Goal: Task Accomplishment & Management: Complete application form

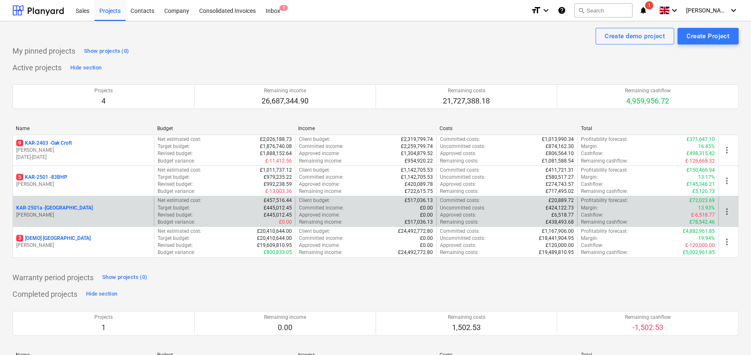
click at [65, 207] on p "KAR-2501a - [GEOGRAPHIC_DATA]" at bounding box center [54, 207] width 76 height 7
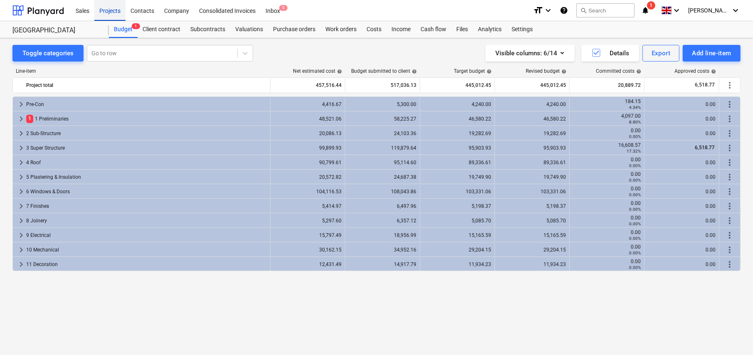
click at [111, 12] on div "Projects" at bounding box center [109, 10] width 31 height 21
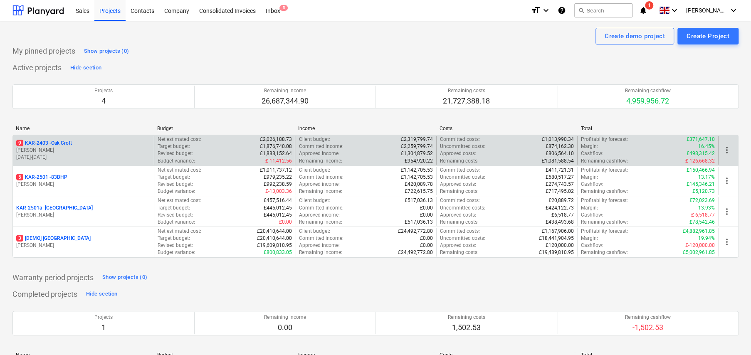
click at [59, 144] on p "9 KAR-2403 - Oak Croft" at bounding box center [44, 143] width 56 height 7
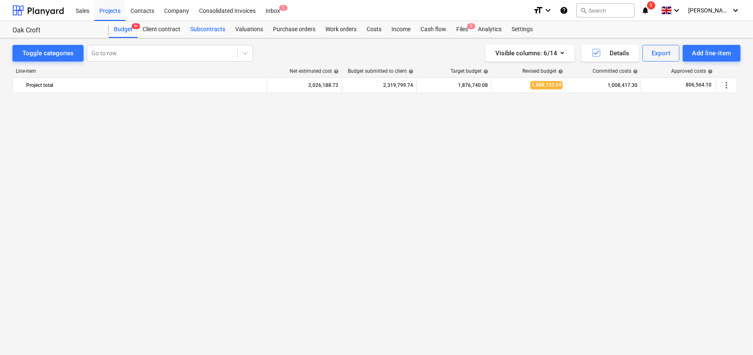
click at [208, 28] on div "Subcontracts" at bounding box center [207, 29] width 45 height 17
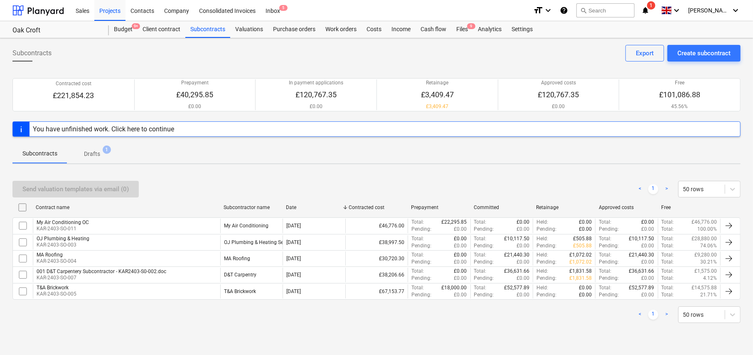
click at [91, 150] on p "Drafts" at bounding box center [92, 154] width 16 height 9
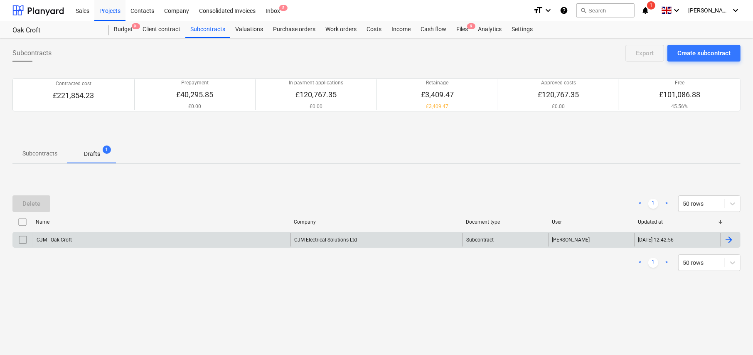
click at [24, 241] on input "checkbox" at bounding box center [22, 239] width 13 height 13
click at [80, 241] on div "CJM - Oak Croft" at bounding box center [162, 239] width 258 height 13
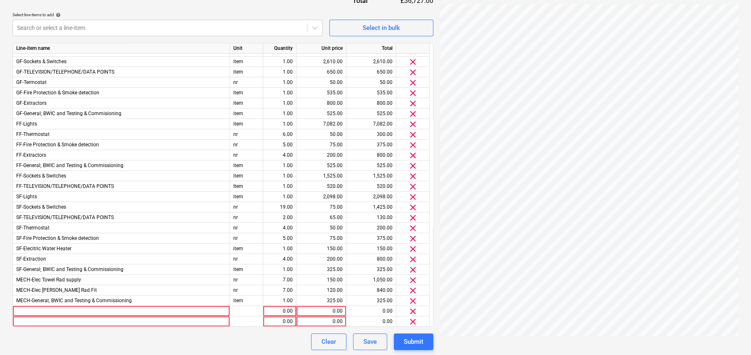
scroll to position [314, 0]
click at [62, 309] on div at bounding box center [121, 310] width 217 height 10
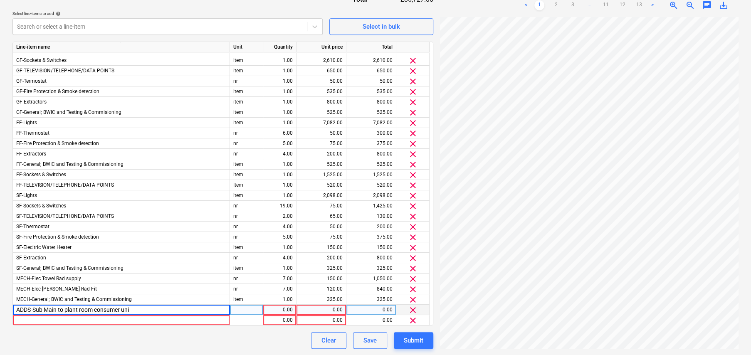
type input "ADDS-Sub Main to plant room consumer unit"
type input "item"
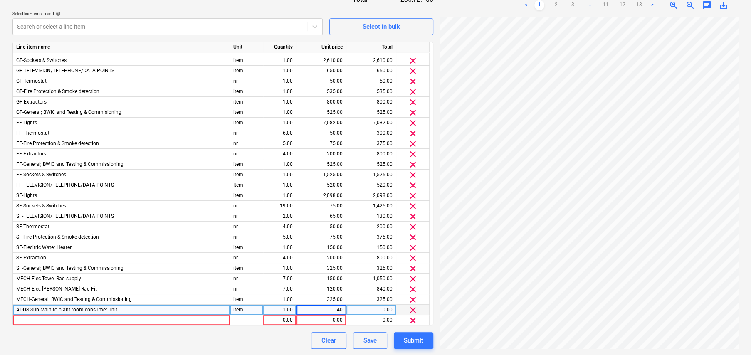
type input "400"
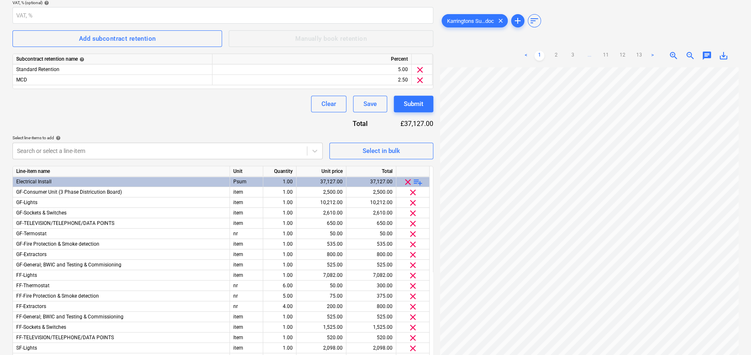
scroll to position [190, 0]
click at [419, 179] on span "playlist_add" at bounding box center [418, 182] width 10 height 10
click at [420, 180] on span "playlist_add" at bounding box center [418, 182] width 10 height 10
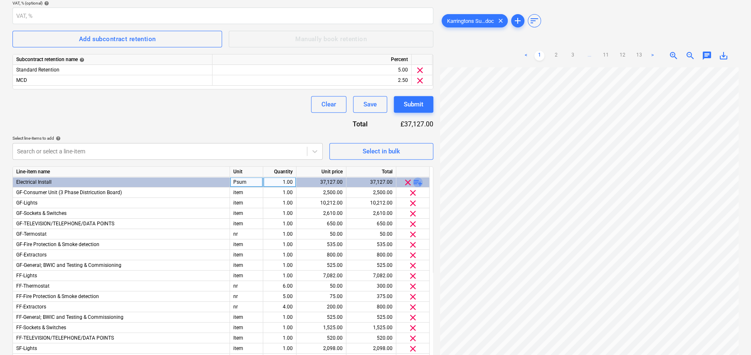
click at [420, 180] on span "playlist_add" at bounding box center [418, 182] width 10 height 10
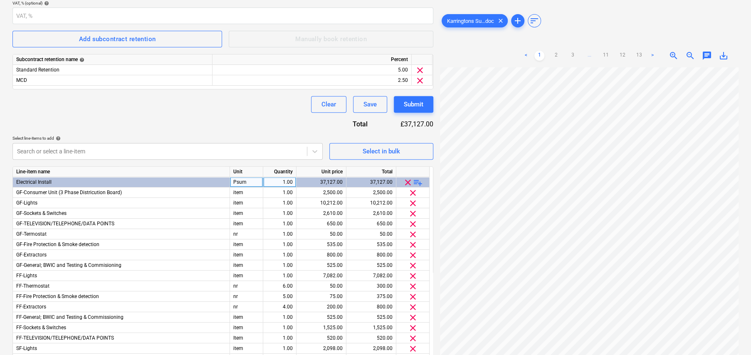
click at [420, 180] on span "playlist_add" at bounding box center [418, 182] width 10 height 10
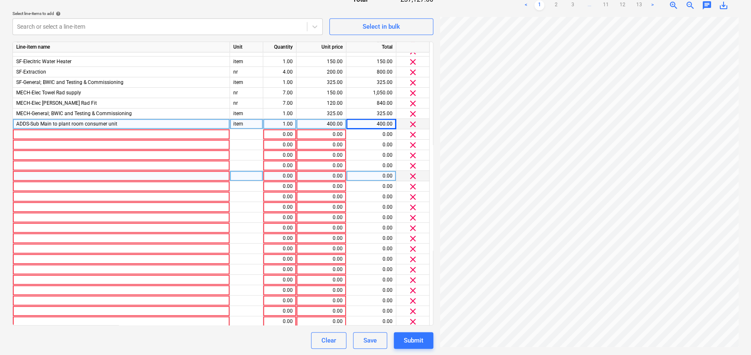
scroll to position [215, 0]
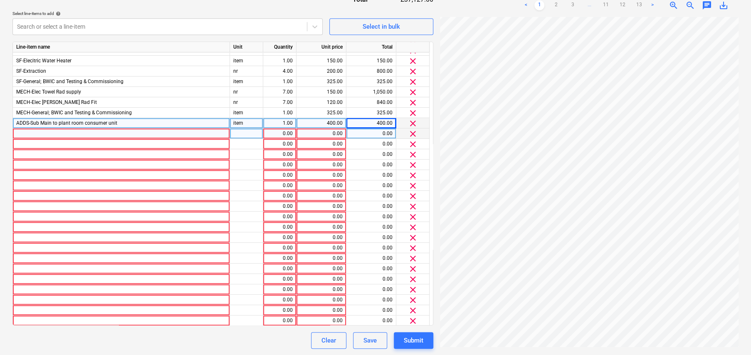
click at [55, 131] on div at bounding box center [121, 133] width 217 height 10
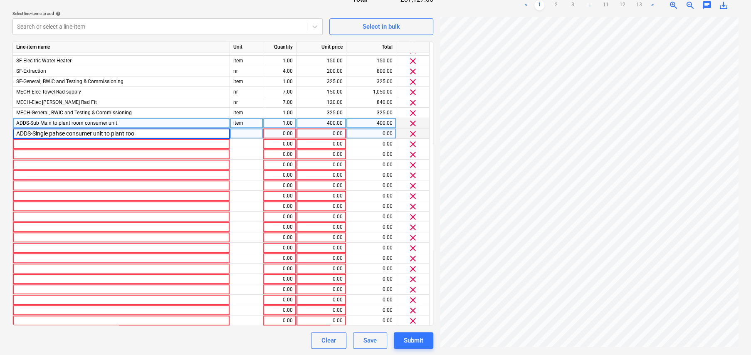
type input "ADDS-Single pahse consumer unit to plant room"
type input "item"
type input "600"
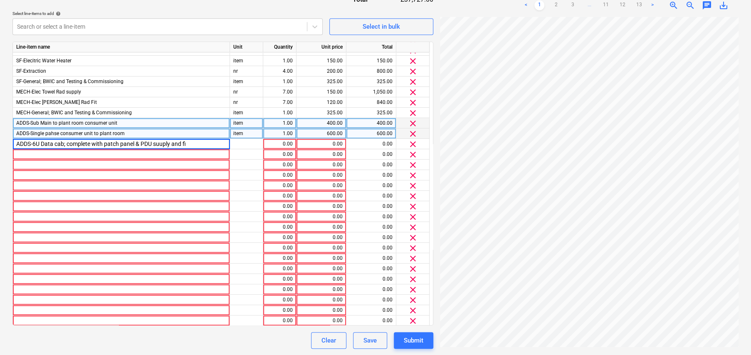
type input "ADDS-6U Data cab; complete with patch panel & PDU suuply and fit"
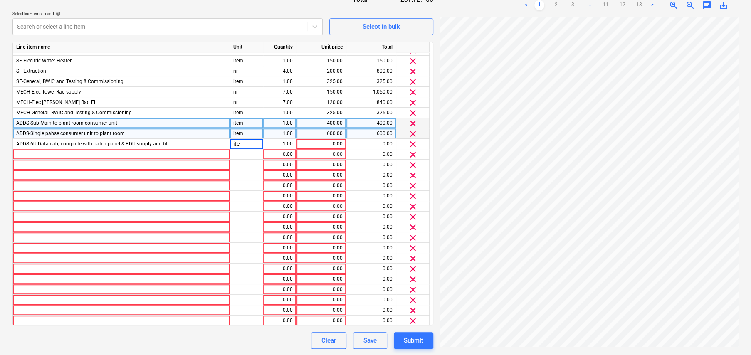
type input "item"
type input "650"
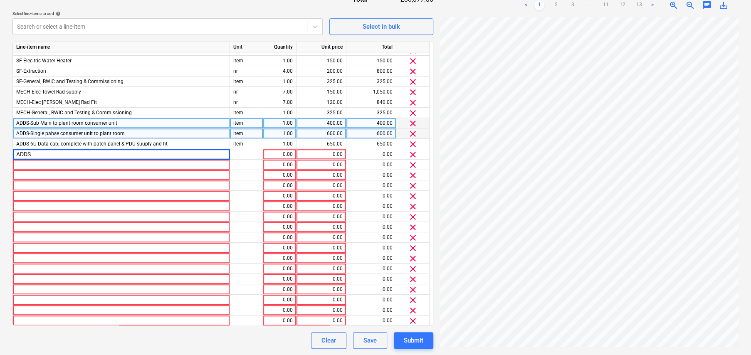
type input "ADDS-"
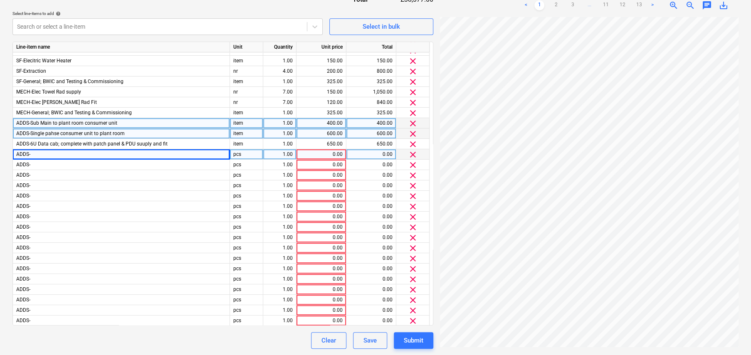
click at [51, 153] on div "ADDS-" at bounding box center [121, 154] width 217 height 10
click at [51, 153] on input "ADDS-" at bounding box center [121, 154] width 217 height 10
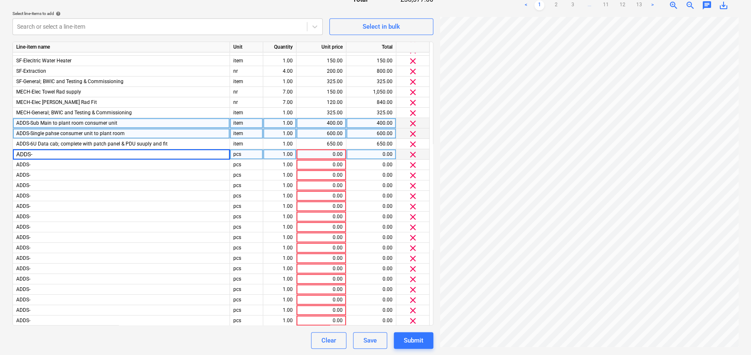
click at [38, 156] on input "ADDS-" at bounding box center [121, 154] width 217 height 10
click at [36, 153] on input "ADDS-" at bounding box center [121, 154] width 217 height 10
click at [31, 153] on input "ADDS-" at bounding box center [121, 154] width 217 height 10
click at [36, 154] on input "ADDS-" at bounding box center [121, 154] width 217 height 10
type input "ADDS-Supply&Fit aerial"
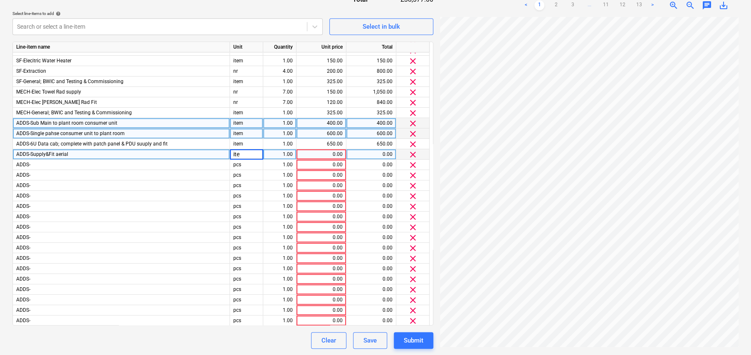
type input "item"
type input "300"
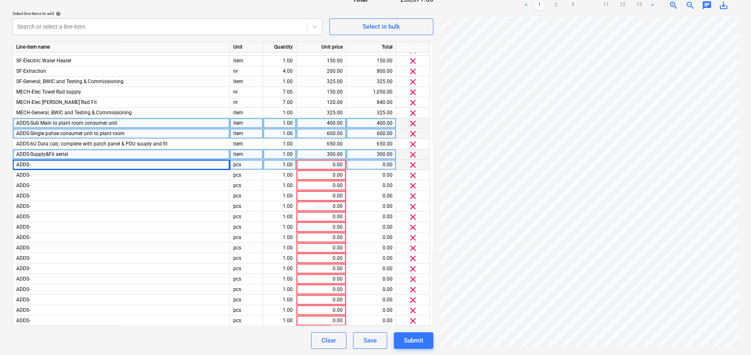
click at [41, 164] on div "ADDS-" at bounding box center [121, 165] width 217 height 10
click at [39, 163] on input "ADDS-" at bounding box center [121, 165] width 217 height 10
type input "ADDS-32A Electric hob supply"
type input "item"
type input "3"
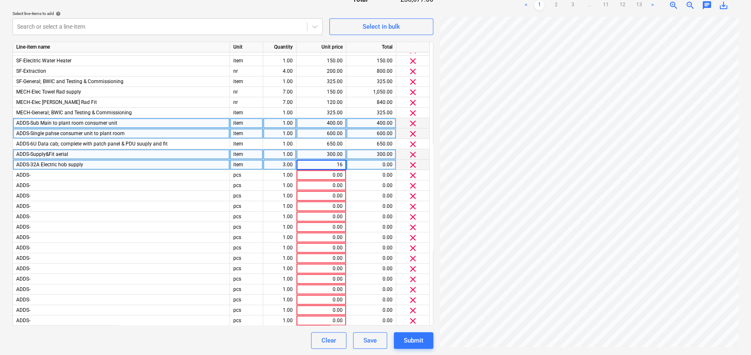
type input "165"
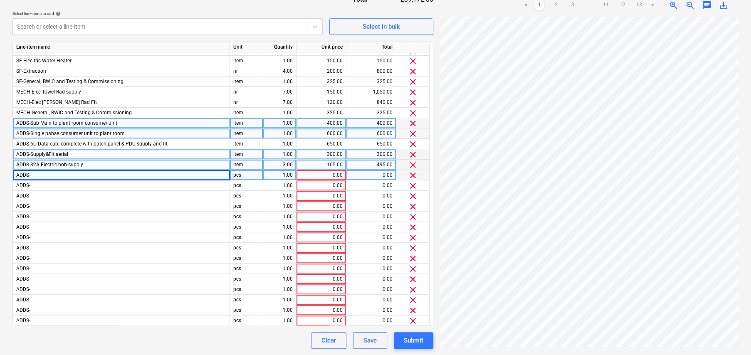
click at [82, 170] on div "ADDS-" at bounding box center [121, 175] width 217 height 10
click at [55, 173] on input "ADDS-" at bounding box center [121, 175] width 217 height 10
type input "ADDS-16A Oven supply"
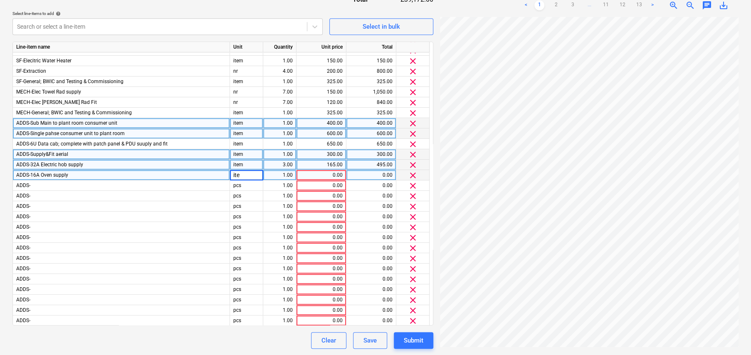
type input "item"
type input "150"
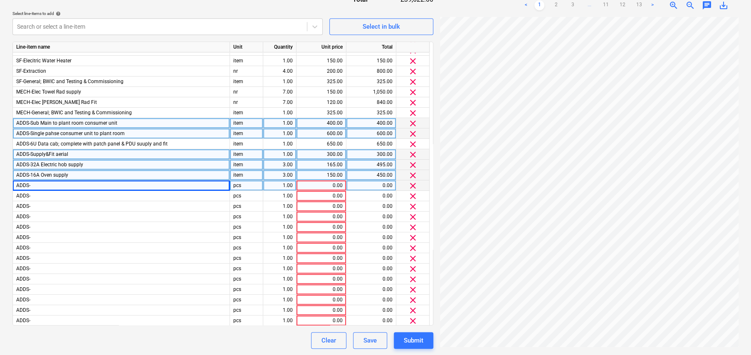
click at [43, 180] on div "ADDS-" at bounding box center [121, 185] width 217 height 10
click at [43, 185] on input "ADDS-" at bounding box center [121, 185] width 217 height 10
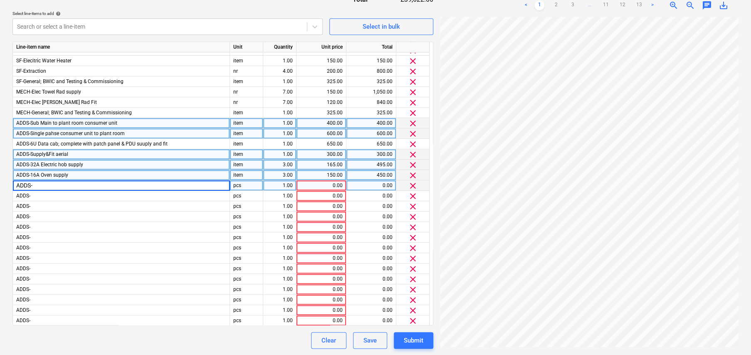
click at [34, 183] on input "ADDS-" at bounding box center [121, 185] width 217 height 10
type input "ADDS-13A Kitchen Appliances"
type input "item"
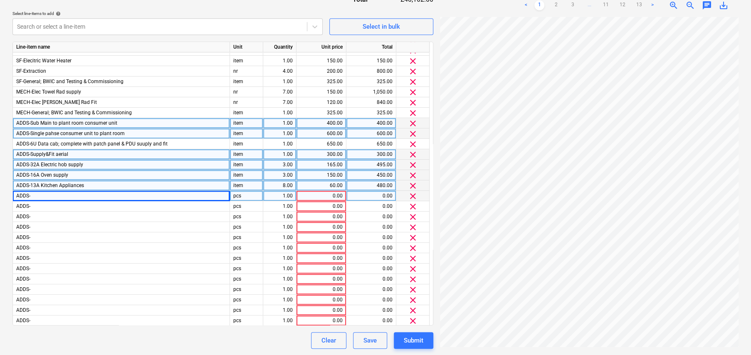
click at [100, 199] on div "ADDS-" at bounding box center [121, 196] width 217 height 10
click at [73, 194] on input "ADDS-" at bounding box center [121, 196] width 217 height 10
click at [44, 194] on input "ADDS-" at bounding box center [121, 196] width 217 height 10
type input "ADDS-MVHR Supply (PSum)"
type input "item"
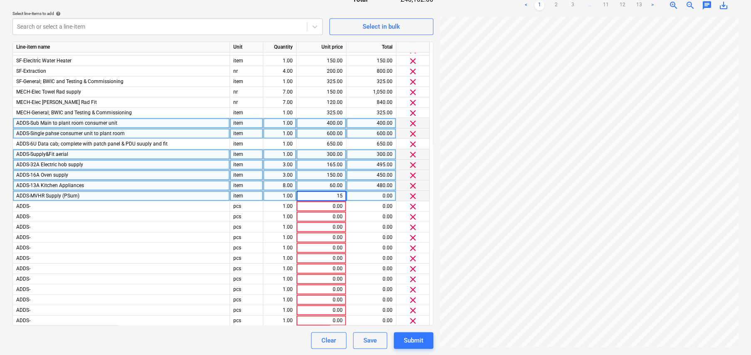
type input "150"
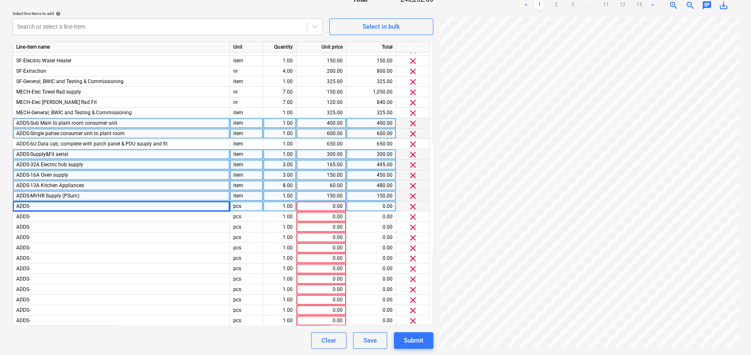
click at [48, 205] on div "ADDS-" at bounding box center [121, 206] width 217 height 10
click at [36, 204] on input "ADDS-" at bounding box center [121, 206] width 217 height 10
type input "ADDS-Solar Supply (PC Sum)"
type input "item"
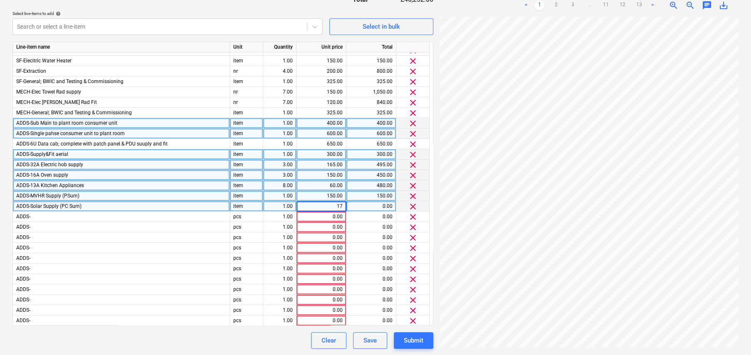
type input "175"
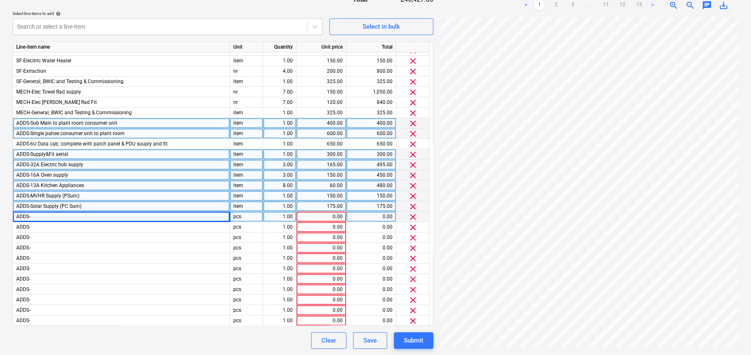
click at [69, 212] on div "ADDS-" at bounding box center [121, 217] width 217 height 10
click at [62, 214] on input "ADDS-" at bounding box center [121, 217] width 217 height 10
type input "ADDS-ASHP 32A supply"
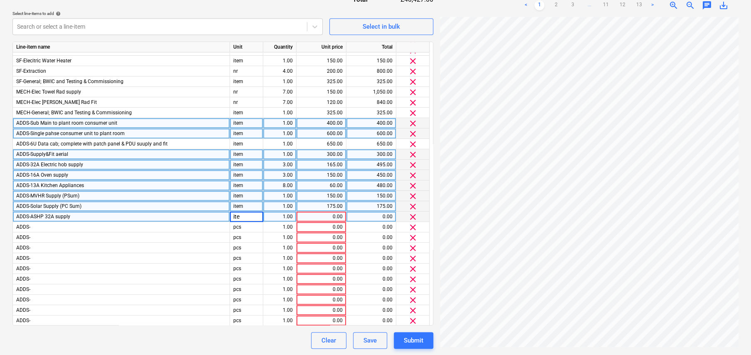
type input "item"
type input "250"
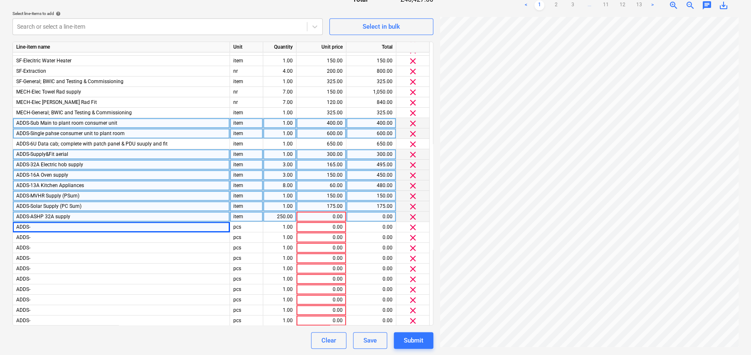
click at [281, 214] on div "250.00" at bounding box center [279, 217] width 26 height 10
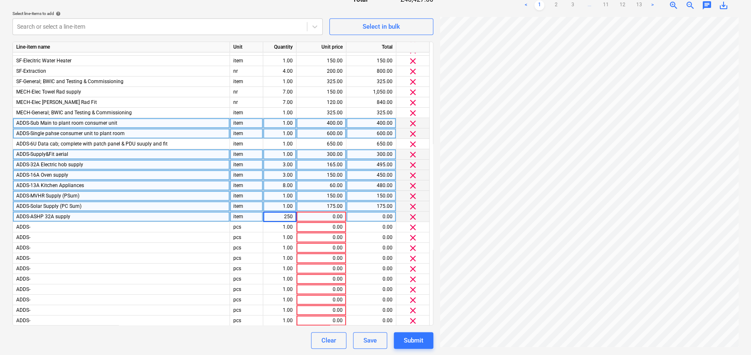
type input "1"
type input "250"
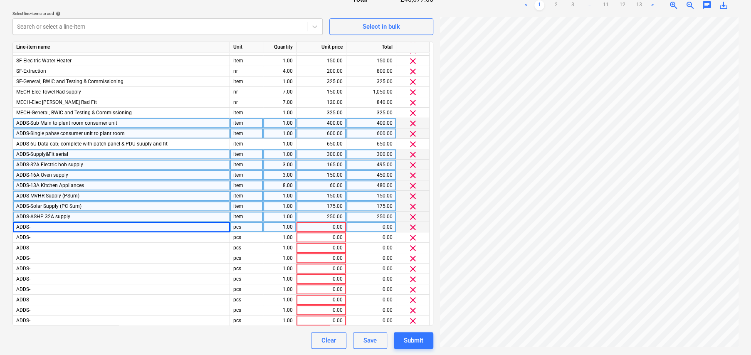
click at [85, 225] on div "ADDS-" at bounding box center [121, 227] width 217 height 10
click at [85, 225] on input "ADDS-" at bounding box center [121, 227] width 217 height 10
click at [70, 224] on input "ADDS-" at bounding box center [121, 227] width 217 height 10
type input "ADDS-ASHP 16A supply"
type input "no"
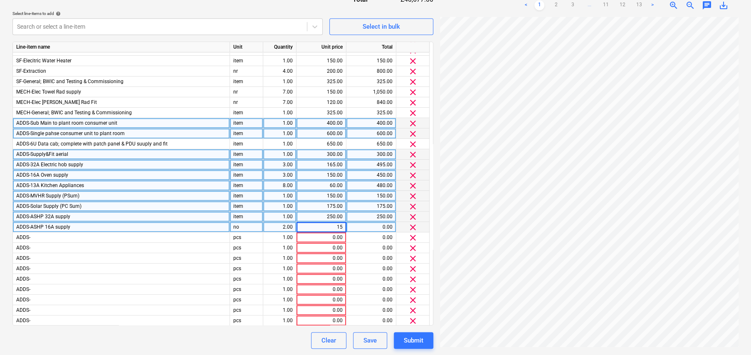
type input "150"
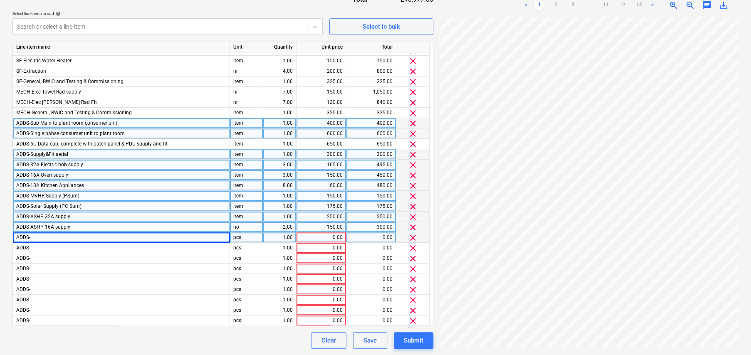
click at [78, 234] on div "ADDS-" at bounding box center [121, 237] width 217 height 10
click at [57, 236] on input "ADDS-" at bounding box center [121, 237] width 217 height 10
type input "ADDS-ASHP Control Wiring (PSum)"
type input "item"
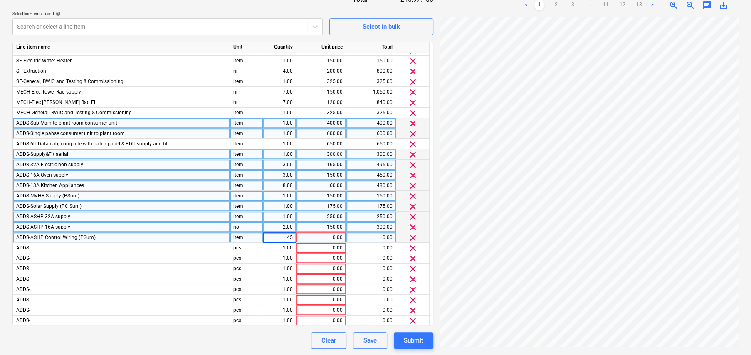
type input "450"
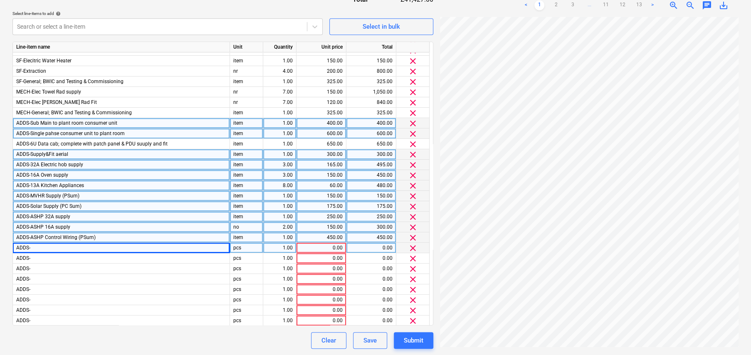
click at [48, 244] on div "ADDS-" at bounding box center [121, 248] width 217 height 10
click at [39, 245] on input "ADDS-" at bounding box center [121, 248] width 217 height 10
type input "ADDS-ASHP data cabling"
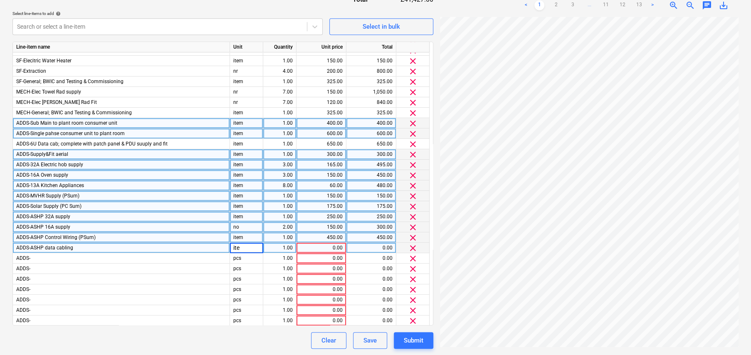
type input "item"
type input "150"
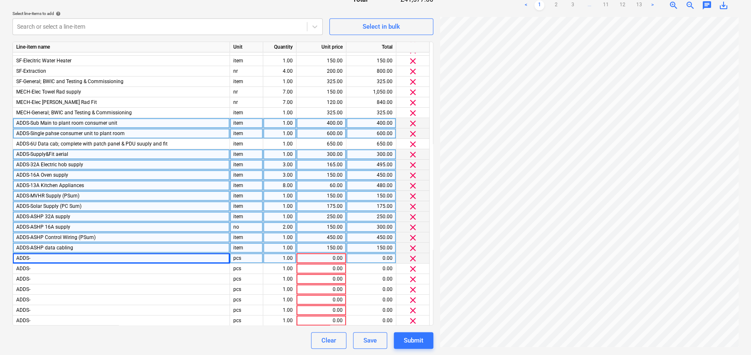
click at [46, 255] on div "ADDS-" at bounding box center [121, 258] width 217 height 10
click at [42, 256] on input "ADDS-" at bounding box center [121, 258] width 217 height 10
type input "ADDS-EV Charger (manufacturer TBC) (PSum)"
type input "i"
type input "no"
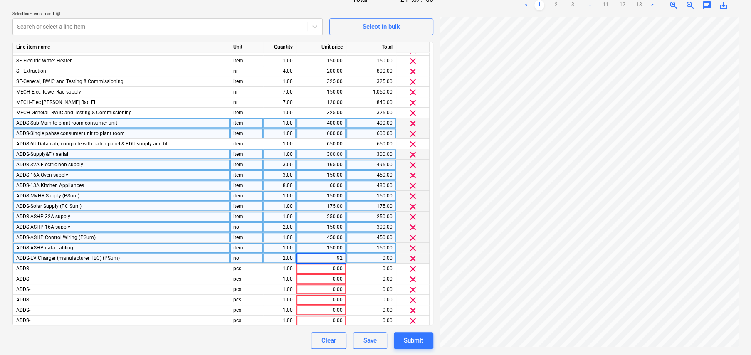
type input "925"
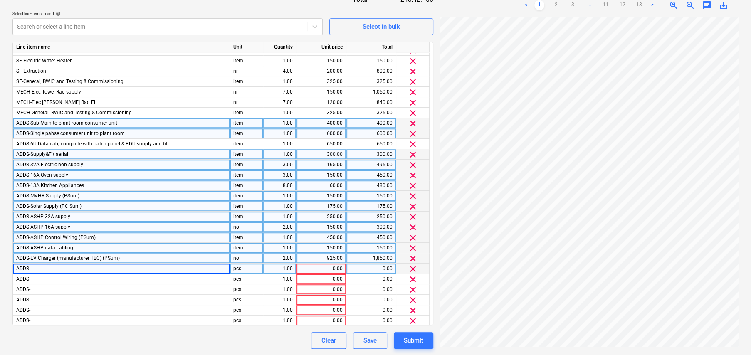
click at [41, 268] on div "ADDS-" at bounding box center [121, 268] width 217 height 10
click at [35, 266] on input "ADDS-" at bounding box center [121, 268] width 217 height 10
type input "ADDS-Electric under floor heating 1st & 2nd fix only (no ufh or thermostat supp…"
type input "no"
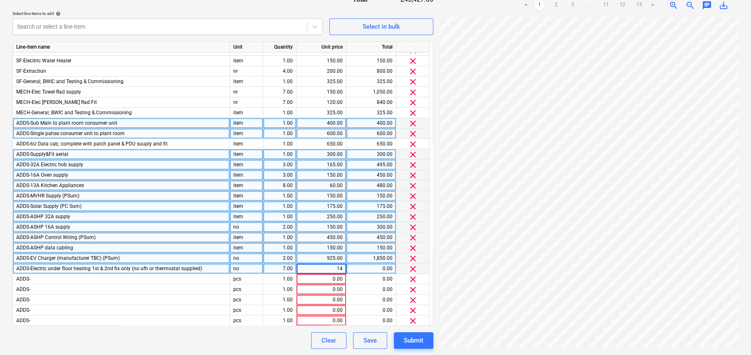
type input "145"
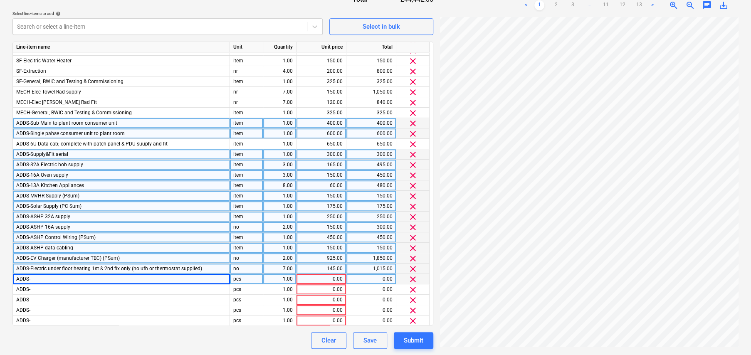
click at [41, 280] on div "ADDS-" at bounding box center [121, 279] width 217 height 10
click at [35, 278] on input "ADDS-" at bounding box center [121, 279] width 217 height 10
type input "ADDS-Supply from consumer unit to lutron lighting panel"
type input "item"
type input "no"
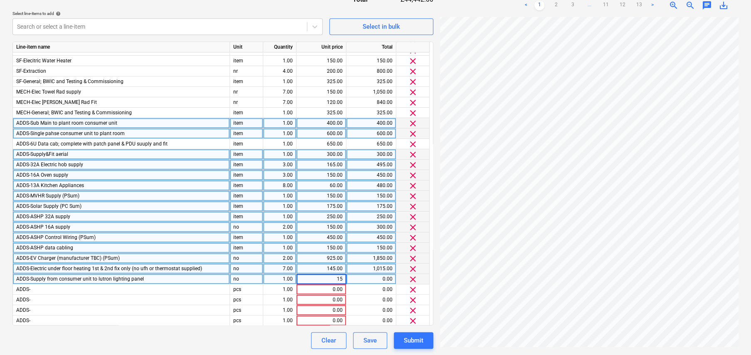
type input "150"
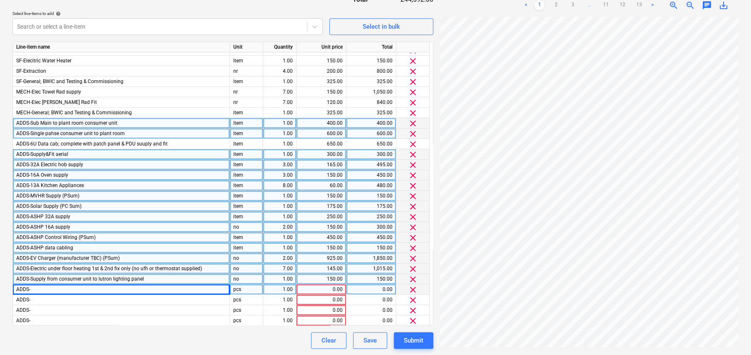
click at [51, 286] on div "ADDS-" at bounding box center [121, 289] width 217 height 10
click at [48, 287] on input "ADDS-" at bounding box center [121, 289] width 217 height 10
click at [42, 288] on input "ADDS-" at bounding box center [121, 289] width 217 height 10
type input "ADDS-outdoor weathrerproof double socket"
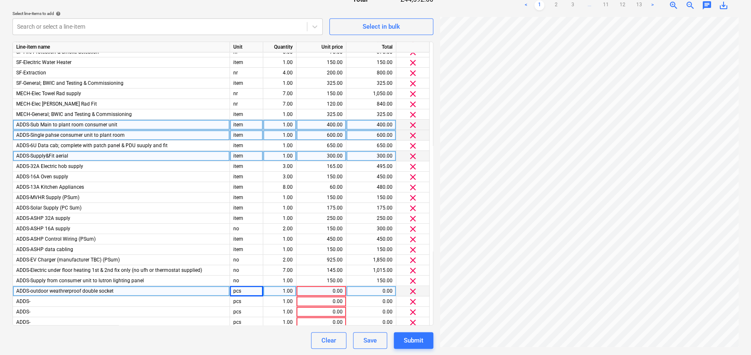
scroll to position [215, 0]
type input "no"
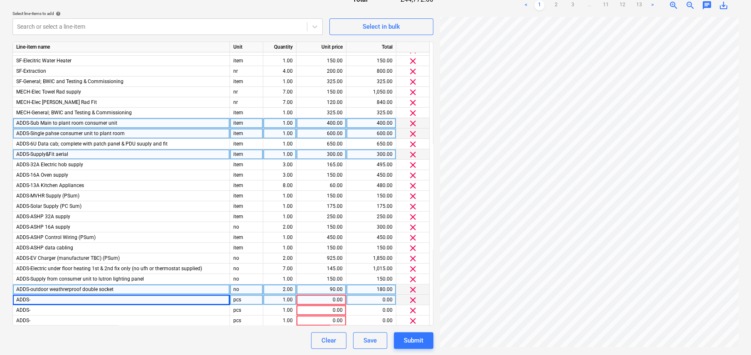
click at [41, 297] on div "ADDS-" at bounding box center [121, 300] width 217 height 10
click at [41, 298] on input "ADDS-" at bounding box center [121, 300] width 217 height 10
type input "ADDS-13A Fused spur for VRF"
type input "no"
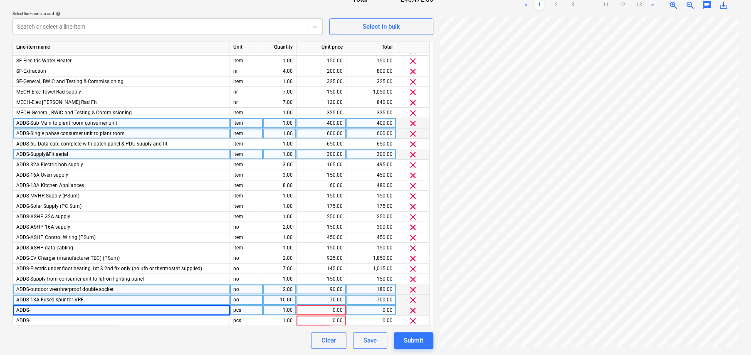
click at [69, 306] on div "ADDS-" at bounding box center [121, 310] width 217 height 10
click at [48, 310] on input "ADDS-" at bounding box center [121, 310] width 217 height 10
type input "ADDS-32A Lift Supply"
click at [251, 310] on div "pcs" at bounding box center [246, 310] width 33 height 10
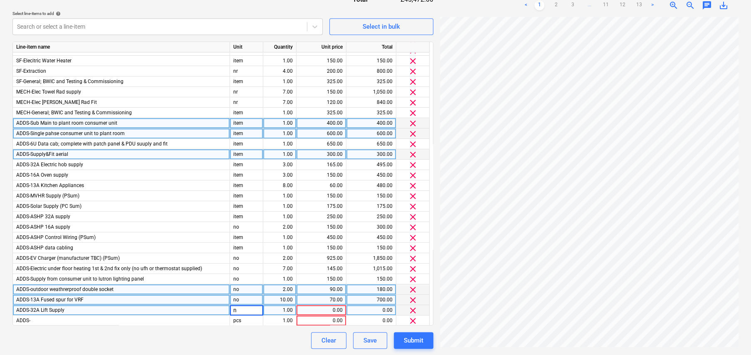
type input "no"
type input "165"
type input "1165"
type input "165"
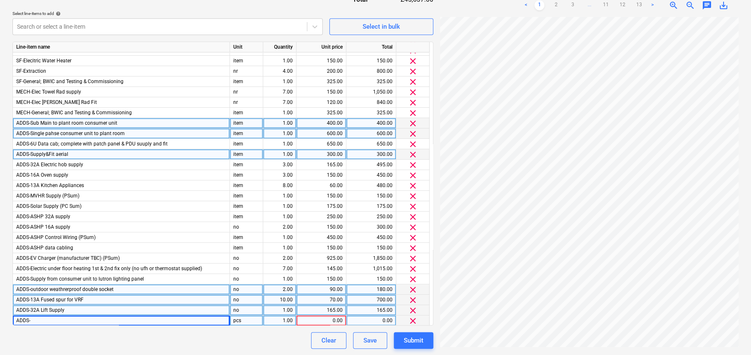
click at [98, 319] on div "ADDS-" at bounding box center [121, 320] width 217 height 10
click at [76, 320] on input "ADDS-" at bounding box center [121, 320] width 217 height 10
type input "ADDS-32A Air Con Supply"
type input "no"
type input "165"
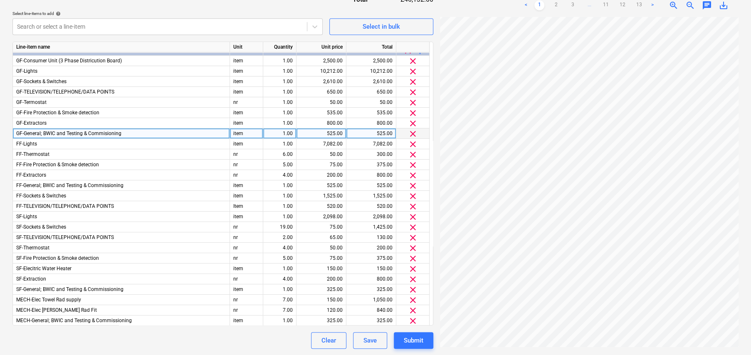
scroll to position [0, 0]
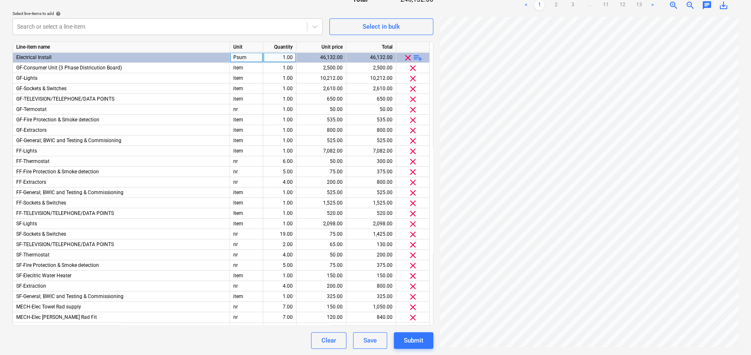
click at [416, 58] on span "playlist_add" at bounding box center [418, 58] width 10 height 10
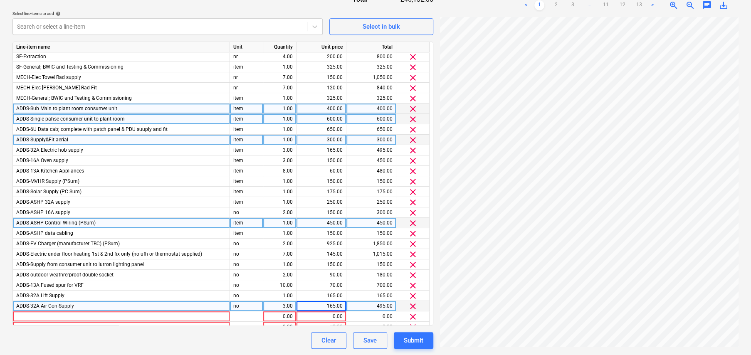
scroll to position [256, 0]
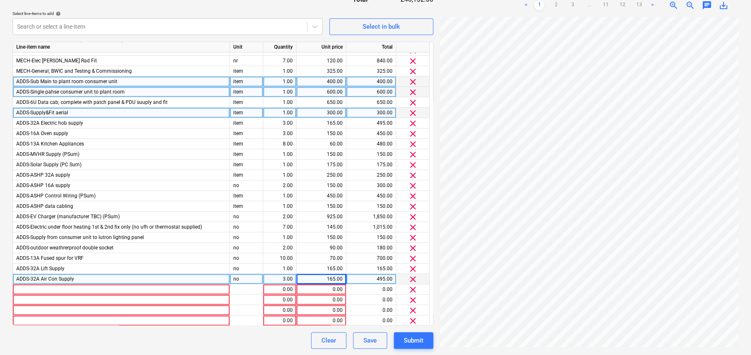
click at [22, 276] on span "ADDS-32A Air Con Supply" at bounding box center [45, 279] width 58 height 6
click at [22, 275] on input "ADDS-32A Air Con Supply" at bounding box center [121, 279] width 217 height 10
click at [20, 276] on input "ADDS-32A Air Con Supply" at bounding box center [121, 279] width 217 height 10
drag, startPoint x: 34, startPoint y: 276, endPoint x: 15, endPoint y: 277, distance: 19.1
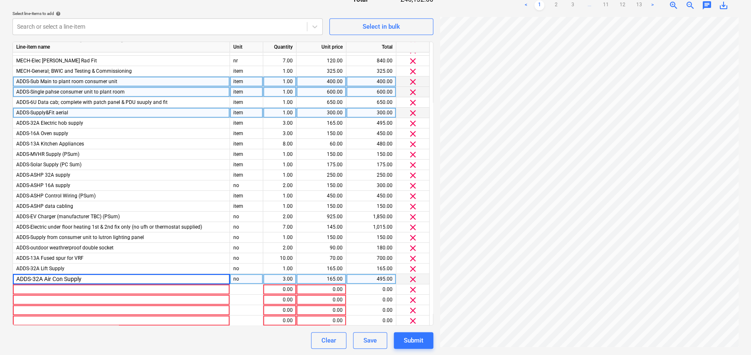
click at [15, 277] on input "ADDS-32A Air Con Supply" at bounding box center [121, 279] width 217 height 10
click at [19, 277] on input "ADDS-32A Air Con Supply" at bounding box center [121, 279] width 217 height 10
drag, startPoint x: 33, startPoint y: 277, endPoint x: 8, endPoint y: 276, distance: 24.5
click at [8, 276] on div "Create new document Contract name help CJM - Oak Croft Contract reference numbe…" at bounding box center [375, 39] width 751 height 631
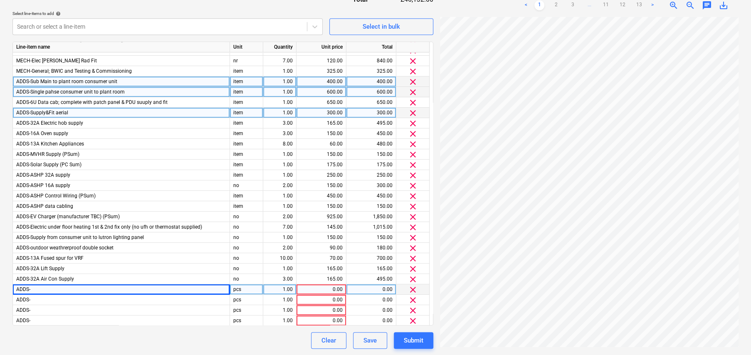
click at [45, 288] on div "ADDS-" at bounding box center [121, 289] width 217 height 10
click at [45, 288] on input "ADDS-" at bounding box center [121, 289] width 217 height 10
click at [36, 288] on input "ADDS-" at bounding box center [121, 289] width 217 height 10
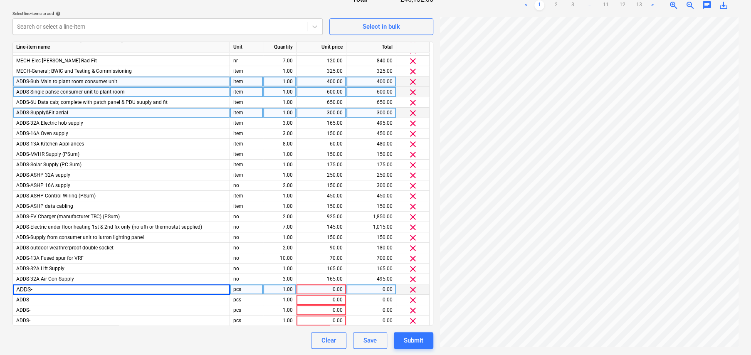
type input "ADDS-Electrical Design (PSum)"
type input "item"
type input "1750"
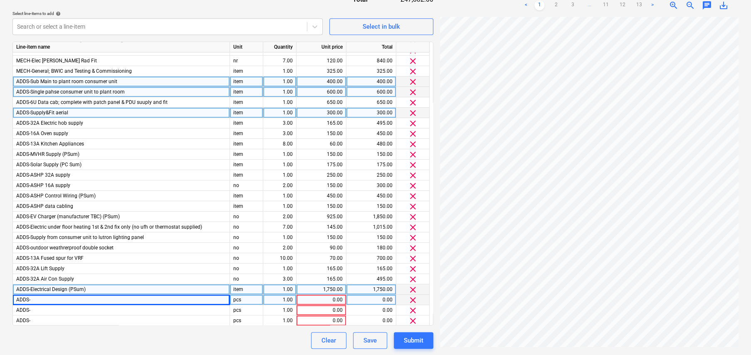
click at [54, 299] on div "ADDS-" at bounding box center [121, 300] width 217 height 10
click at [47, 298] on input "ADDS-" at bounding box center [121, 300] width 217 height 10
type input "ADDS-Pre wire for blinds"
type input "PSUM"
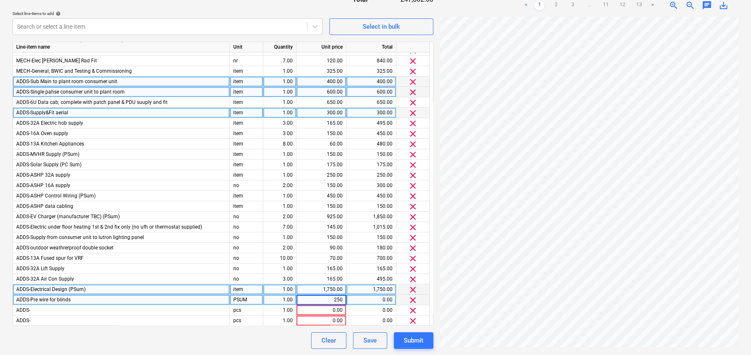
type input "2500"
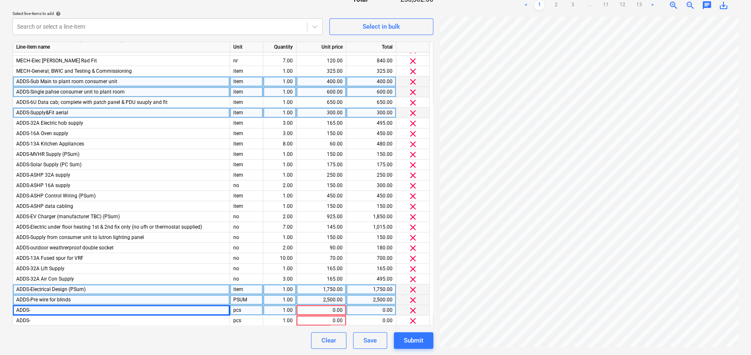
click at [64, 307] on div "ADDS-" at bounding box center [121, 310] width 217 height 10
click at [46, 308] on input "ADDS-" at bounding box center [121, 310] width 217 height 10
type input "ADDS-Pre wire for AV"
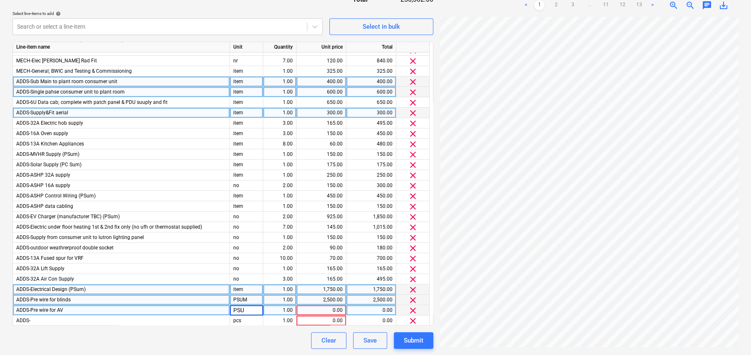
type input "PSUM"
type input "1500"
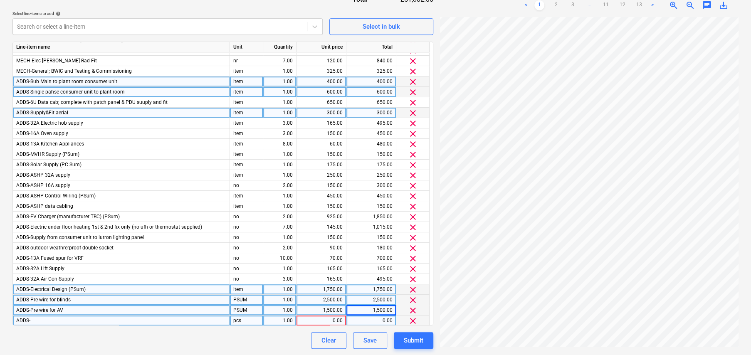
click at [54, 317] on div "ADDS-" at bounding box center [121, 320] width 217 height 10
click at [48, 317] on input "ADDS-" at bounding box center [121, 320] width 217 height 10
type input "ADDS-Crestron Wiring"
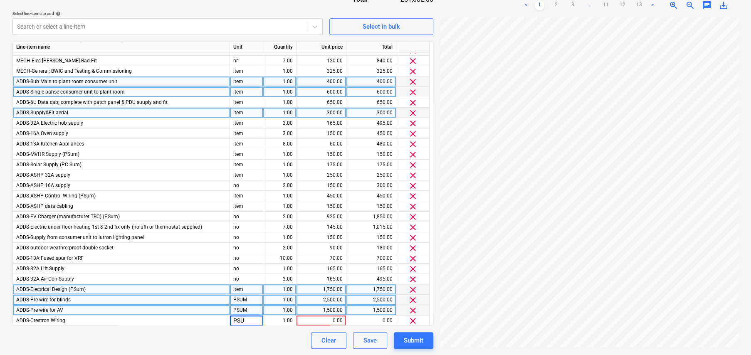
type input "PSUM"
type input "15"
type input "1500"
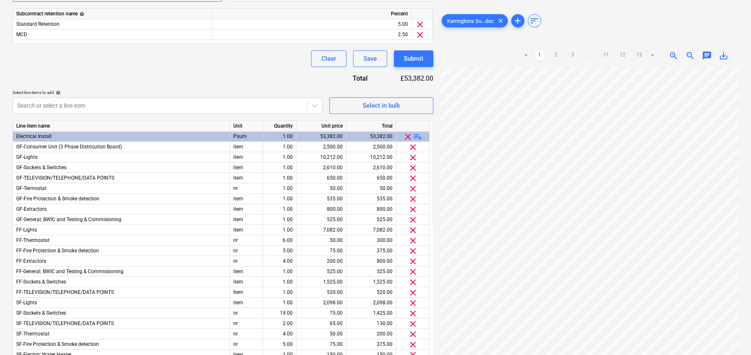
scroll to position [231, 0]
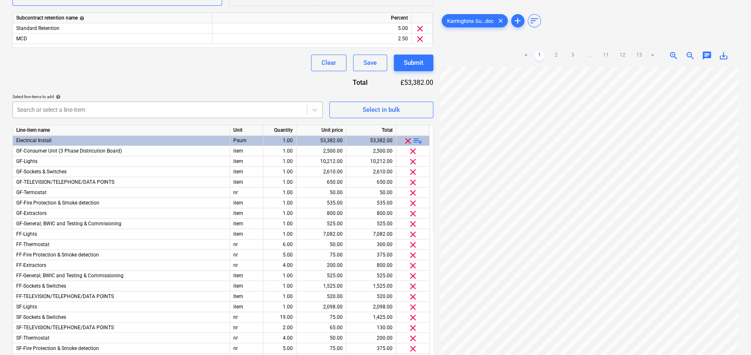
click at [214, 107] on div at bounding box center [160, 110] width 286 height 8
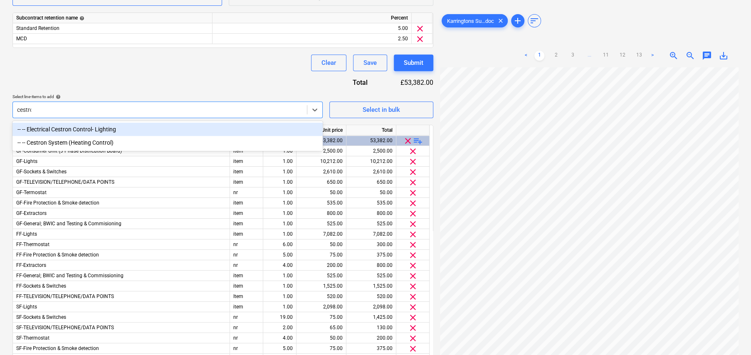
type input "cestron"
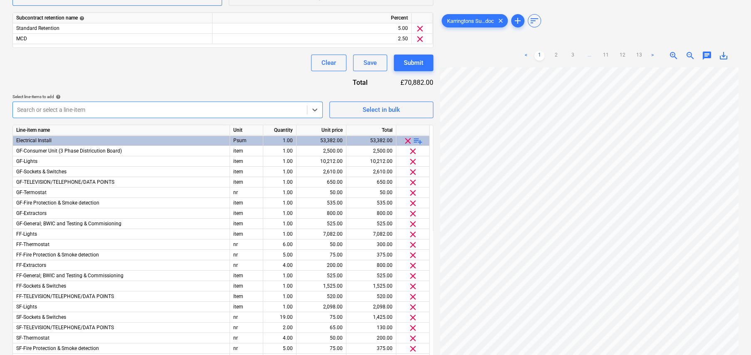
click at [214, 107] on div at bounding box center [160, 110] width 286 height 8
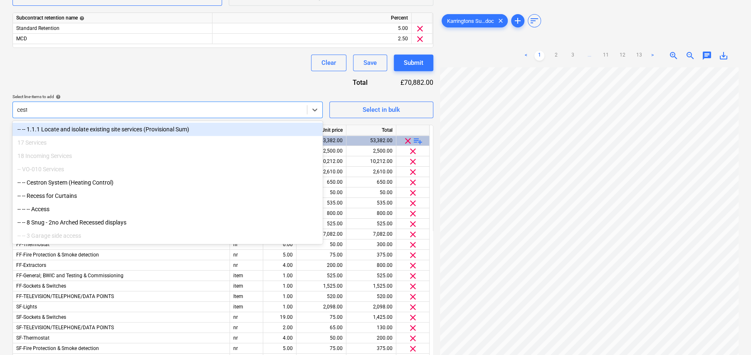
type input "cestr"
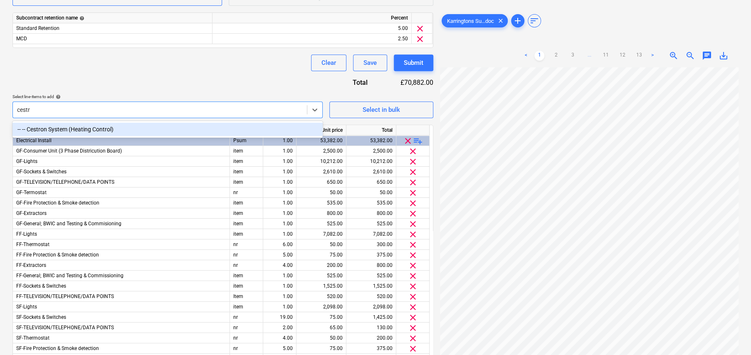
click at [116, 130] on div "-- -- Cestron System (Heating Control)" at bounding box center [167, 129] width 310 height 13
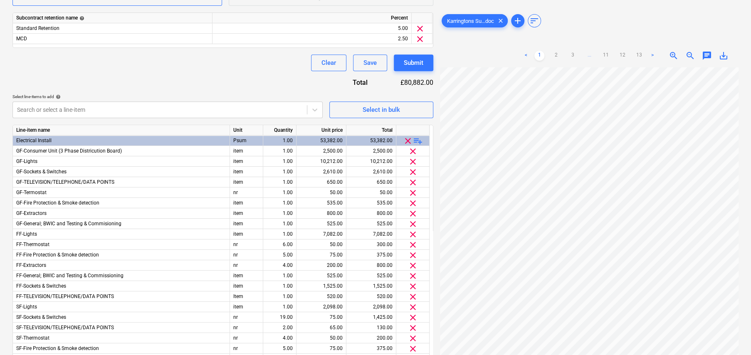
click at [195, 82] on div "Contract name help CJM - Oak Croft Contract reference number help KAR-2403-SO-0…" at bounding box center [222, 134] width 421 height 595
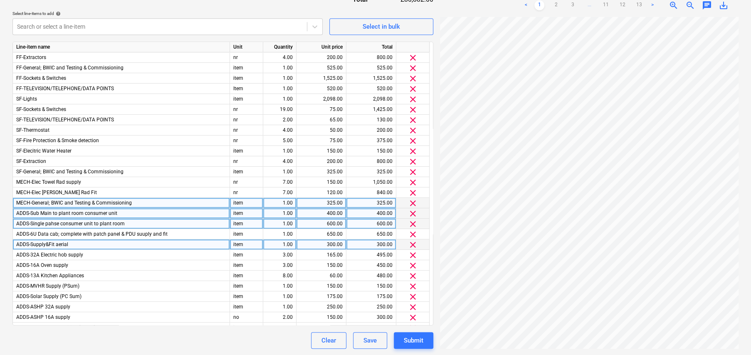
scroll to position [277, 0]
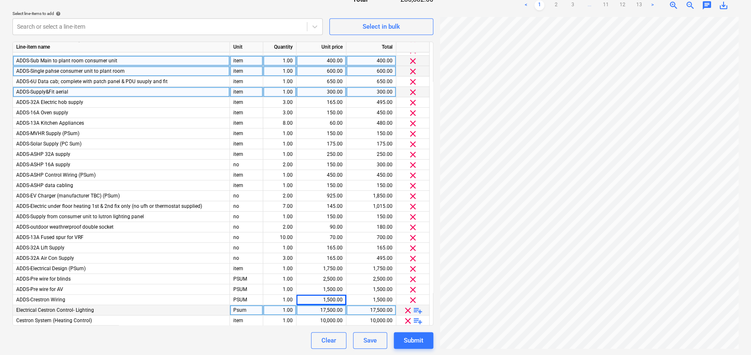
click at [420, 310] on span "playlist_add" at bounding box center [418, 310] width 10 height 10
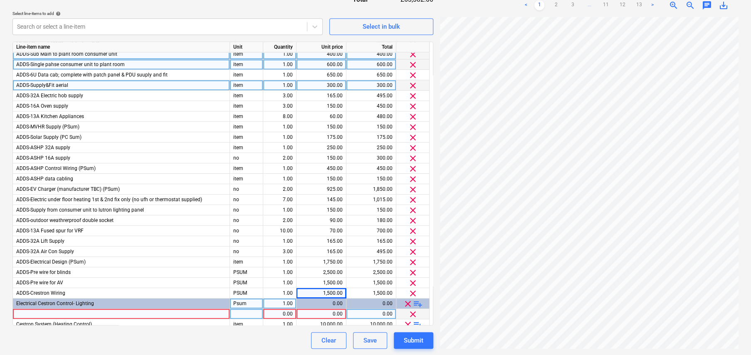
scroll to position [288, 0]
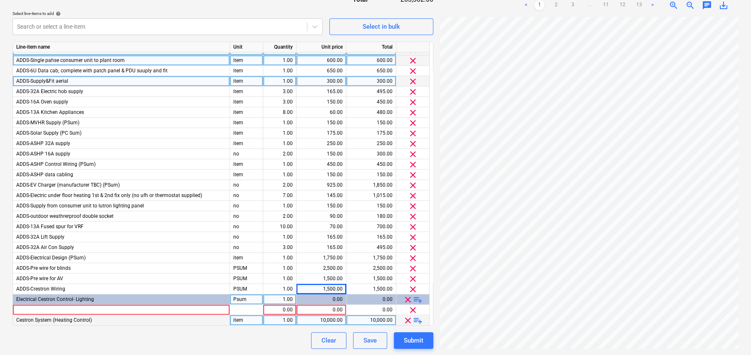
click at [419, 319] on span "playlist_add" at bounding box center [418, 320] width 10 height 10
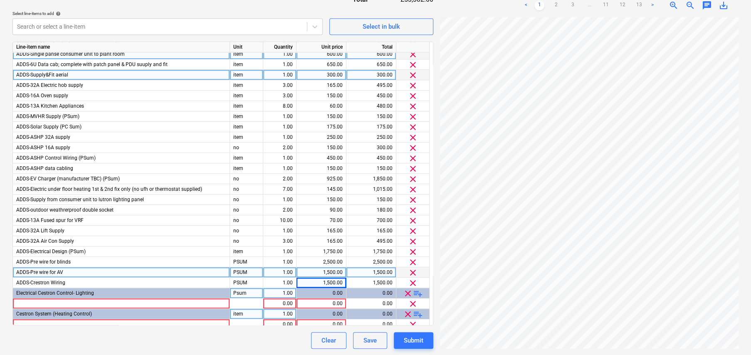
scroll to position [298, 0]
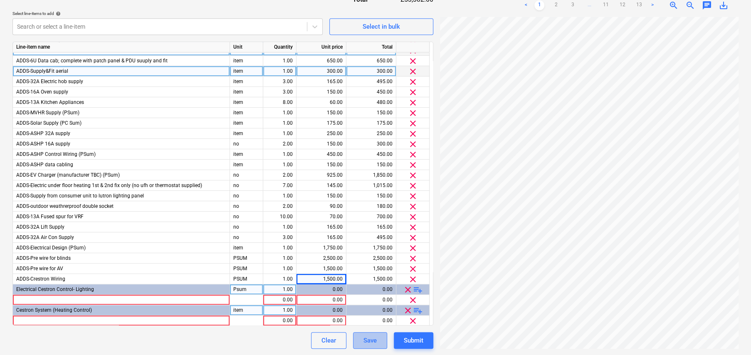
click at [367, 340] on div "Save" at bounding box center [369, 340] width 13 height 11
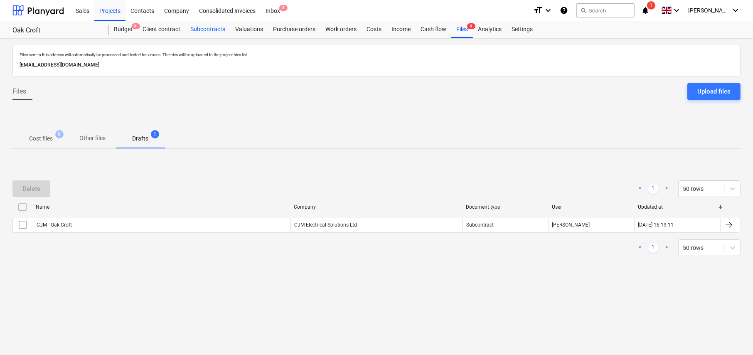
click at [208, 27] on div "Subcontracts" at bounding box center [207, 29] width 45 height 17
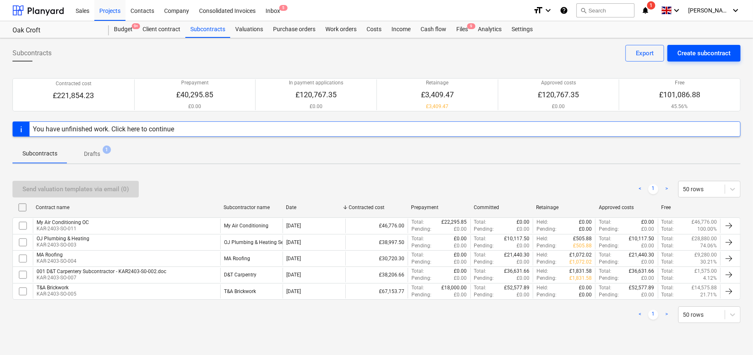
click at [692, 52] on div "Create subcontract" at bounding box center [703, 53] width 53 height 11
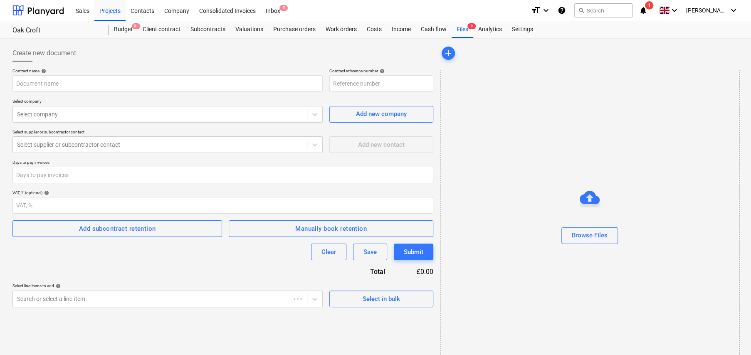
type input "KAR-2403-SO-013"
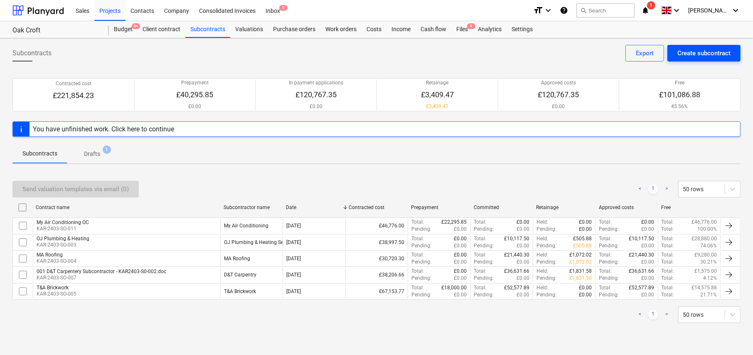
click at [678, 52] on div "Create subcontract" at bounding box center [703, 53] width 53 height 11
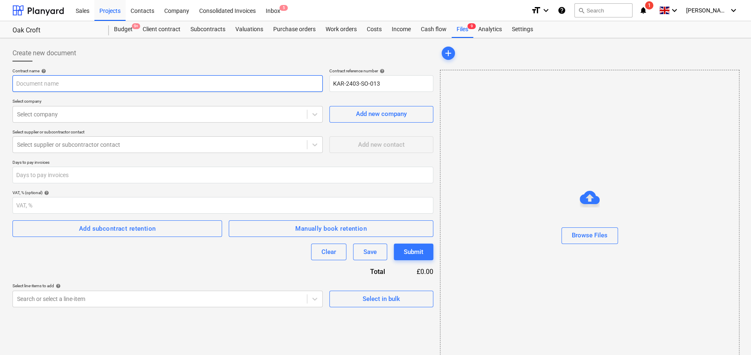
click at [111, 80] on input "text" at bounding box center [167, 83] width 310 height 17
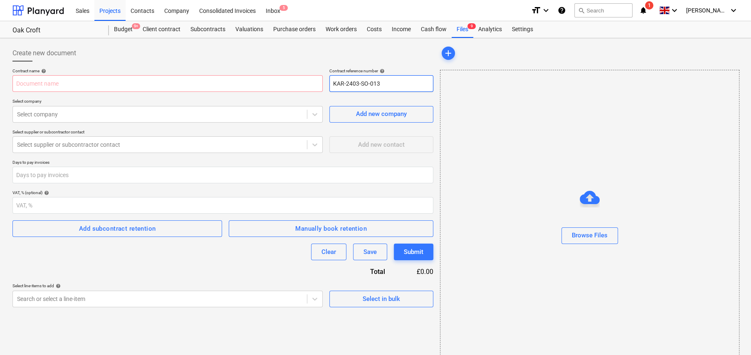
click at [395, 83] on input "KAR-2403-SO-013" at bounding box center [381, 83] width 104 height 17
drag, startPoint x: 373, startPoint y: 85, endPoint x: 386, endPoint y: 85, distance: 12.9
click at [386, 85] on input "KAR-2403-SO-013" at bounding box center [381, 83] width 104 height 17
click at [181, 85] on input "text" at bounding box center [167, 83] width 310 height 17
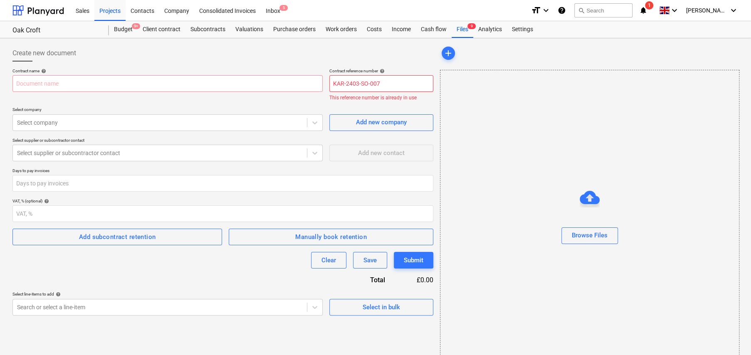
click at [389, 82] on input "KAR-2403-SO-007" at bounding box center [381, 83] width 104 height 17
click at [380, 81] on input "KAR-2403-SO-007" at bounding box center [381, 83] width 104 height 17
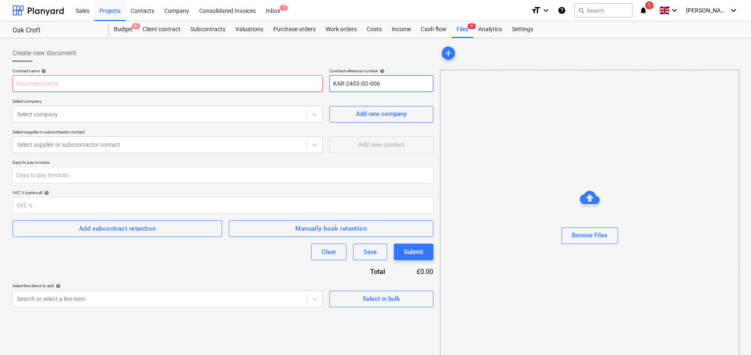
type input "KAR-2403-SO-006"
click at [206, 81] on input "text" at bounding box center [167, 83] width 310 height 17
click at [76, 84] on input "text" at bounding box center [167, 83] width 310 height 17
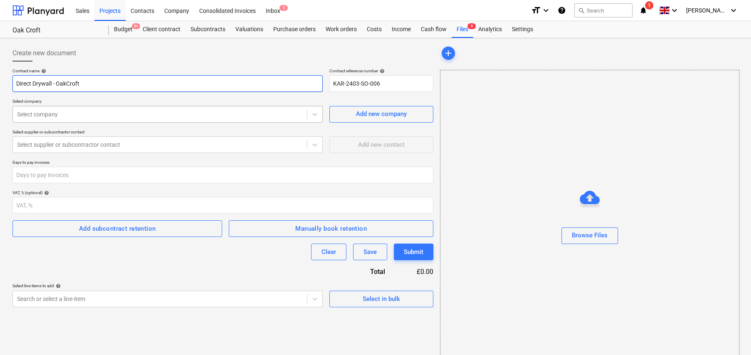
type input "Direct Drywall - OakCroft"
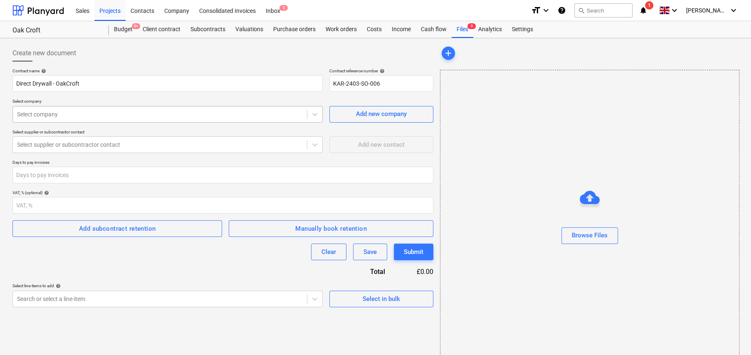
click at [102, 116] on div at bounding box center [160, 114] width 286 height 8
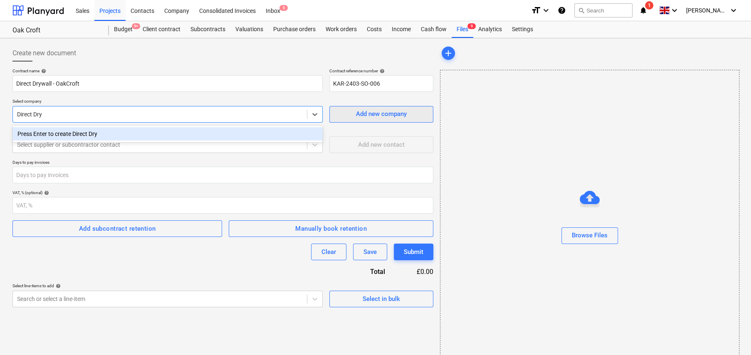
type input "Direct Dry"
click at [383, 110] on div "Add new company" at bounding box center [381, 113] width 51 height 11
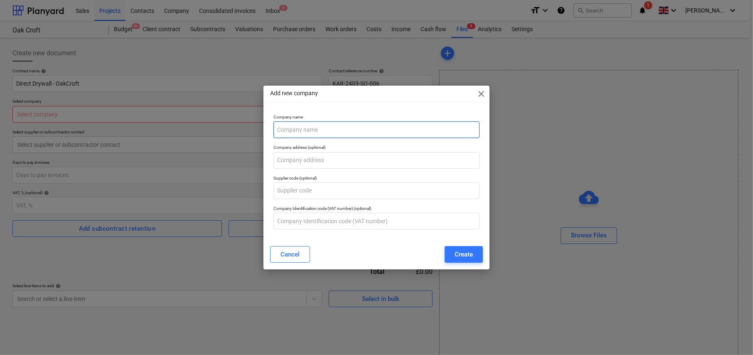
click at [351, 130] on input "text" at bounding box center [376, 129] width 206 height 17
type input "Direct Drywall"
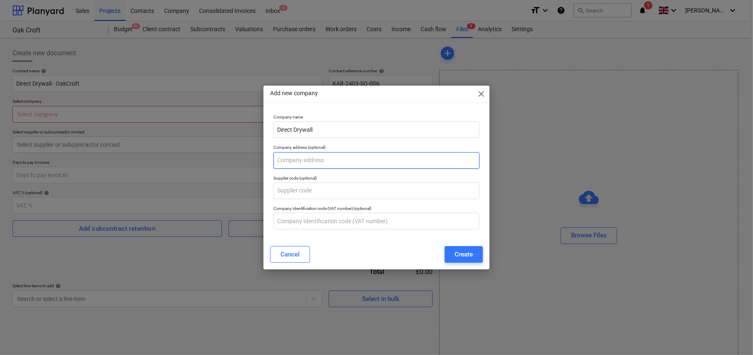
click at [276, 160] on input "text" at bounding box center [376, 160] width 206 height 17
paste input "“Ballarat”, [STREET_ADDRESS]"
type input "“Ballarat”, [STREET_ADDRESS]"
click at [463, 255] on div "Create" at bounding box center [464, 254] width 18 height 11
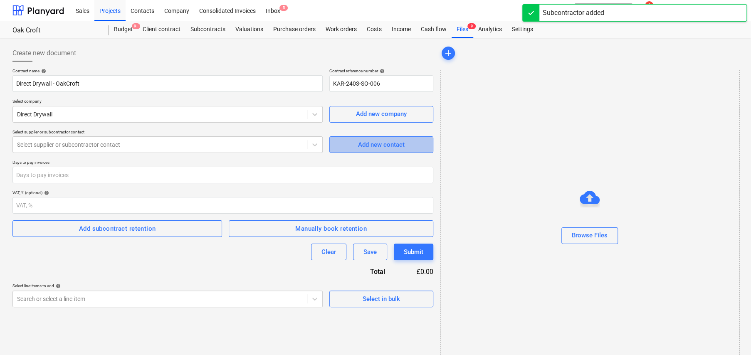
click at [382, 145] on div "Add new contact" at bounding box center [381, 144] width 47 height 11
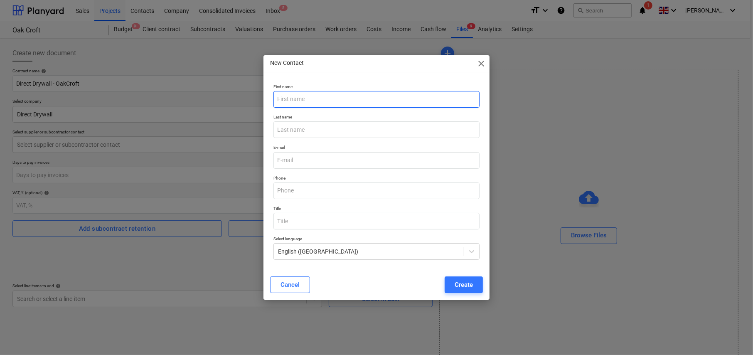
click at [293, 98] on input "text" at bounding box center [376, 99] width 206 height 17
paste input "[PERSON_NAME]"
click at [301, 101] on input "[PERSON_NAME]" at bounding box center [376, 99] width 206 height 17
type input "[PERSON_NAME]"
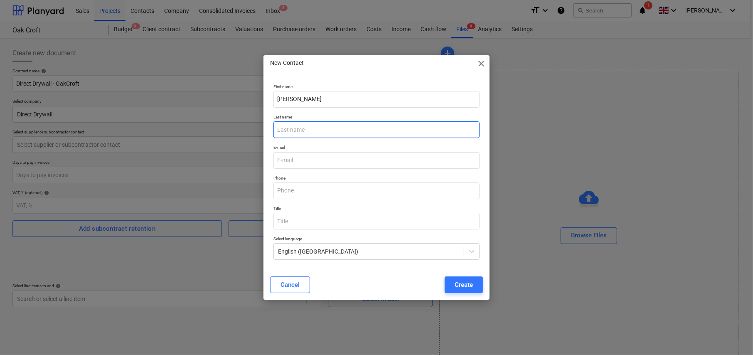
click at [285, 130] on input "text" at bounding box center [376, 129] width 206 height 17
type input "[PERSON_NAME]"
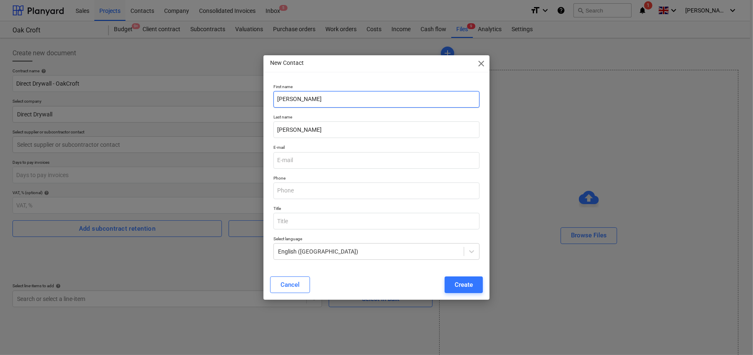
click at [299, 101] on input "[PERSON_NAME]" at bounding box center [376, 99] width 206 height 17
type input "[PERSON_NAME]"
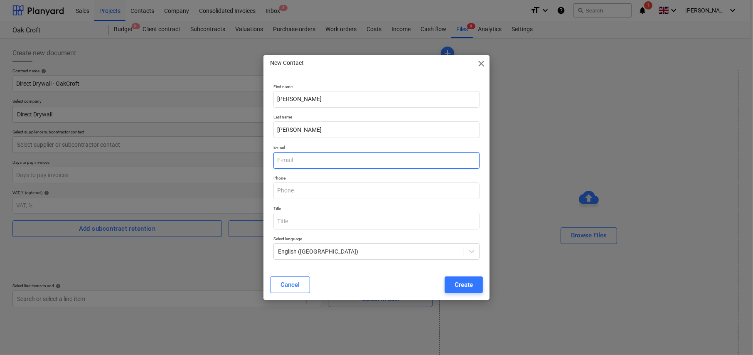
click at [291, 153] on input "email" at bounding box center [376, 160] width 206 height 17
paste input "[EMAIL_ADDRESS][DOMAIN_NAME]"
type input "[EMAIL_ADDRESS][DOMAIN_NAME]"
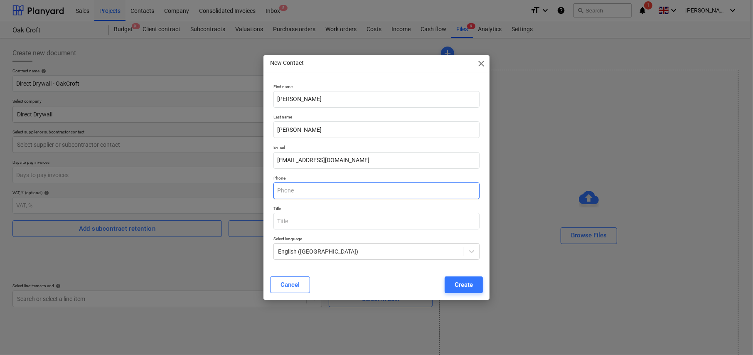
click at [320, 189] on input "text" at bounding box center [376, 190] width 206 height 17
type input "07709 129 330"
click at [463, 286] on div "Create" at bounding box center [464, 284] width 18 height 11
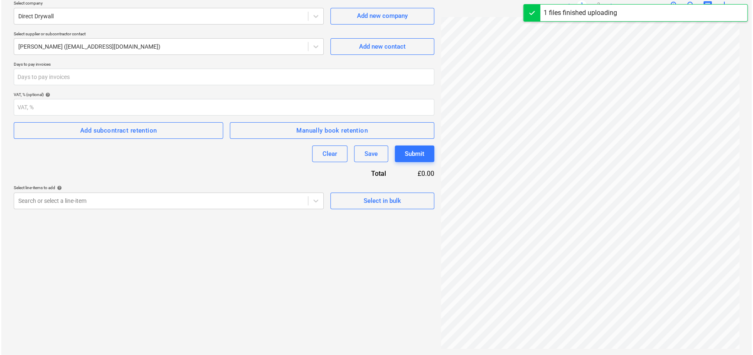
scroll to position [83, 0]
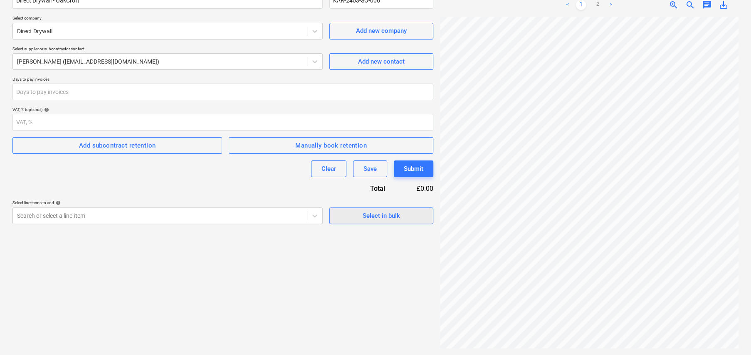
click at [381, 218] on div "Select in bulk" at bounding box center [380, 215] width 37 height 11
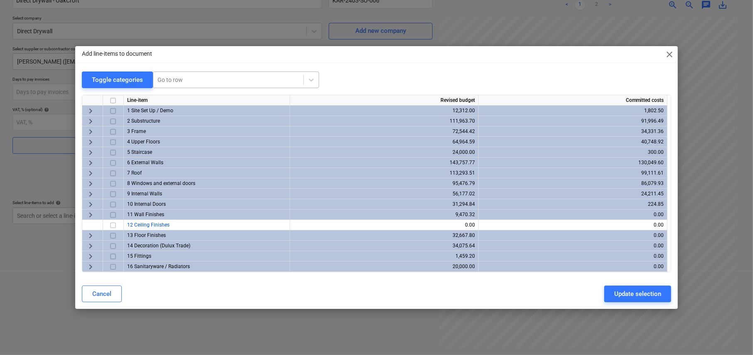
click at [187, 76] on div at bounding box center [229, 80] width 142 height 8
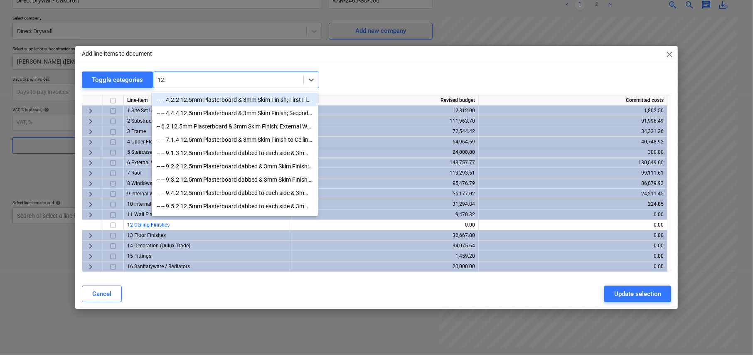
type input "12.5"
click at [219, 99] on div "-- -- 4.2.2 12.5mm Plasterboard & 3mm Skim Finish; First Floor Ceilings" at bounding box center [235, 99] width 166 height 13
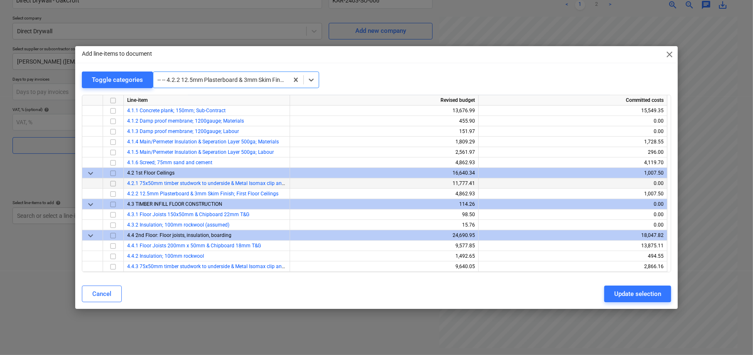
scroll to position [446, 0]
click at [113, 193] on input "checkbox" at bounding box center [113, 195] width 10 height 10
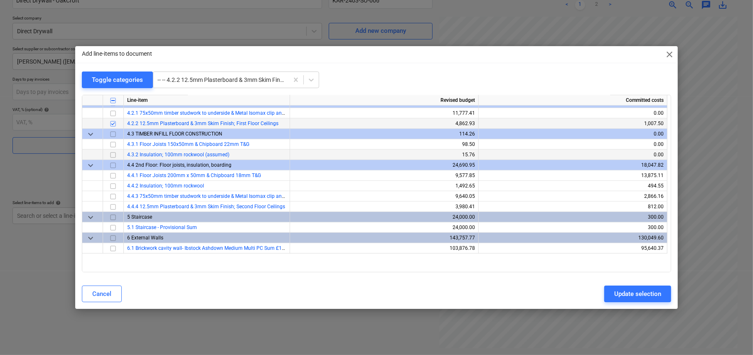
scroll to position [529, 0]
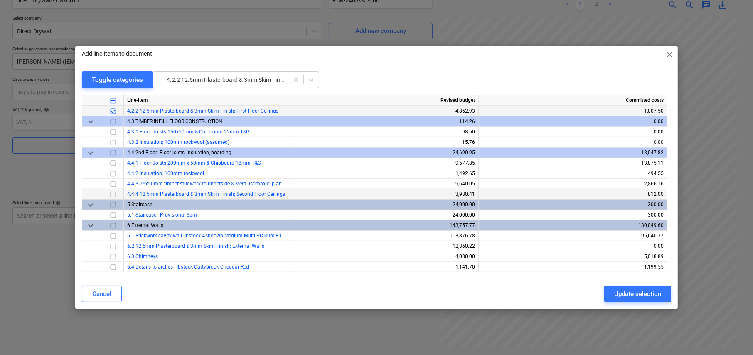
click at [112, 194] on input "checkbox" at bounding box center [113, 195] width 10 height 10
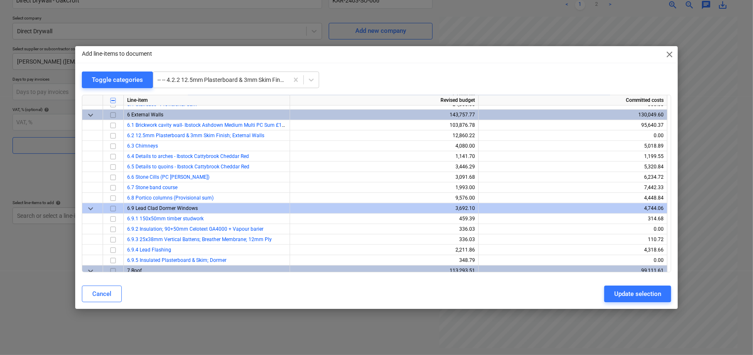
scroll to position [654, 0]
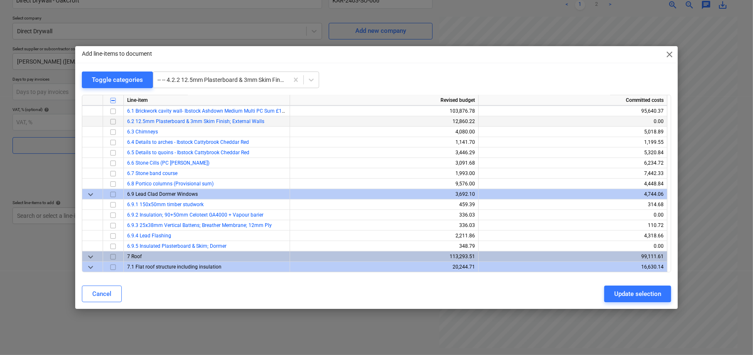
click at [112, 119] on input "checkbox" at bounding box center [113, 122] width 10 height 10
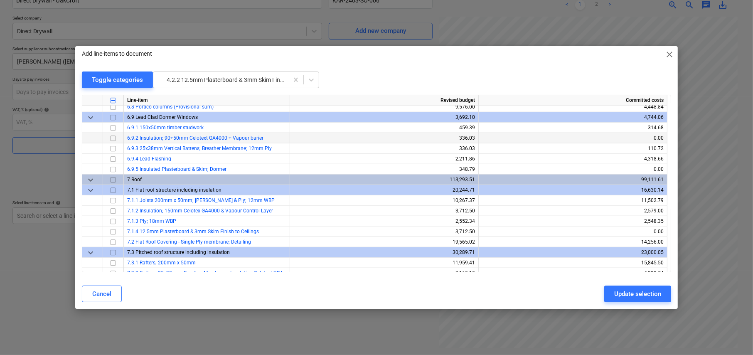
scroll to position [737, 0]
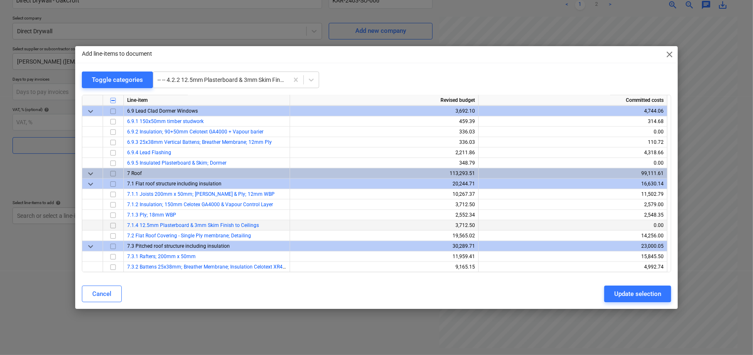
click at [113, 224] on input "checkbox" at bounding box center [113, 226] width 10 height 10
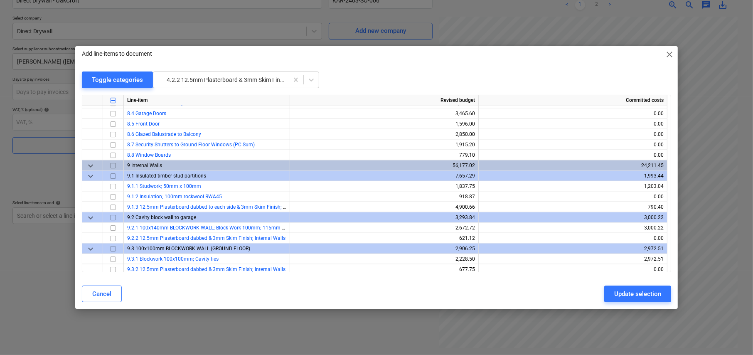
scroll to position [1070, 0]
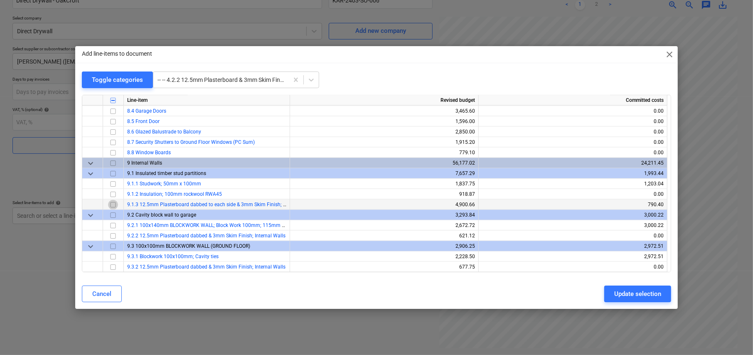
click at [113, 203] on input "checkbox" at bounding box center [113, 205] width 10 height 10
click at [112, 234] on input "checkbox" at bounding box center [113, 236] width 10 height 10
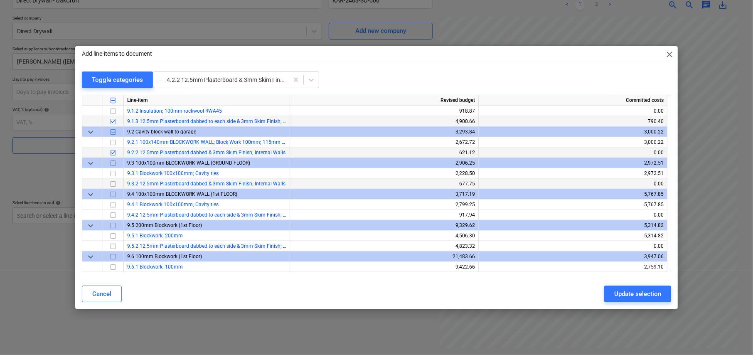
click at [111, 182] on input "checkbox" at bounding box center [113, 184] width 10 height 10
click at [112, 212] on input "checkbox" at bounding box center [113, 215] width 10 height 10
click at [113, 245] on input "checkbox" at bounding box center [113, 246] width 10 height 10
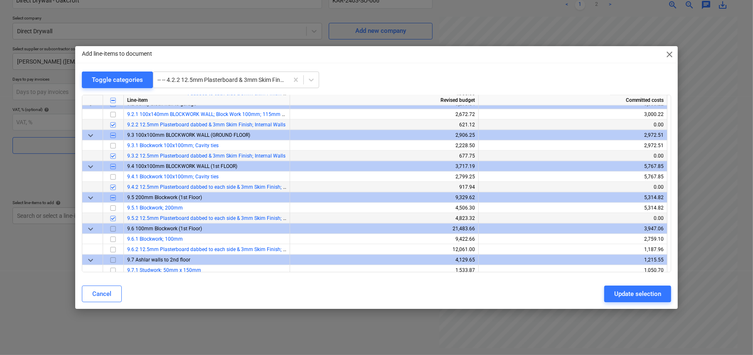
scroll to position [1194, 0]
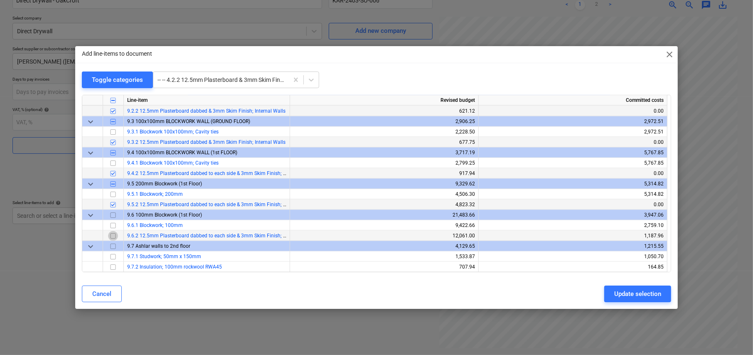
click at [113, 234] on input "checkbox" at bounding box center [113, 236] width 10 height 10
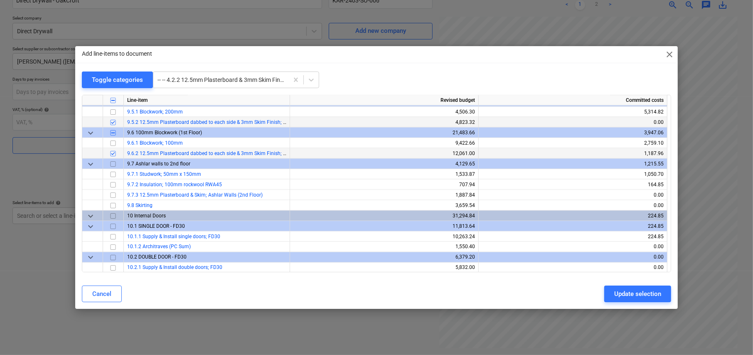
scroll to position [1278, 0]
click at [112, 192] on input "checkbox" at bounding box center [113, 195] width 10 height 10
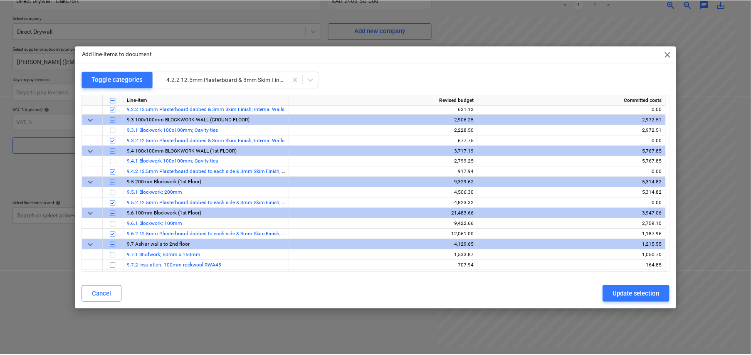
scroll to position [1194, 0]
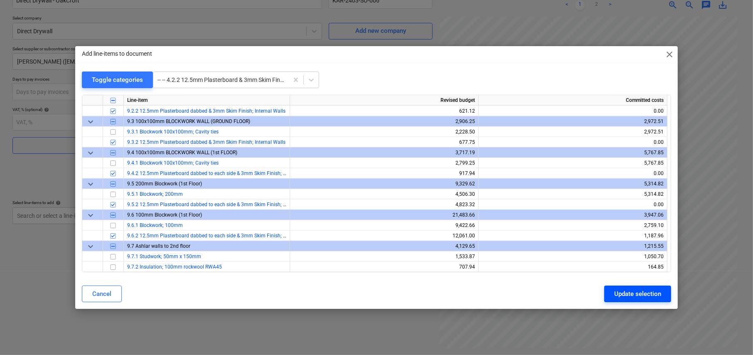
click at [641, 296] on div "Update selection" at bounding box center [637, 293] width 47 height 11
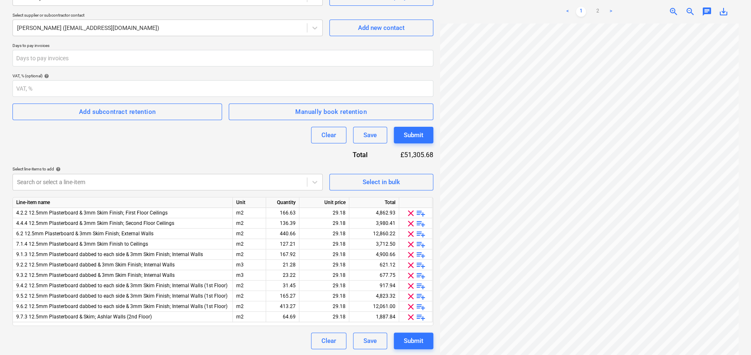
scroll to position [117, 0]
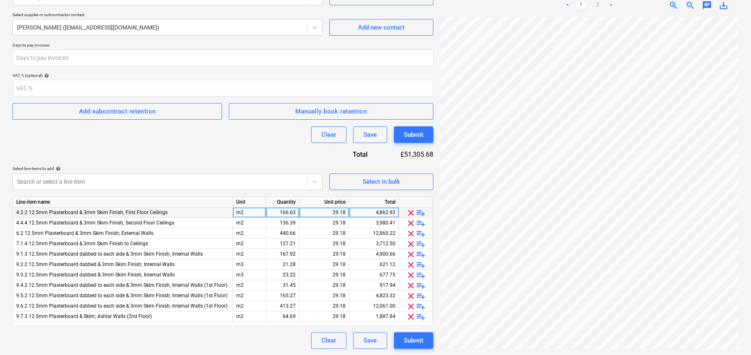
click at [421, 209] on span "playlist_add" at bounding box center [421, 213] width 10 height 10
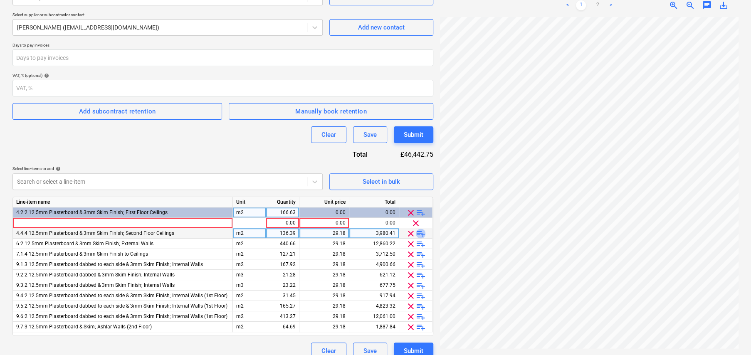
click at [421, 230] on span "playlist_add" at bounding box center [421, 234] width 10 height 10
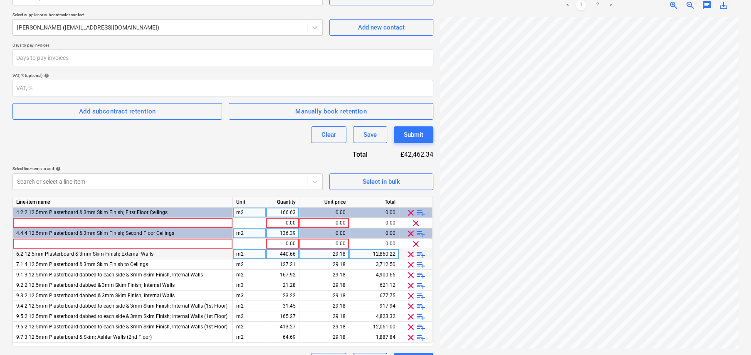
click at [421, 251] on span "playlist_add" at bounding box center [421, 254] width 10 height 10
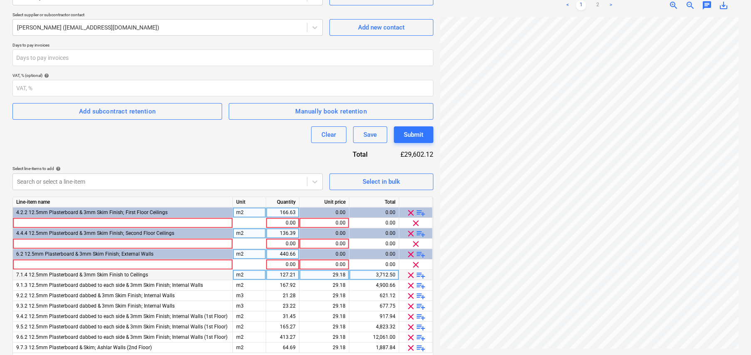
click at [422, 275] on span "playlist_add" at bounding box center [421, 275] width 10 height 10
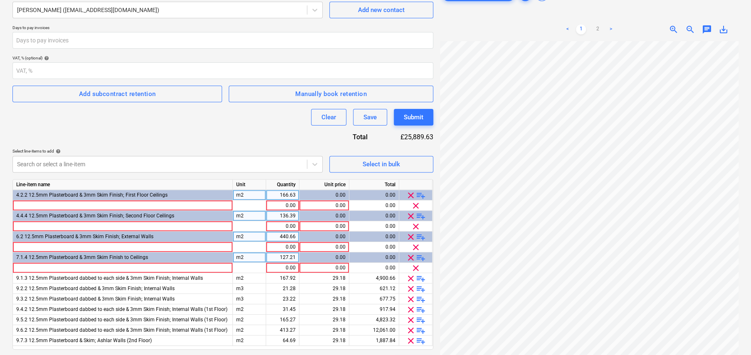
scroll to position [159, 0]
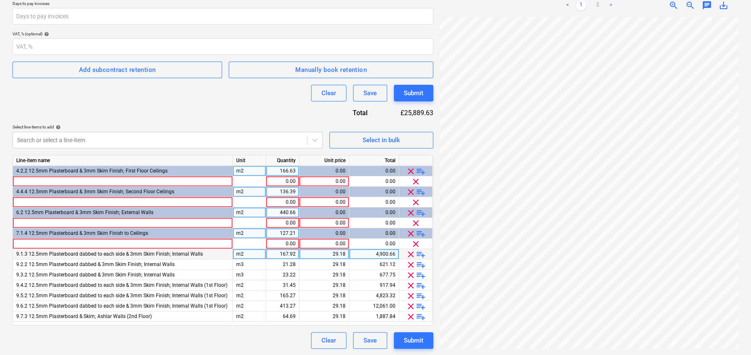
click at [421, 254] on span "playlist_add" at bounding box center [421, 254] width 10 height 10
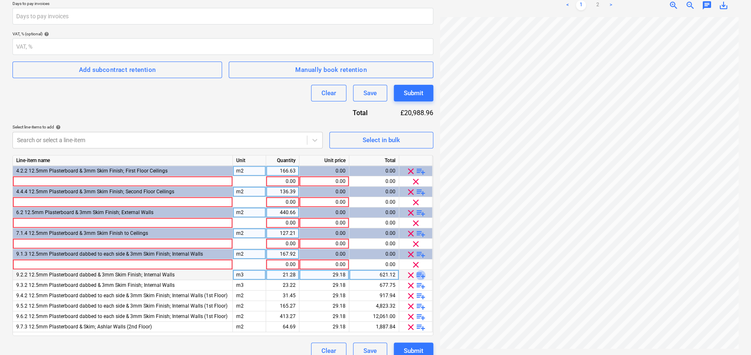
click at [421, 275] on span "playlist_add" at bounding box center [421, 275] width 10 height 10
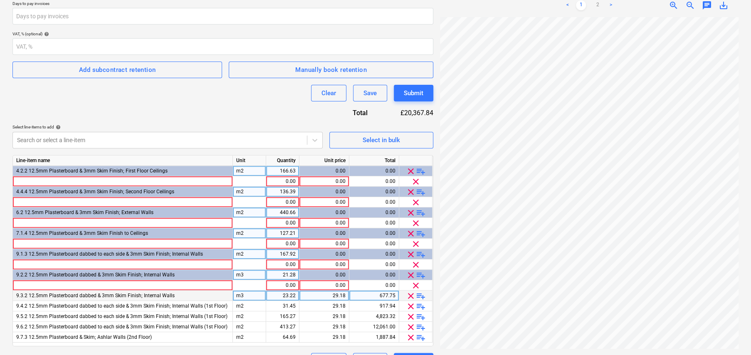
click at [421, 293] on span "playlist_add" at bounding box center [421, 296] width 10 height 10
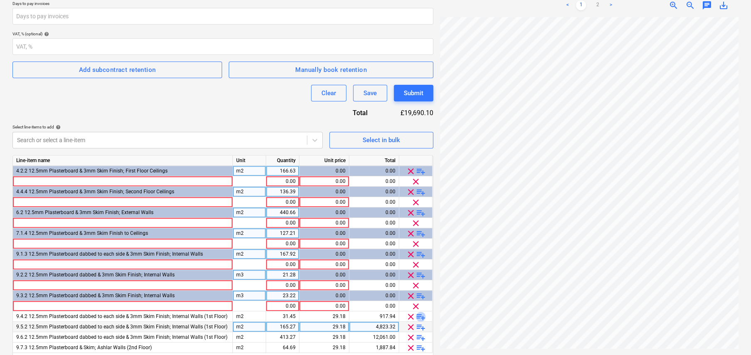
drag, startPoint x: 422, startPoint y: 315, endPoint x: 421, endPoint y: 323, distance: 8.9
click at [422, 315] on span "playlist_add" at bounding box center [421, 317] width 10 height 10
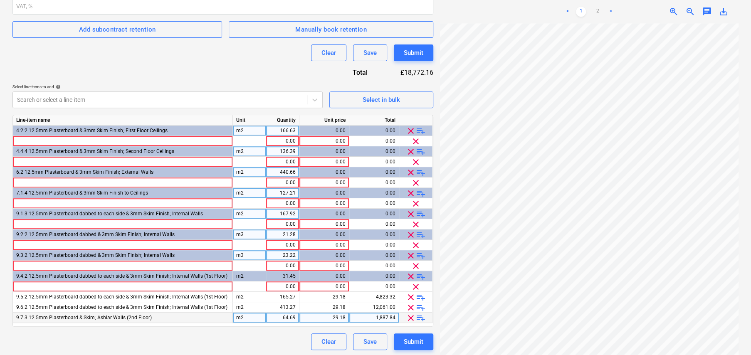
scroll to position [200, 0]
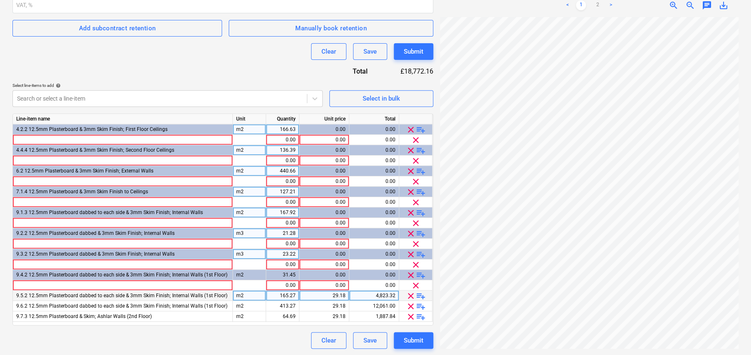
click at [420, 295] on span "playlist_add" at bounding box center [421, 296] width 10 height 10
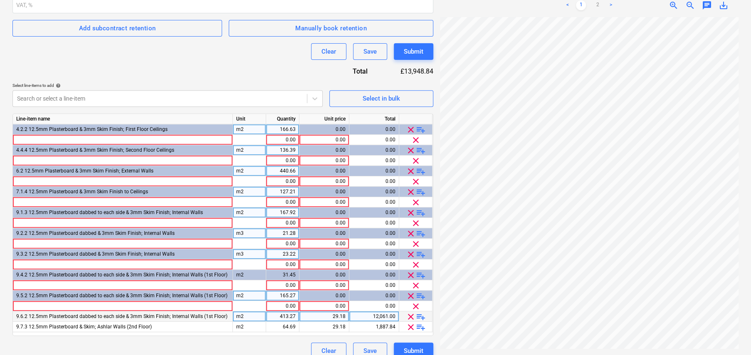
click at [421, 316] on span "playlist_add" at bounding box center [421, 317] width 10 height 10
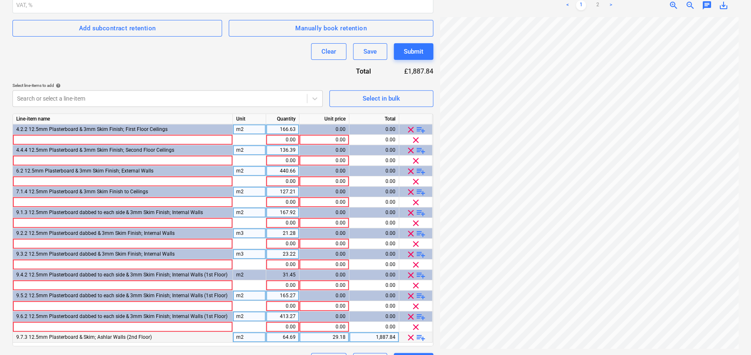
click at [420, 334] on span "playlist_add" at bounding box center [421, 337] width 10 height 10
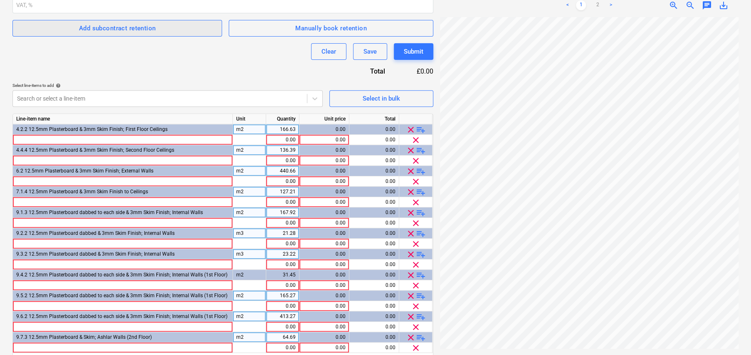
click at [127, 33] on div "Add subcontract retention" at bounding box center [117, 28] width 77 height 11
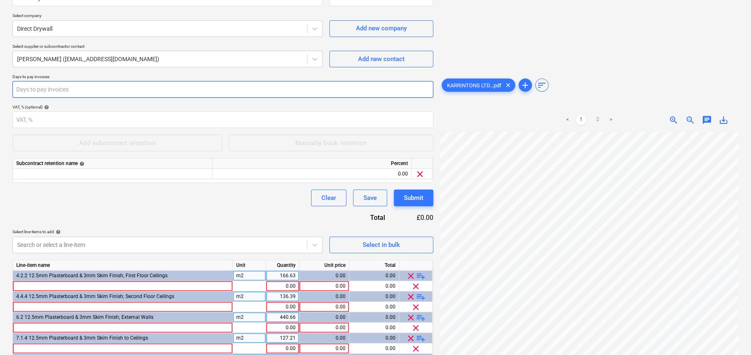
scroll to position [76, 0]
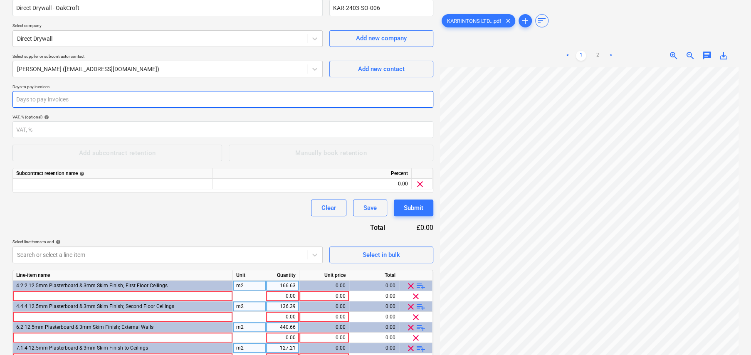
click at [91, 98] on input "number" at bounding box center [222, 99] width 421 height 17
type input "14"
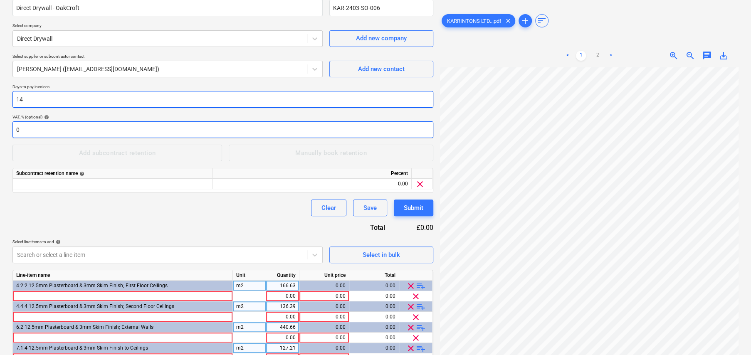
type input "0"
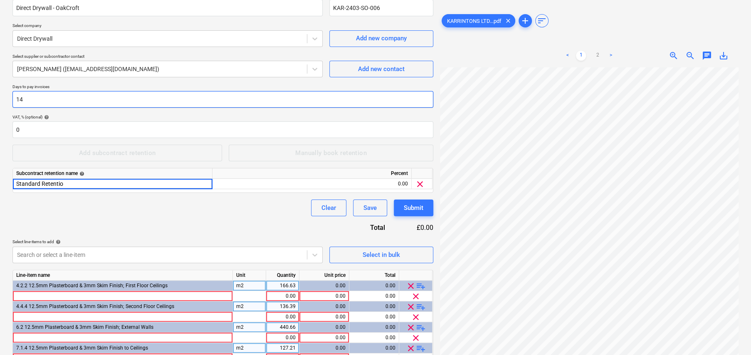
type input "Standard Retention"
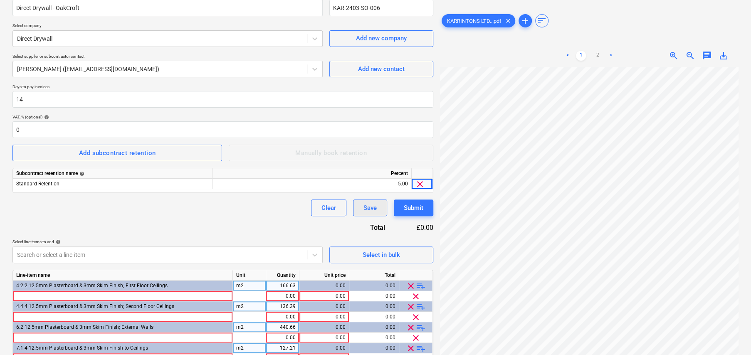
click at [366, 211] on div "Save" at bounding box center [369, 207] width 13 height 11
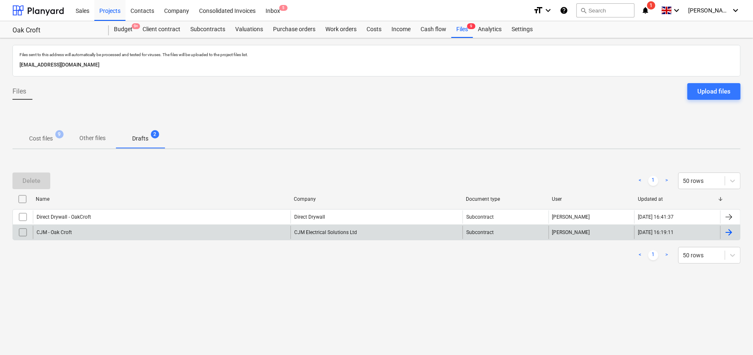
click at [91, 234] on div "CJM - Oak Croft" at bounding box center [162, 232] width 258 height 13
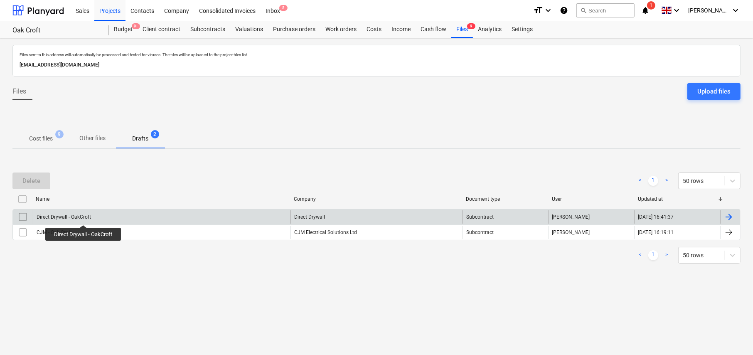
click at [83, 217] on div "Direct Drywall - OakCroft" at bounding box center [64, 217] width 54 height 6
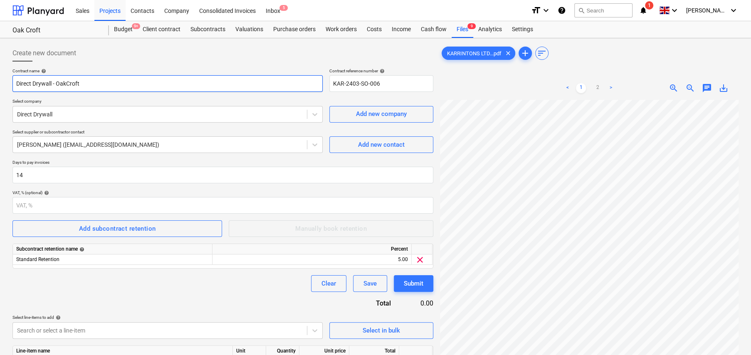
drag, startPoint x: 52, startPoint y: 82, endPoint x: 2, endPoint y: 84, distance: 49.5
click at [2, 84] on div "Create new document Contract name help Direct Drywall - OakCroft Contract refer…" at bounding box center [375, 328] width 751 height 580
type input "Precision Plasterers - OakCroft"
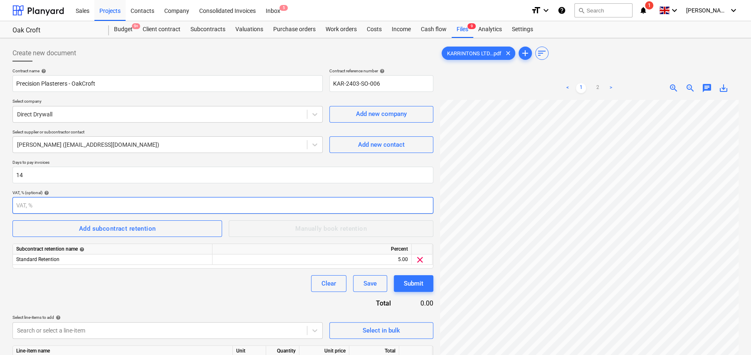
click at [59, 206] on input "number" at bounding box center [222, 205] width 421 height 17
type input "0"
click at [132, 289] on div "Clear Save Submit" at bounding box center [222, 283] width 421 height 17
click at [72, 117] on div at bounding box center [160, 114] width 286 height 8
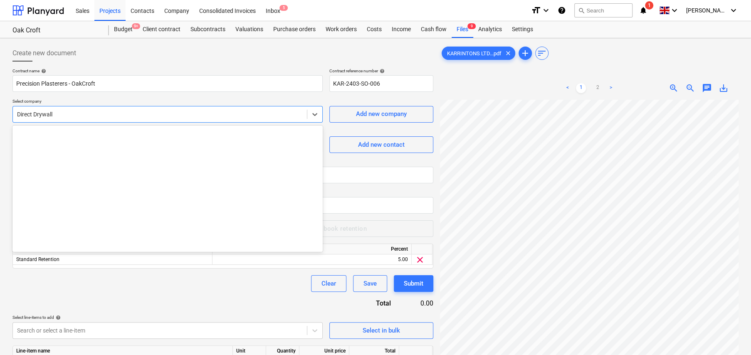
scroll to position [1323, 0]
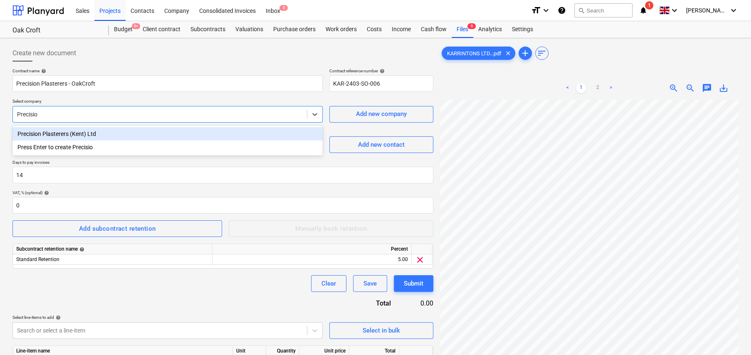
type input "Precision"
click at [61, 133] on div "Precision Plasterers (Kent) Ltd" at bounding box center [167, 133] width 310 height 13
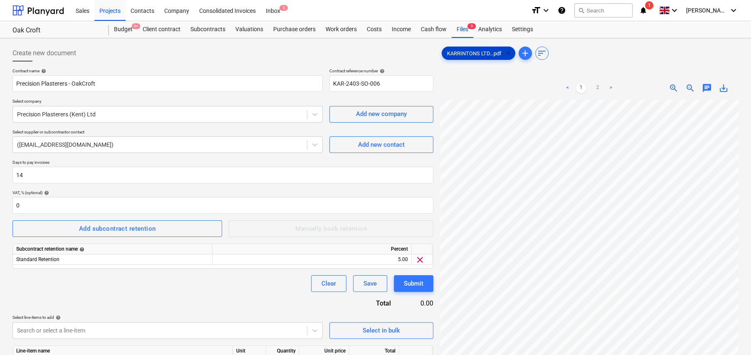
click at [508, 54] on span "clear" at bounding box center [508, 53] width 10 height 10
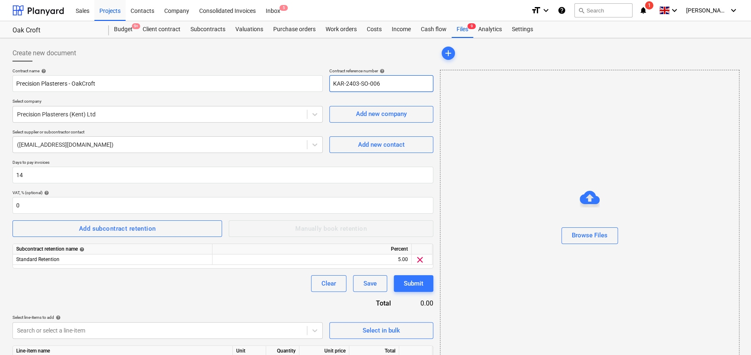
click at [395, 82] on input "KAR-2403-SO-006" at bounding box center [381, 83] width 104 height 17
click at [395, 82] on input "KAR-2403-SO-007" at bounding box center [381, 83] width 104 height 17
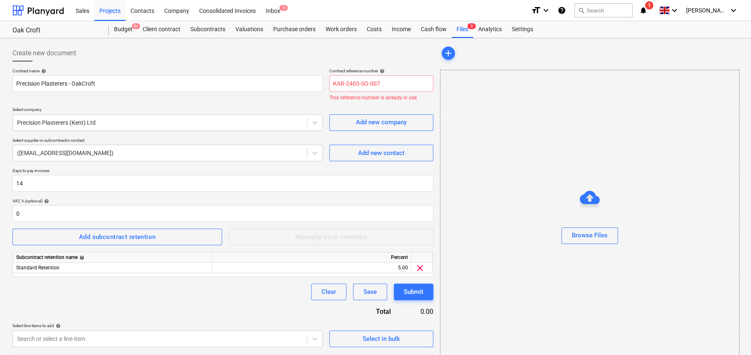
click at [247, 285] on div "Clear Save Submit" at bounding box center [222, 291] width 421 height 17
click at [380, 84] on input "KAR-2403-SO-007" at bounding box center [381, 83] width 104 height 17
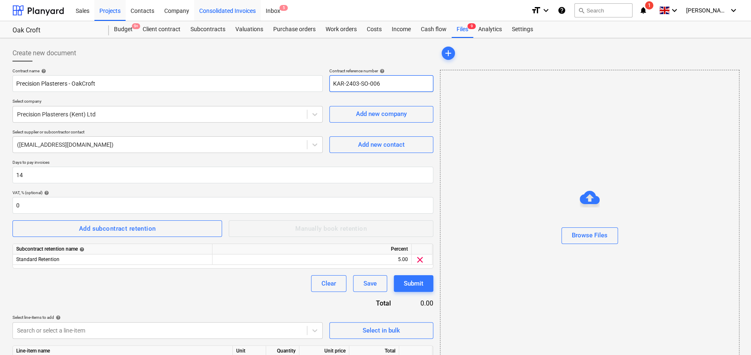
type input "KAR-2403-SO-006"
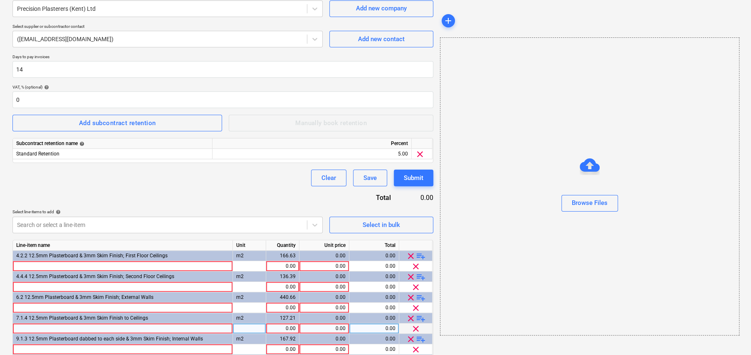
scroll to position [166, 0]
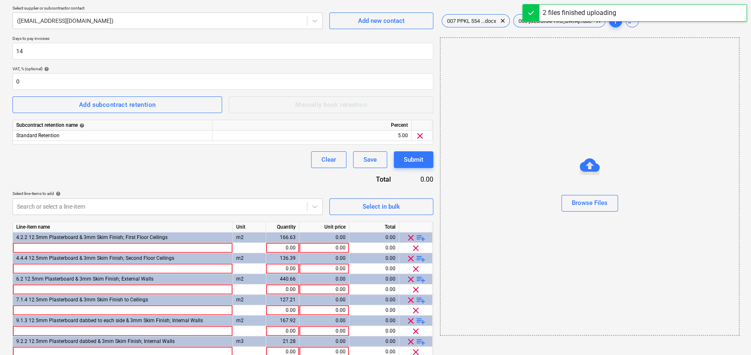
scroll to position [83, 0]
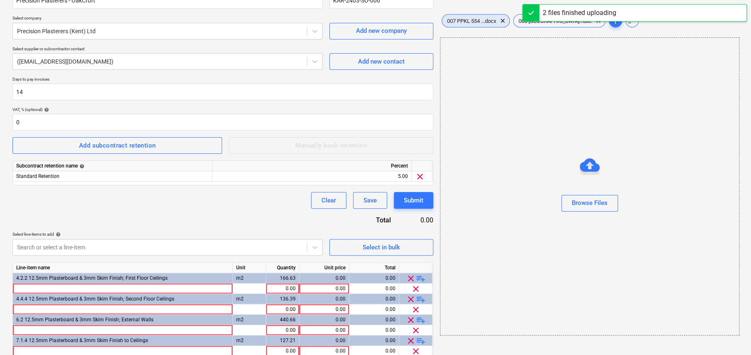
click at [458, 22] on span "007 PPKL 554 ...docx" at bounding box center [471, 21] width 59 height 6
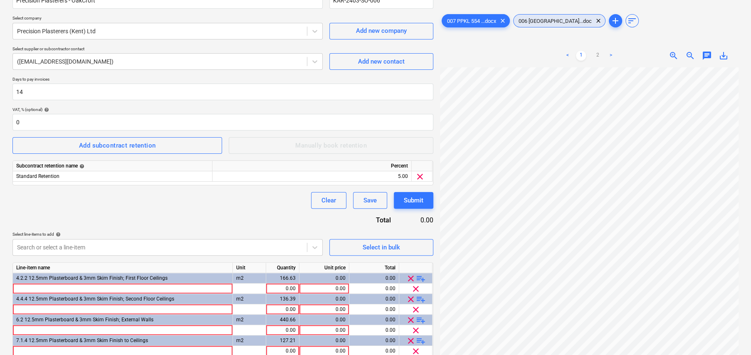
drag, startPoint x: 525, startPoint y: 24, endPoint x: 528, endPoint y: 31, distance: 7.6
click at [525, 24] on div "006 [GEOGRAPHIC_DATA]...doc clear" at bounding box center [559, 20] width 92 height 13
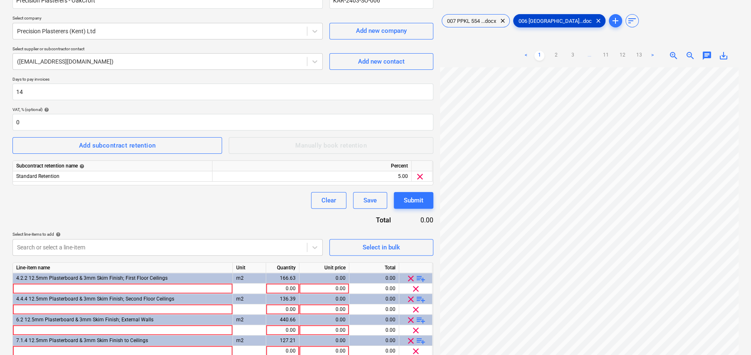
scroll to position [111, 0]
click at [122, 199] on div "Clear Save Submit" at bounding box center [222, 200] width 421 height 17
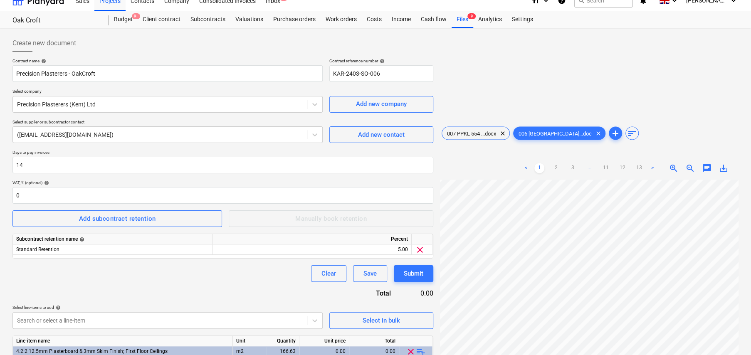
scroll to position [0, 0]
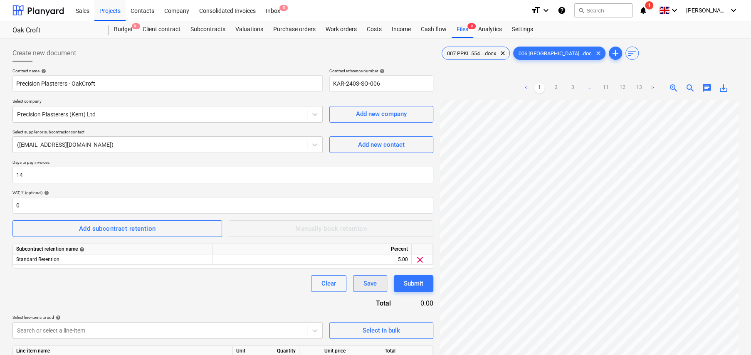
click at [371, 283] on div "Save" at bounding box center [369, 283] width 13 height 11
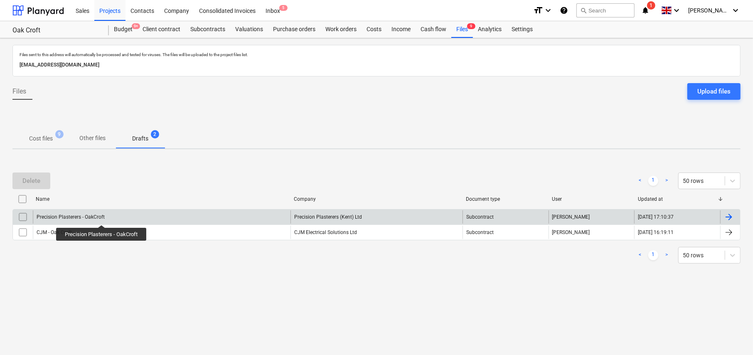
click at [102, 217] on div "Precision Plasterers - OakCroft" at bounding box center [71, 217] width 68 height 6
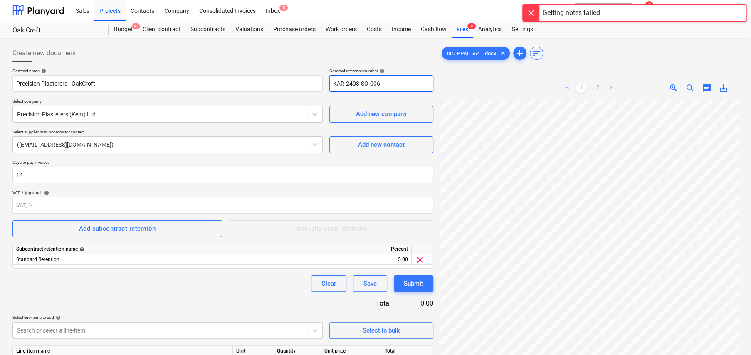
click at [381, 84] on input "KAR-2403-SO-006" at bounding box center [381, 83] width 104 height 17
click at [209, 47] on div "Create new document" at bounding box center [222, 53] width 421 height 17
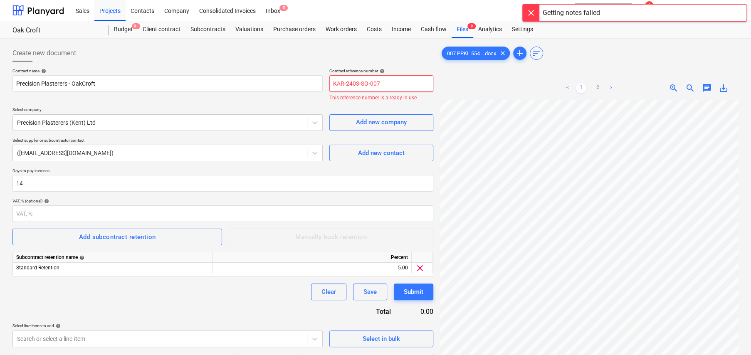
click at [388, 84] on input "KAR-2403-SO-007" at bounding box center [381, 83] width 104 height 17
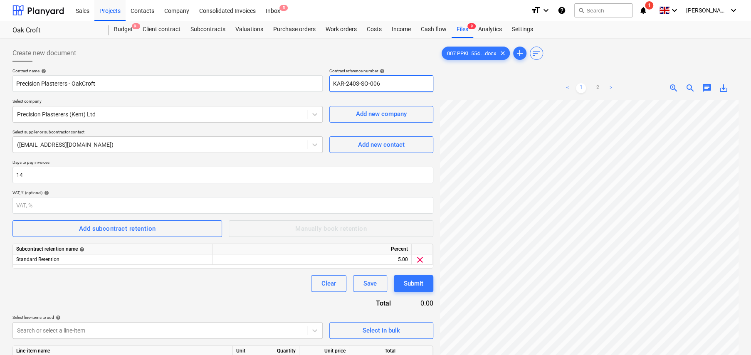
type input "KAR-2403-SO-006"
click at [208, 54] on div "Create new document" at bounding box center [222, 53] width 421 height 17
drag, startPoint x: 521, startPoint y: 54, endPoint x: 537, endPoint y: 57, distance: 16.5
click at [521, 54] on span "add" at bounding box center [520, 53] width 10 height 10
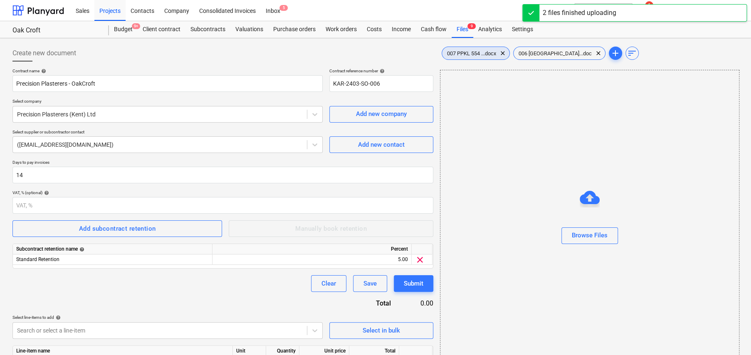
click at [469, 50] on span "007 PPKL 554 ...docx" at bounding box center [471, 53] width 59 height 6
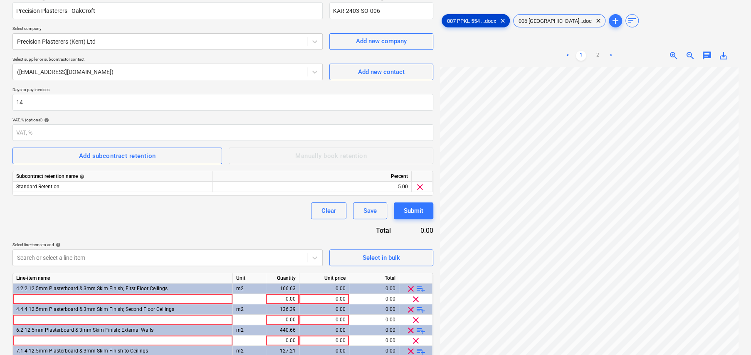
scroll to position [42, 0]
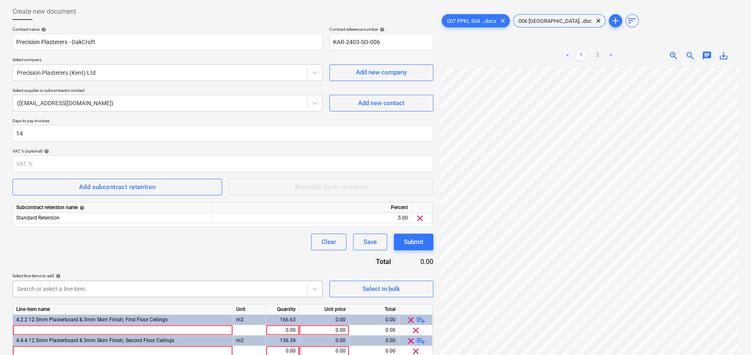
click at [119, 281] on body "Sales Projects Contacts Company Consolidated Invoices Inbox 5 format_size keybo…" at bounding box center [375, 135] width 751 height 355
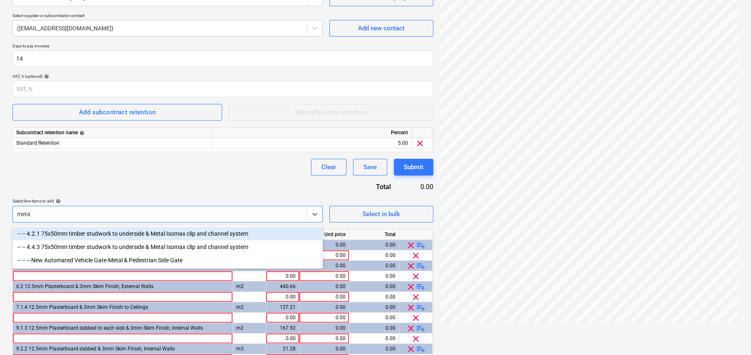
type input "metal"
click at [68, 234] on div "-- -- 4.2.1 75x50mm timber studwork to underside & Metal Isomax clip and channe…" at bounding box center [167, 233] width 310 height 13
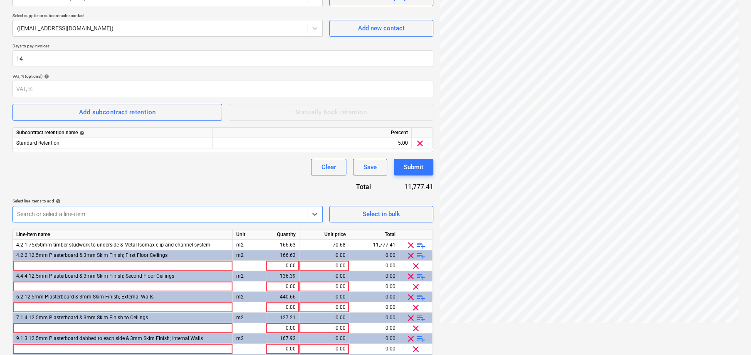
click at [69, 208] on div "Search or select a line-item" at bounding box center [160, 214] width 294 height 12
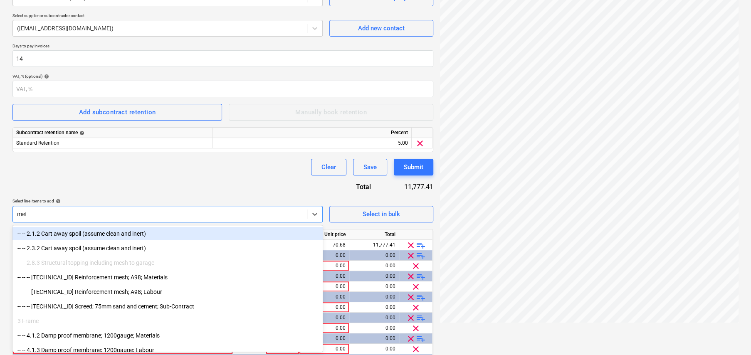
type input "meta"
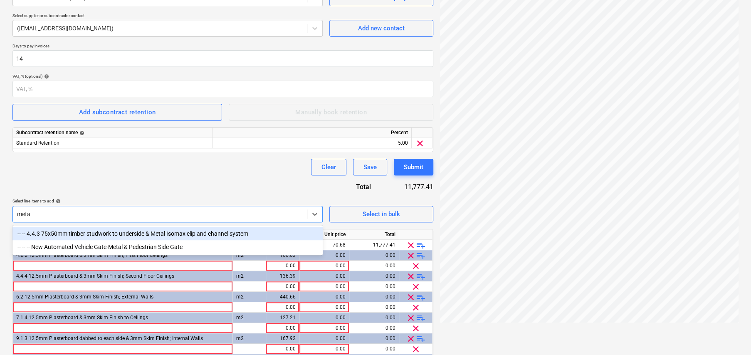
click at [69, 232] on div "-- -- 4.4.3 75x50mm timber studwork to underside & Metal Isomax clip and channe…" at bounding box center [167, 233] width 310 height 13
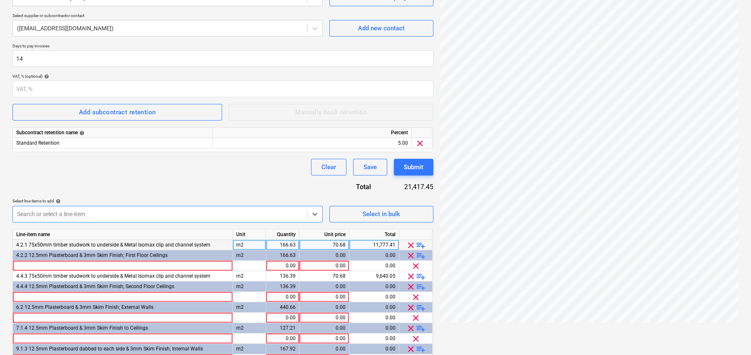
click at [422, 244] on span "playlist_add" at bounding box center [421, 245] width 10 height 10
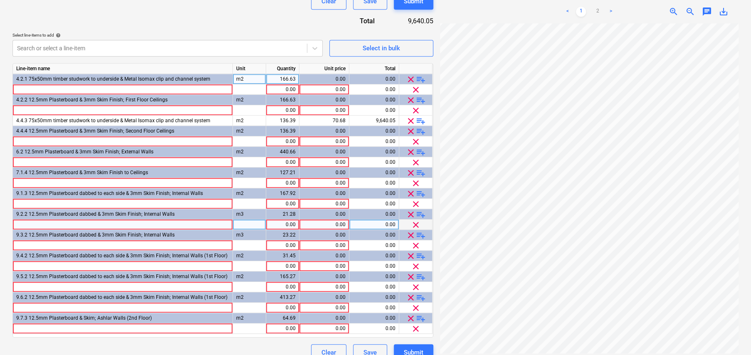
scroll to position [283, 0]
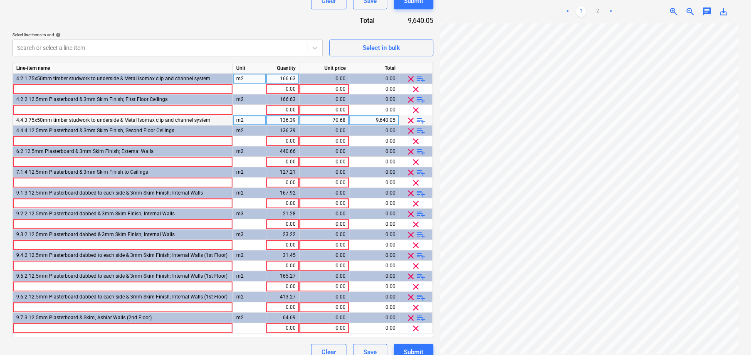
click at [420, 119] on span "playlist_add" at bounding box center [421, 121] width 10 height 10
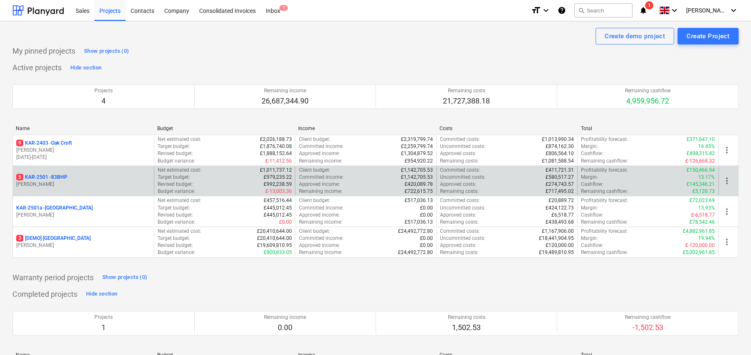
click at [62, 177] on p "5 KAR-2501 - 83BHP" at bounding box center [41, 177] width 51 height 7
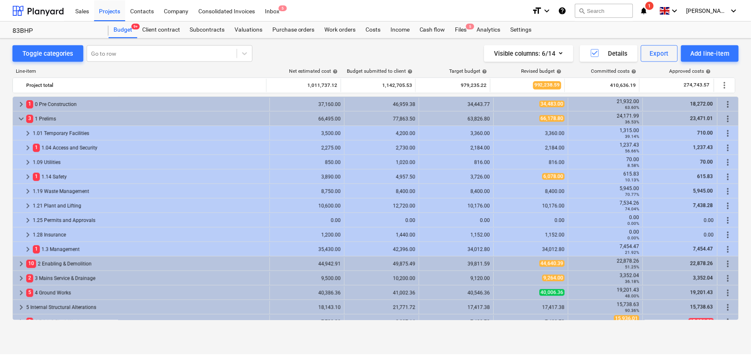
scroll to position [305, 0]
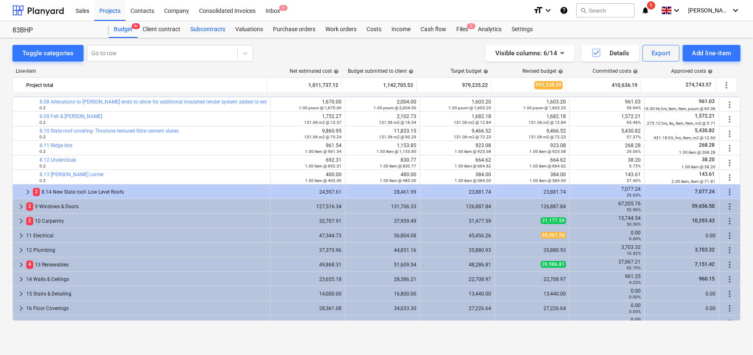
click at [212, 29] on div "Subcontracts" at bounding box center [207, 29] width 45 height 17
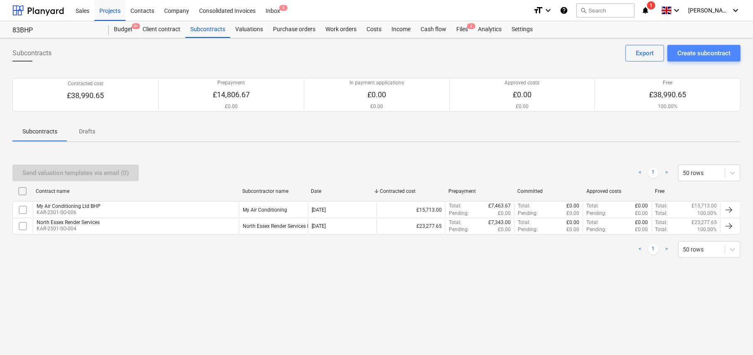
click at [686, 54] on div "Create subcontract" at bounding box center [703, 53] width 53 height 11
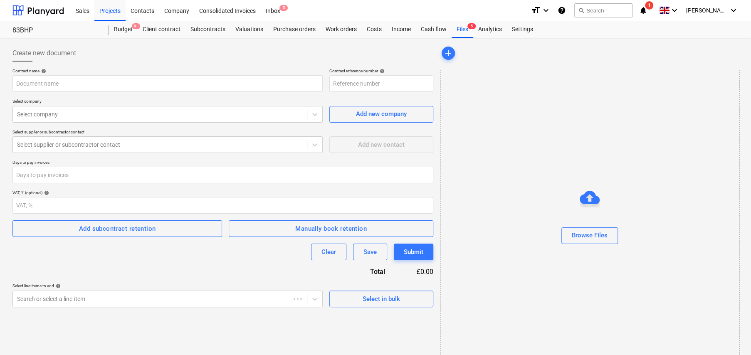
type input "KAR-2501-SO-003"
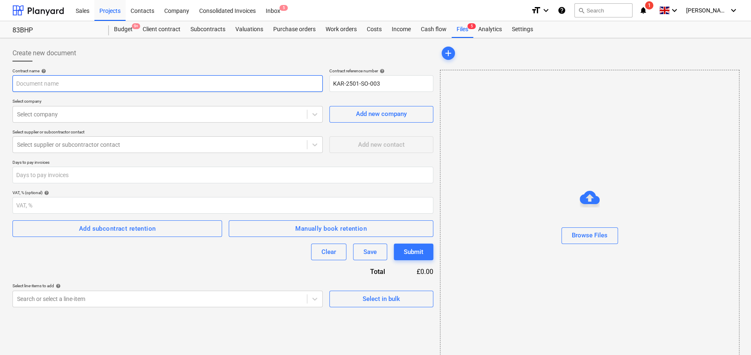
click at [54, 81] on input "text" at bounding box center [167, 83] width 310 height 17
type input "MA Roofing - 83BHP"
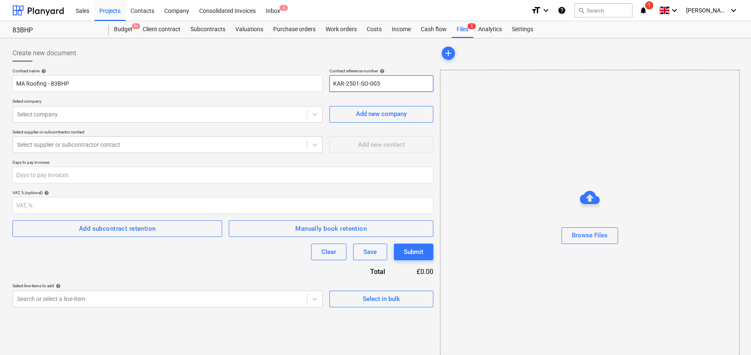
click at [390, 85] on input "KAR-2501-SO-003" at bounding box center [381, 83] width 104 height 17
type input "KAR-2501-SO-007"
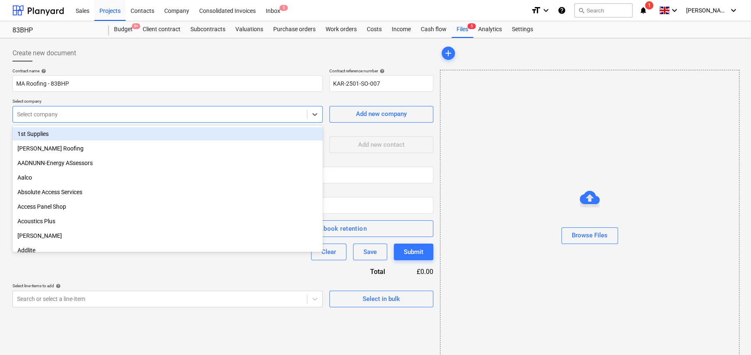
click at [96, 113] on div at bounding box center [160, 114] width 286 height 8
type input "MA r"
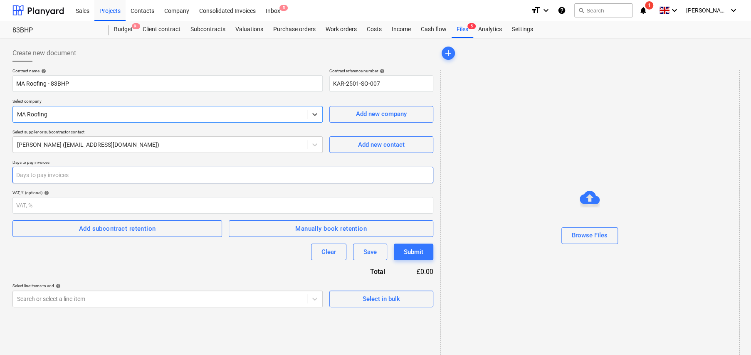
click at [103, 175] on input "number" at bounding box center [222, 175] width 421 height 17
type input "14"
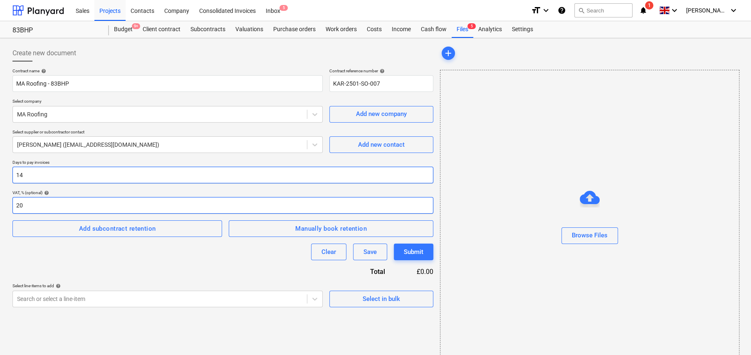
type input "20"
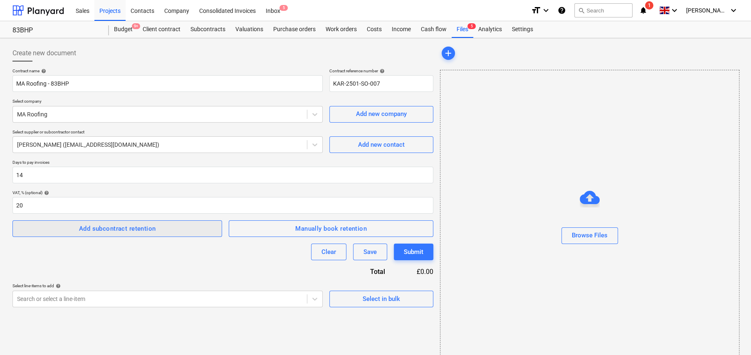
click at [131, 230] on div "Add subcontract retention" at bounding box center [117, 228] width 77 height 11
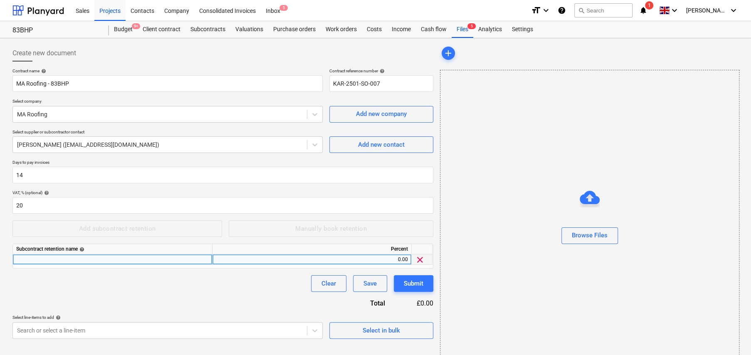
click at [116, 256] on div at bounding box center [112, 259] width 199 height 10
type input "Standard Retention"
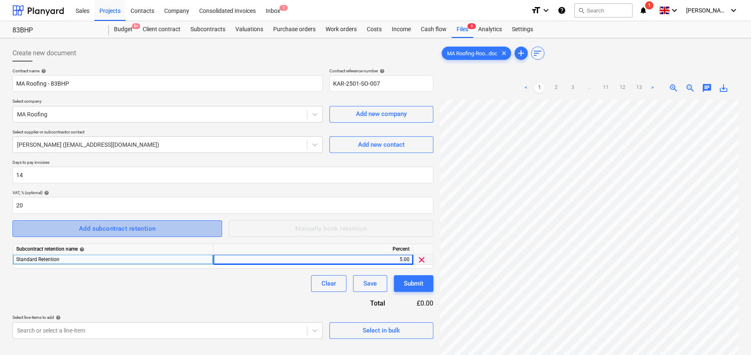
click at [145, 228] on div "Add subcontract retention" at bounding box center [117, 228] width 77 height 11
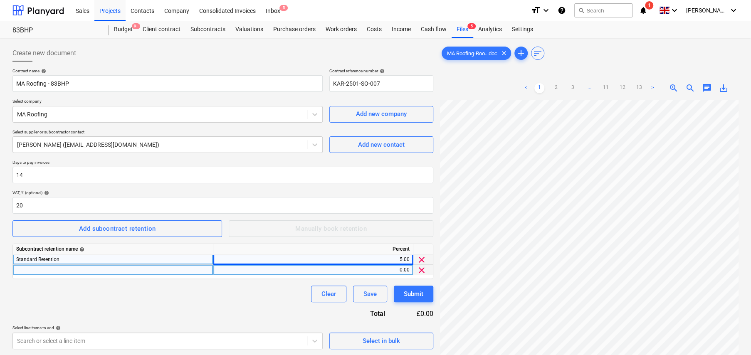
click at [99, 268] on div at bounding box center [113, 270] width 200 height 10
type input "MCD"
type input "2.5"
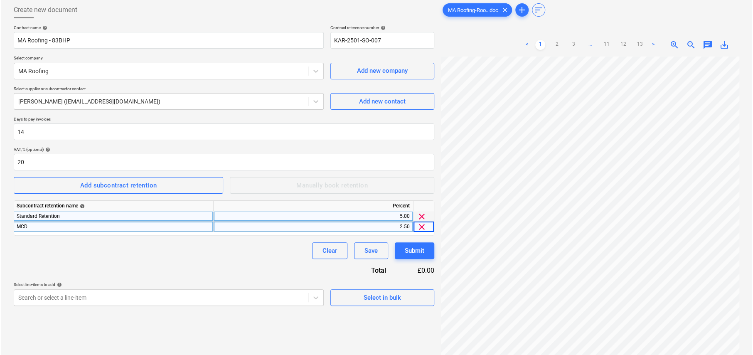
scroll to position [83, 0]
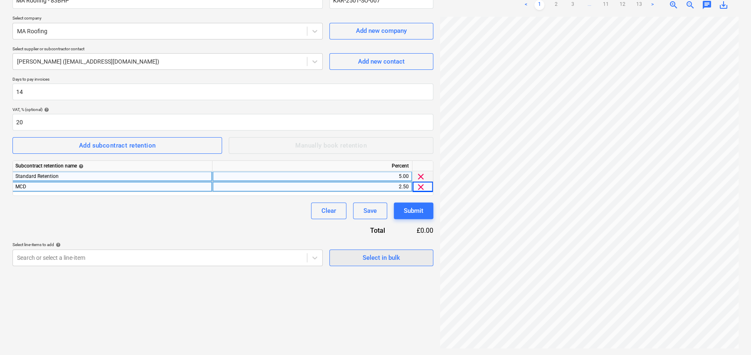
click at [396, 256] on div "Select in bulk" at bounding box center [380, 257] width 37 height 11
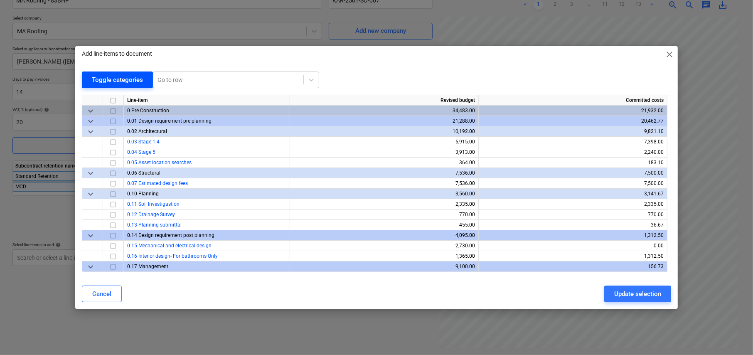
click at [123, 80] on div "Toggle categories" at bounding box center [117, 79] width 51 height 11
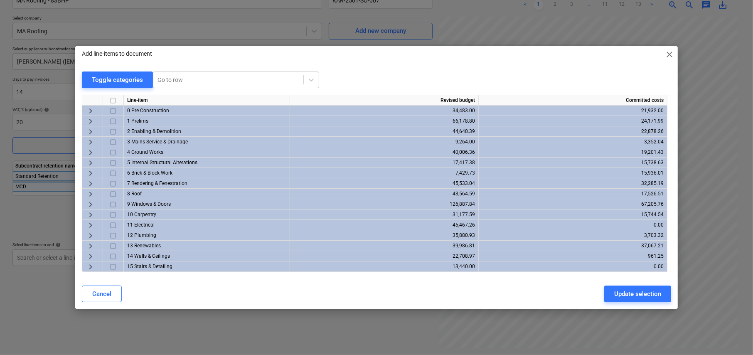
click at [90, 195] on span "keyboard_arrow_right" at bounding box center [91, 194] width 10 height 10
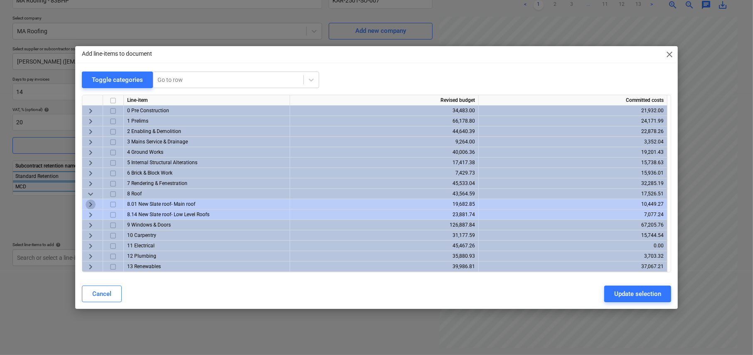
click at [92, 202] on span "keyboard_arrow_right" at bounding box center [91, 204] width 10 height 10
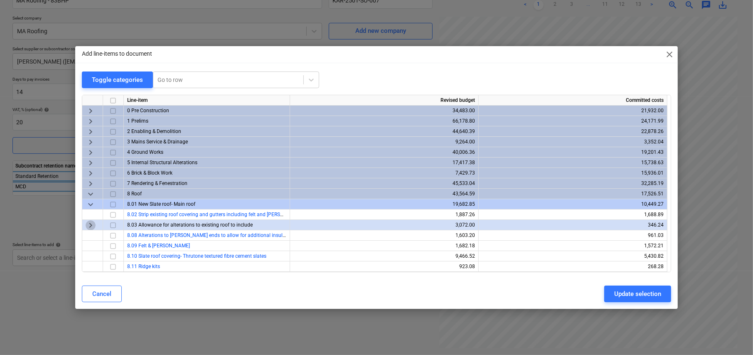
click at [90, 225] on span "keyboard_arrow_right" at bounding box center [91, 225] width 10 height 10
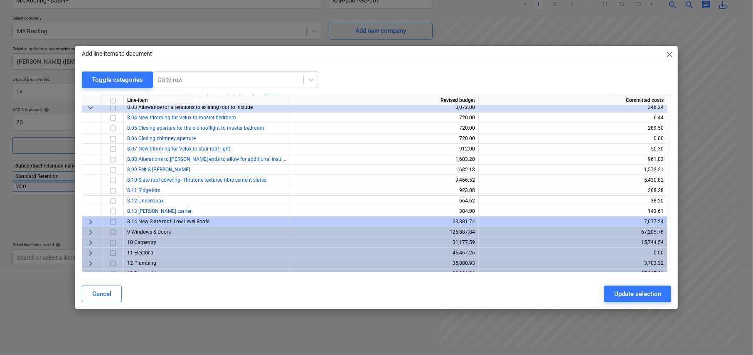
scroll to position [125, 0]
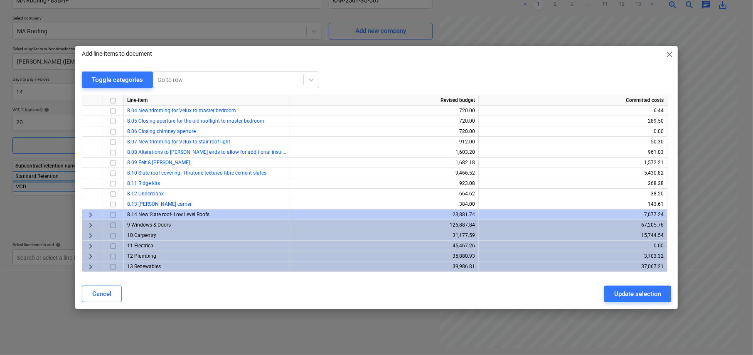
click at [91, 214] on span "keyboard_arrow_right" at bounding box center [91, 215] width 10 height 10
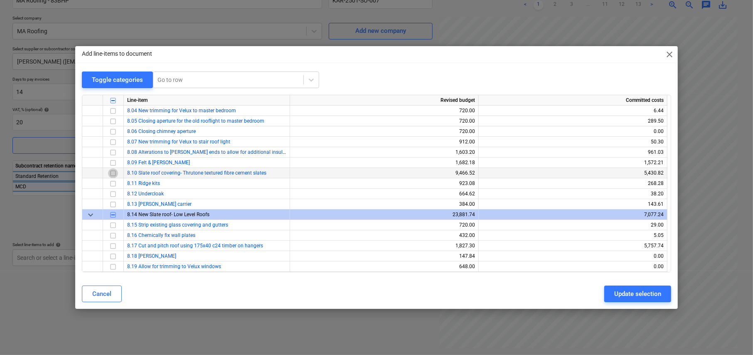
click at [112, 173] on input "checkbox" at bounding box center [113, 173] width 10 height 10
click at [112, 164] on input "checkbox" at bounding box center [113, 163] width 10 height 10
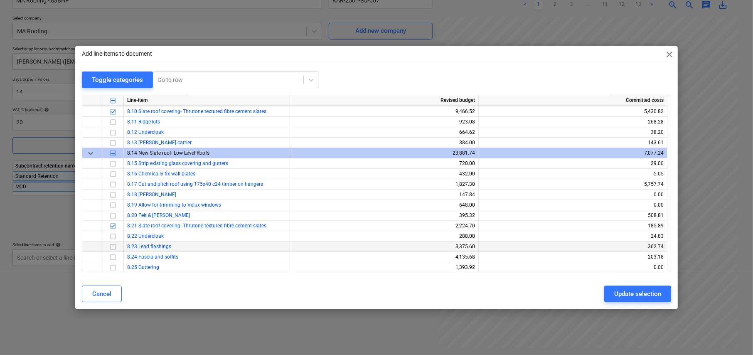
scroll to position [166, 0]
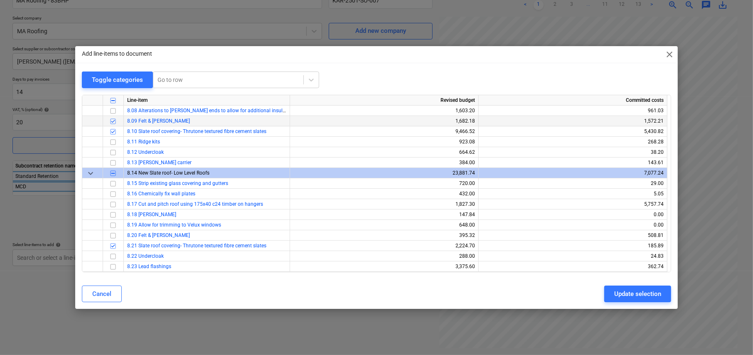
click at [111, 122] on input "checkbox" at bounding box center [113, 121] width 10 height 10
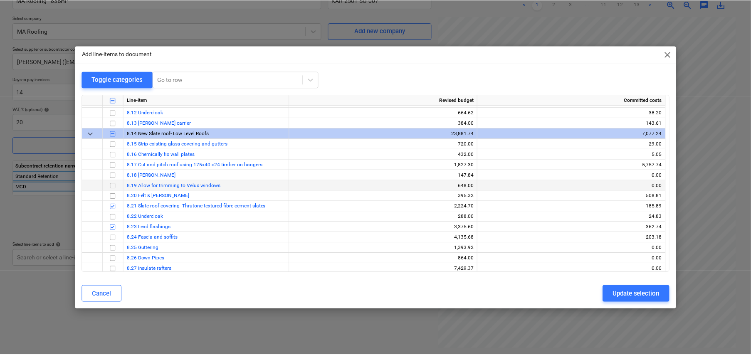
scroll to position [208, 0]
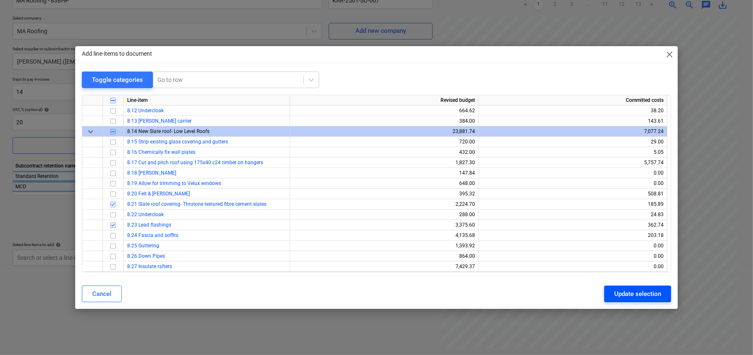
click at [644, 290] on div "Update selection" at bounding box center [637, 293] width 47 height 11
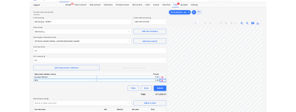
scroll to position [0, 0]
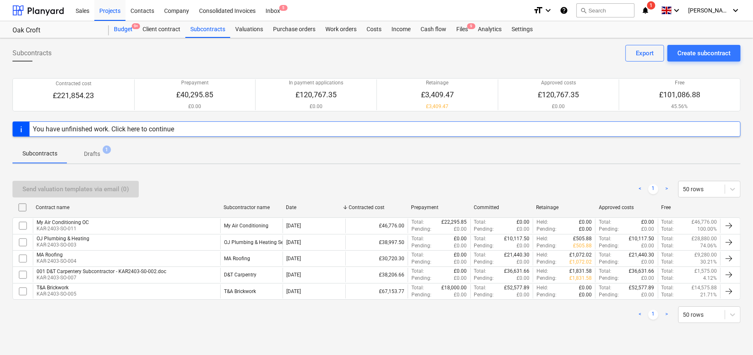
click at [125, 30] on div "Budget 9+" at bounding box center [123, 29] width 29 height 17
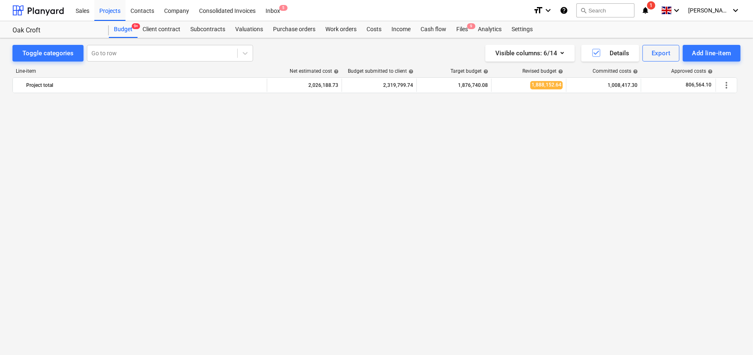
scroll to position [1357, 0]
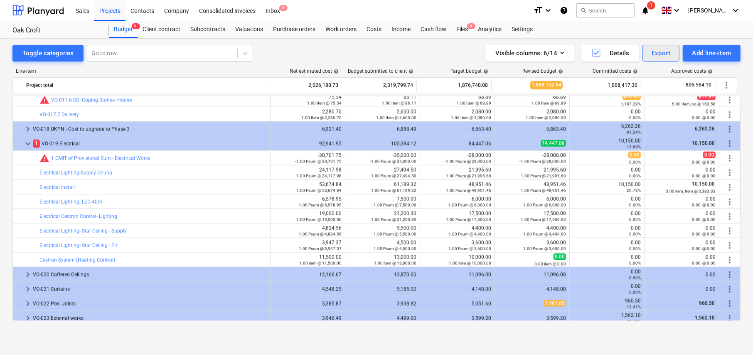
click at [654, 59] on button "Export" at bounding box center [661, 53] width 37 height 17
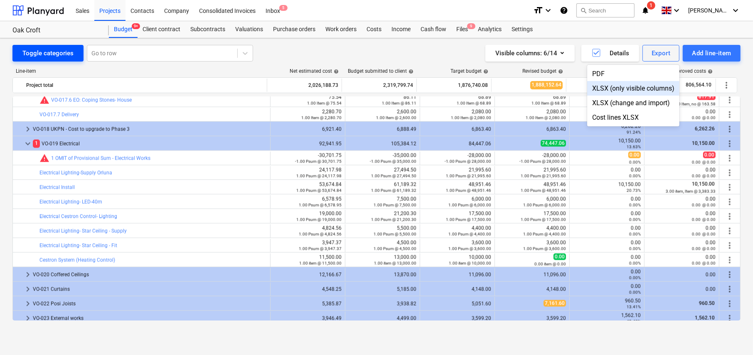
click at [56, 52] on div at bounding box center [376, 177] width 753 height 355
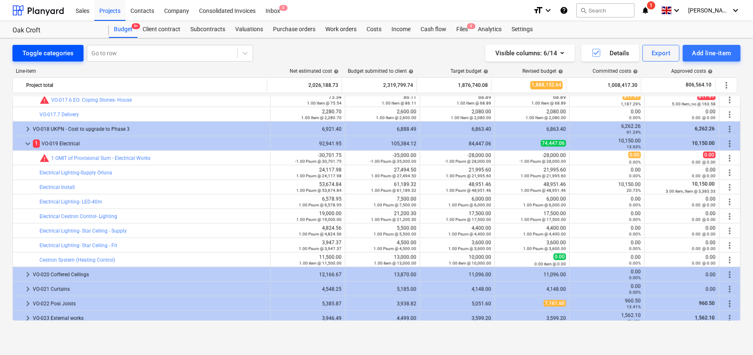
click at [56, 53] on div "Toggle categories" at bounding box center [47, 53] width 51 height 11
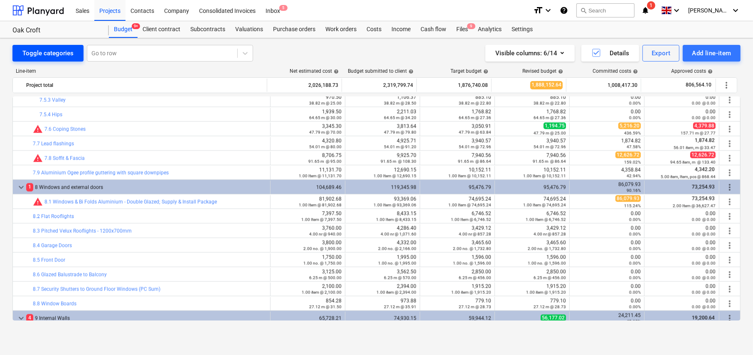
click at [50, 58] on div "Toggle categories" at bounding box center [47, 53] width 51 height 11
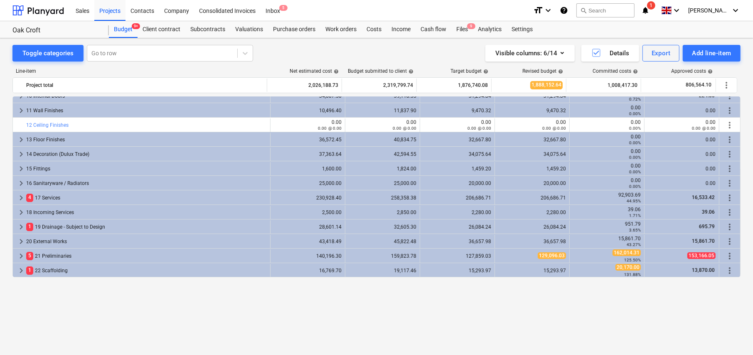
scroll to position [56, 0]
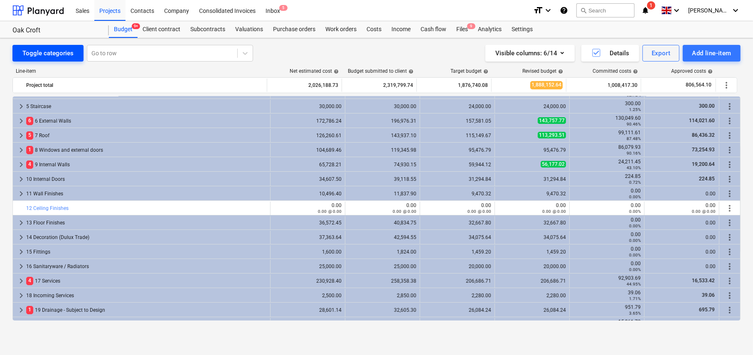
click at [49, 50] on div "Toggle categories" at bounding box center [47, 53] width 51 height 11
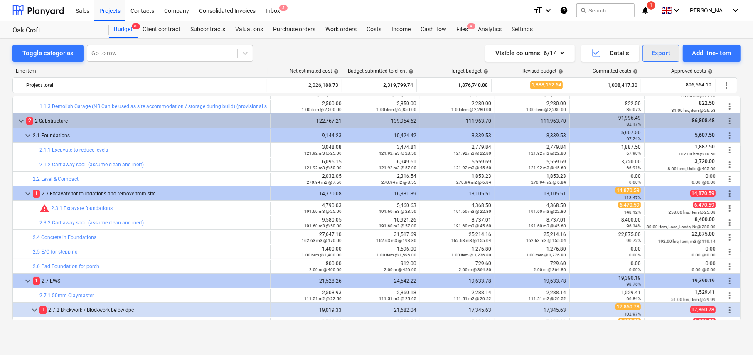
click at [658, 55] on div "Export" at bounding box center [661, 53] width 19 height 11
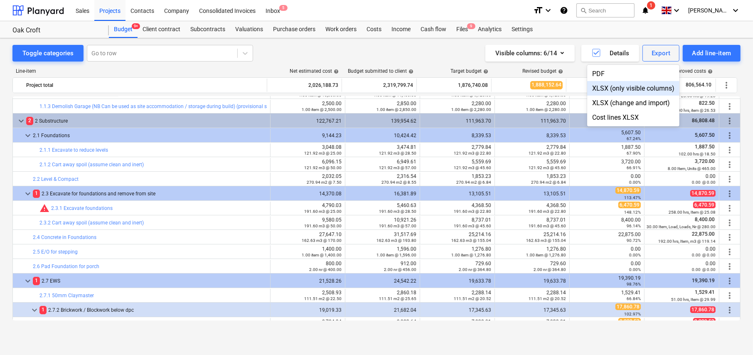
click at [607, 90] on div "XLSX (only visible columns)" at bounding box center [633, 88] width 92 height 15
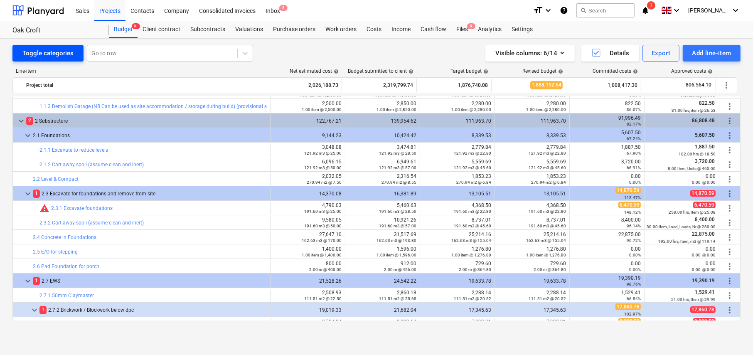
click at [48, 52] on div "Toggle categories" at bounding box center [47, 53] width 51 height 11
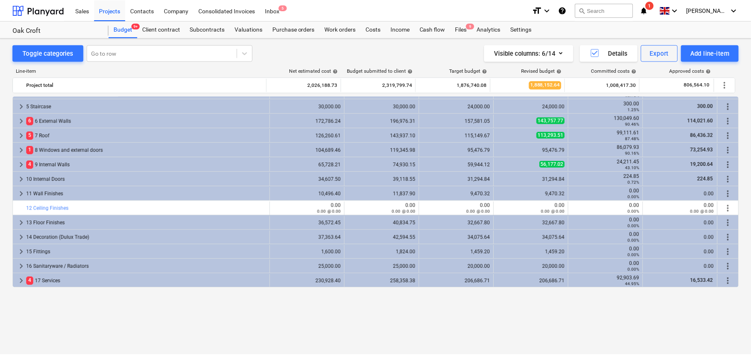
scroll to position [0, 0]
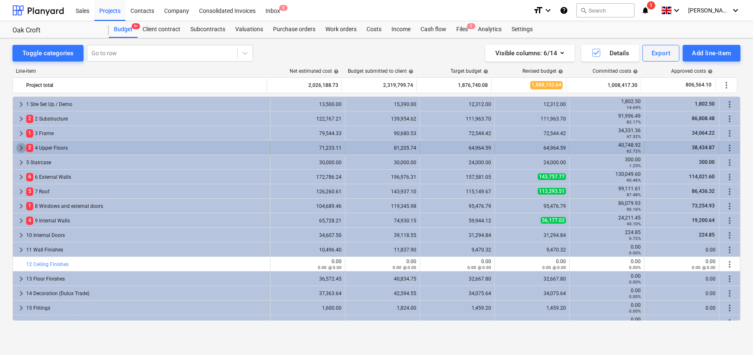
click at [19, 146] on span "keyboard_arrow_right" at bounding box center [21, 148] width 10 height 10
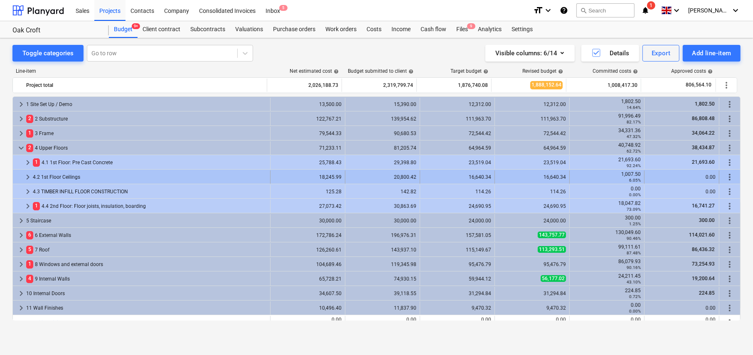
click at [27, 176] on span "keyboard_arrow_right" at bounding box center [28, 177] width 10 height 10
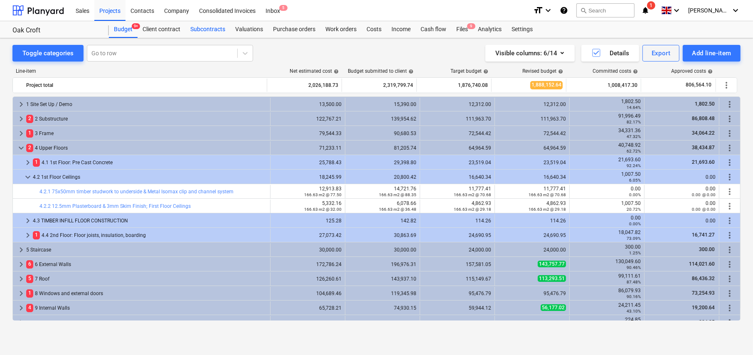
click at [215, 30] on div "Subcontracts" at bounding box center [207, 29] width 45 height 17
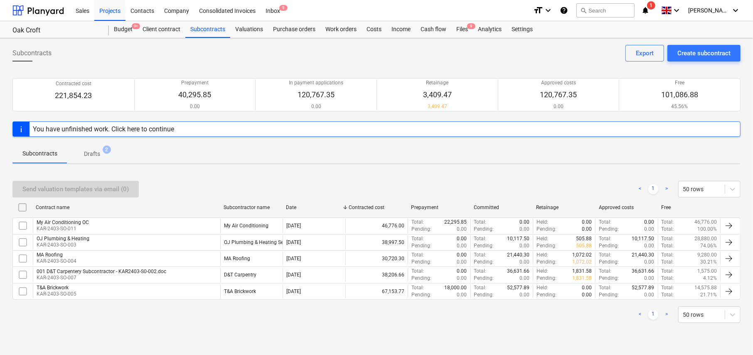
click at [95, 151] on p "Drafts" at bounding box center [92, 154] width 16 height 9
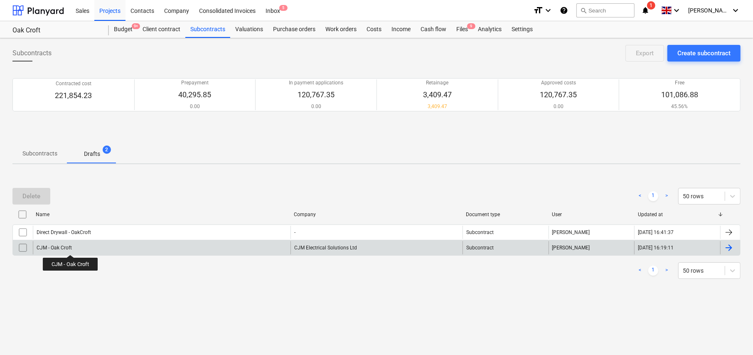
click at [71, 247] on div "CJM - Oak Croft" at bounding box center [54, 248] width 35 height 6
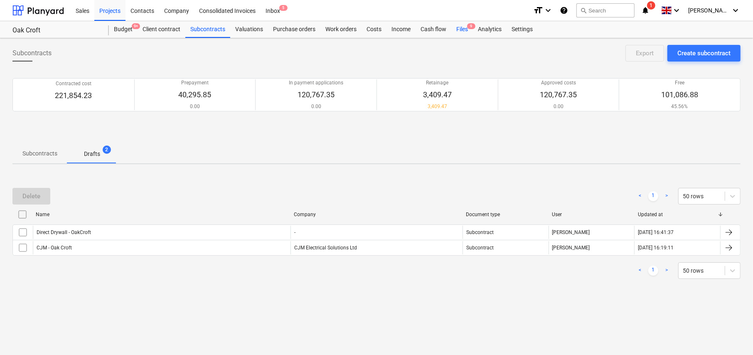
click at [464, 32] on div "Files 9" at bounding box center [462, 29] width 22 height 17
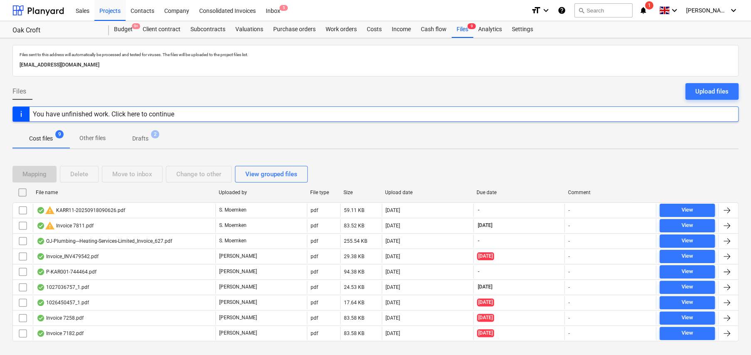
click at [145, 137] on p "Drafts" at bounding box center [140, 138] width 16 height 9
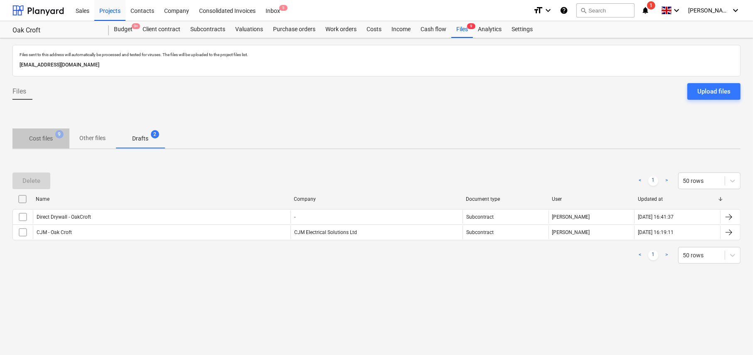
click at [45, 143] on p "Cost files" at bounding box center [41, 138] width 24 height 9
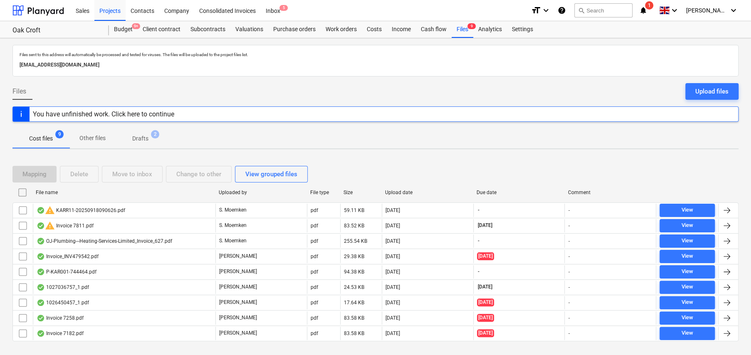
click at [96, 137] on p "Other files" at bounding box center [92, 138] width 26 height 9
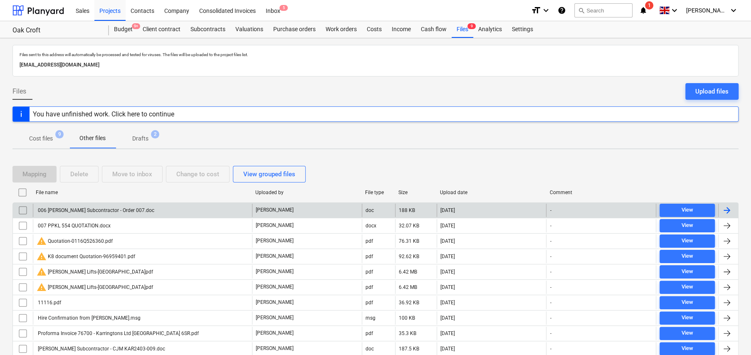
click at [94, 212] on div "006 Karringtons Subcontractor - Order 007.doc" at bounding box center [96, 210] width 118 height 6
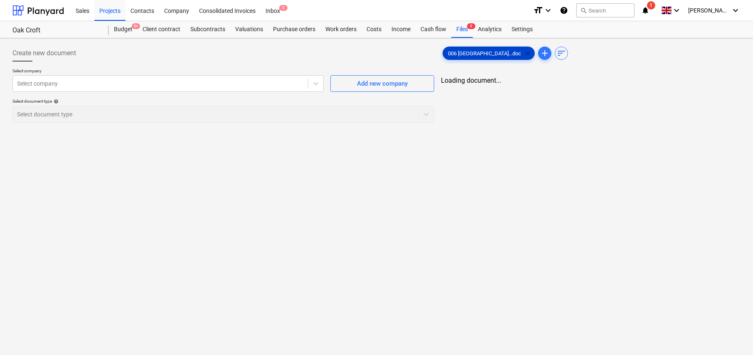
click at [523, 53] on span "clear" at bounding box center [528, 53] width 10 height 10
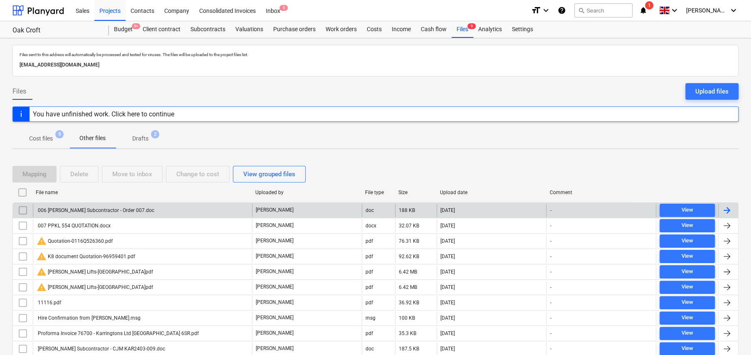
click at [23, 209] on input "checkbox" at bounding box center [22, 210] width 13 height 13
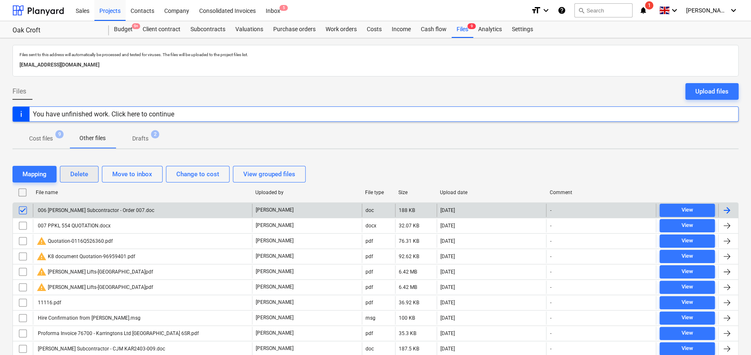
click at [89, 174] on button "Delete" at bounding box center [79, 174] width 39 height 17
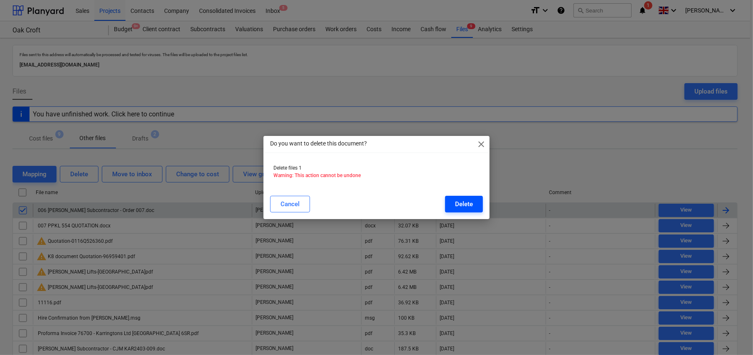
click at [464, 203] on div "Delete" at bounding box center [464, 204] width 18 height 11
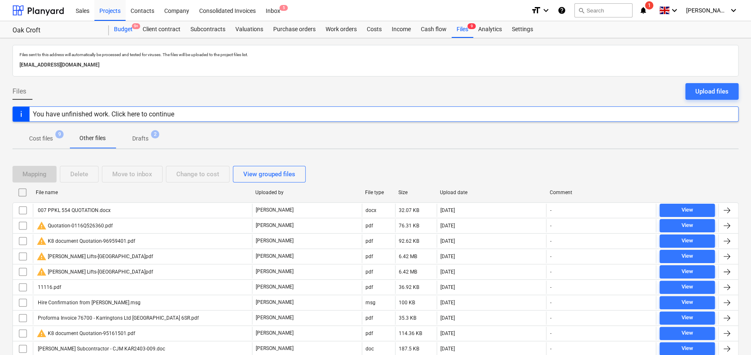
click at [121, 30] on div "Budget 9+" at bounding box center [123, 29] width 29 height 17
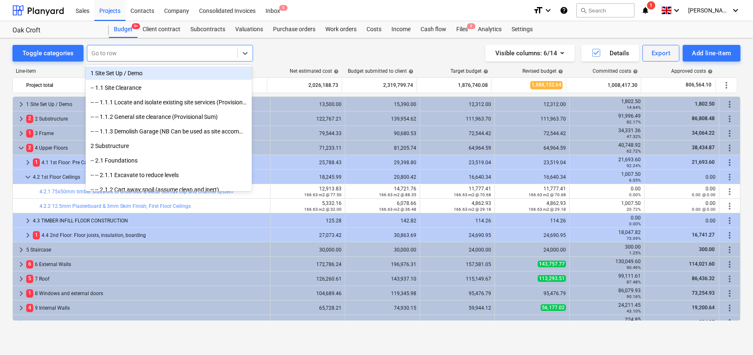
click at [128, 57] on div at bounding box center [162, 53] width 142 height 8
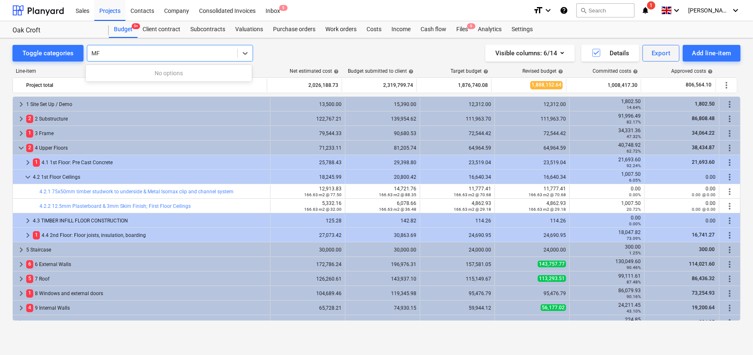
type input "M"
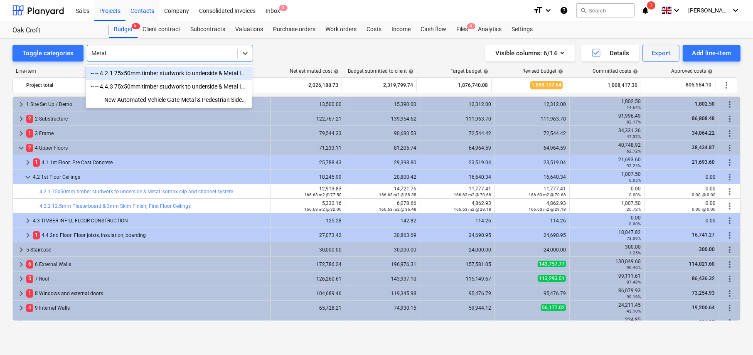
type input "Metal"
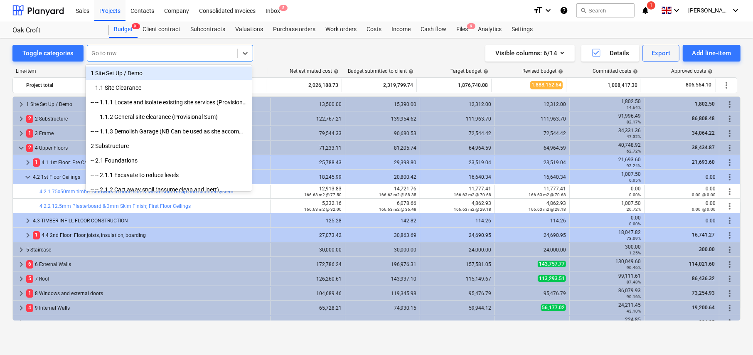
click at [143, 49] on div at bounding box center [162, 53] width 142 height 8
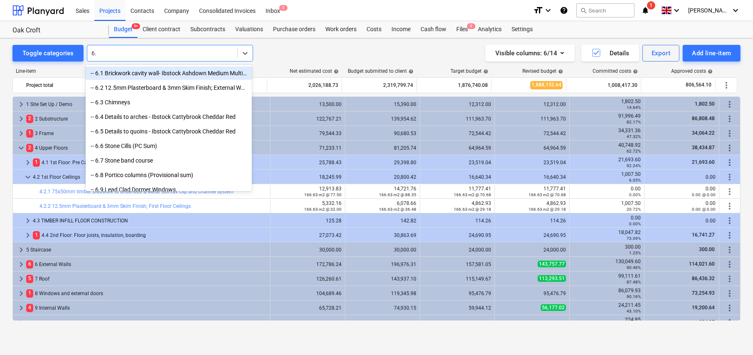
type input "6.2"
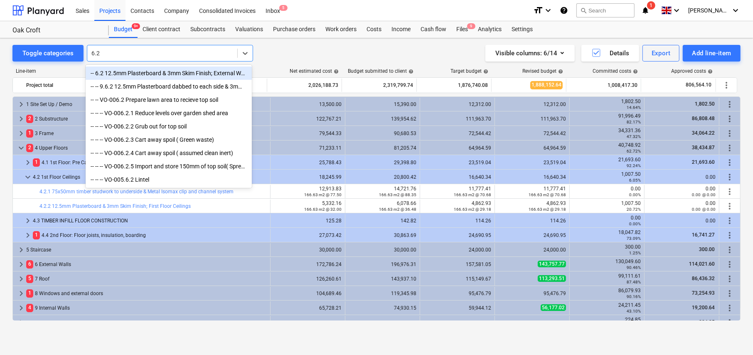
click at [143, 70] on div "-- 6.2 12.5mm Plasterboard & 3mm Skim Finish; External Walls" at bounding box center [169, 72] width 166 height 13
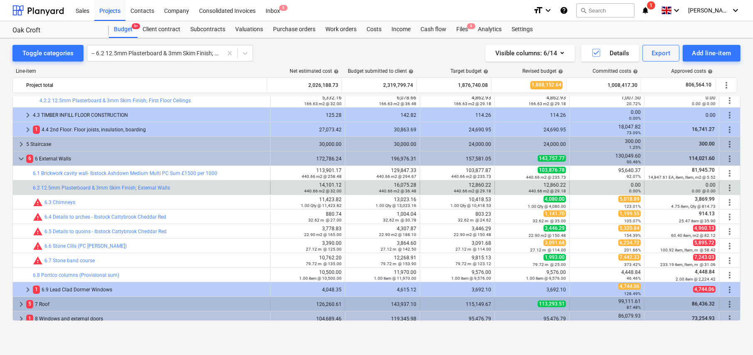
scroll to position [189, 0]
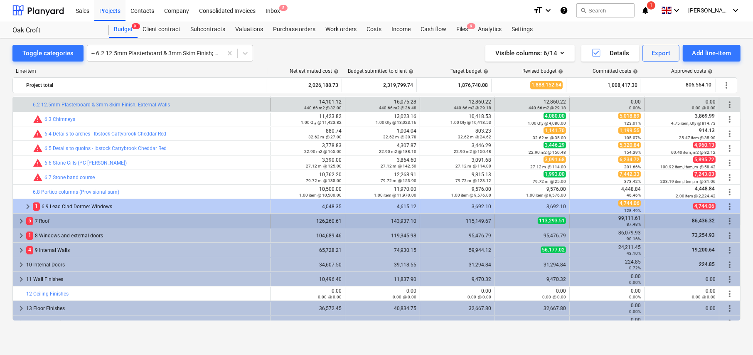
click at [20, 219] on span "keyboard_arrow_right" at bounding box center [21, 221] width 10 height 10
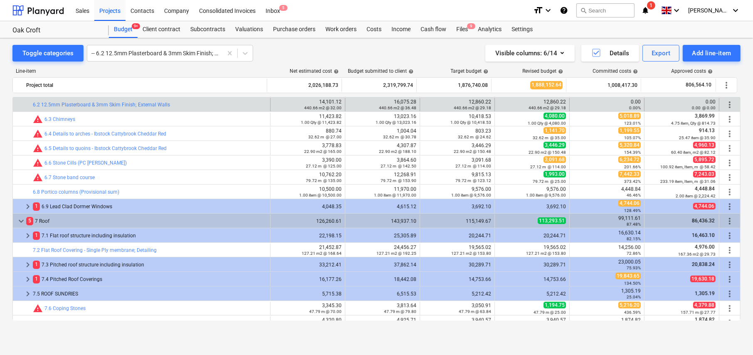
scroll to position [230, 0]
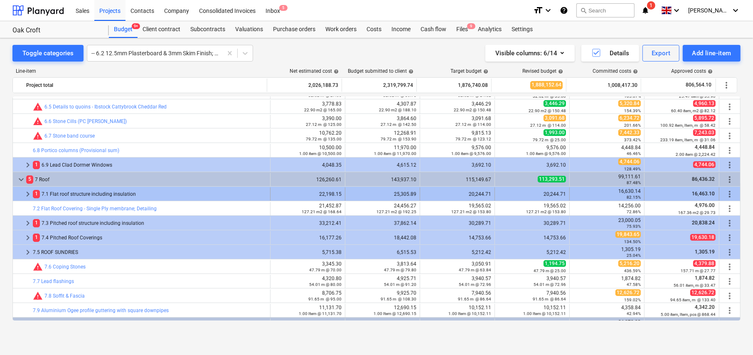
click at [26, 192] on span "keyboard_arrow_right" at bounding box center [28, 194] width 10 height 10
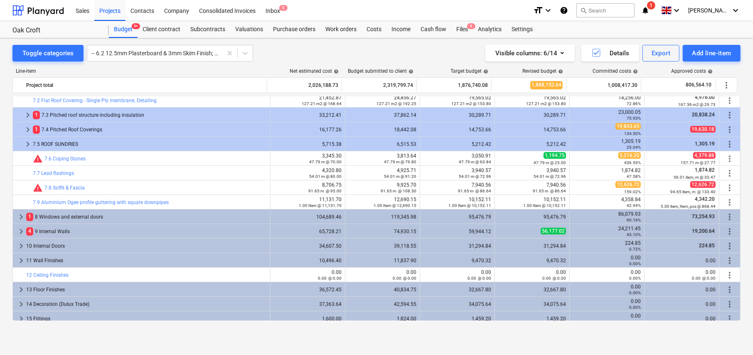
scroll to position [313, 0]
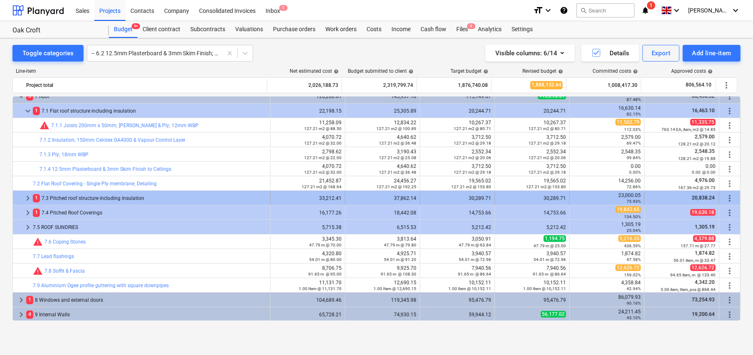
click at [27, 199] on span "keyboard_arrow_right" at bounding box center [28, 198] width 10 height 10
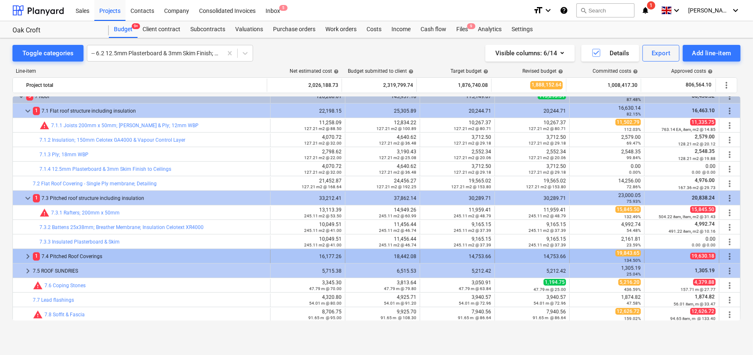
click at [26, 254] on span "keyboard_arrow_right" at bounding box center [28, 256] width 10 height 10
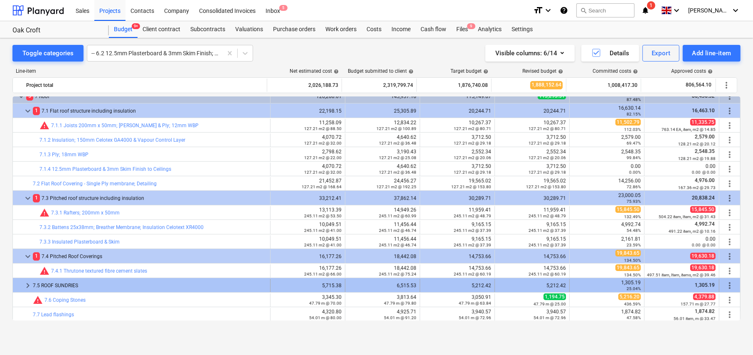
scroll to position [396, 0]
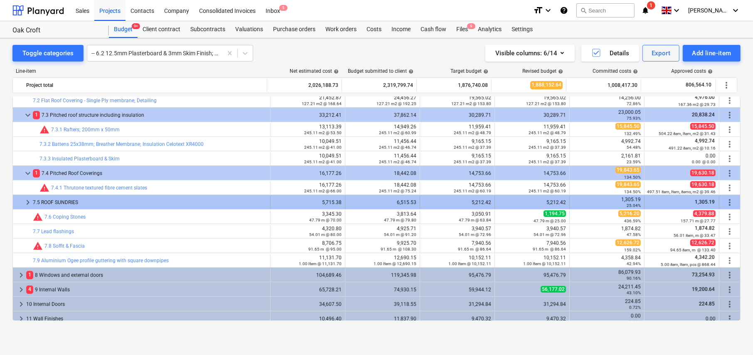
click at [27, 202] on span "keyboard_arrow_right" at bounding box center [28, 202] width 10 height 10
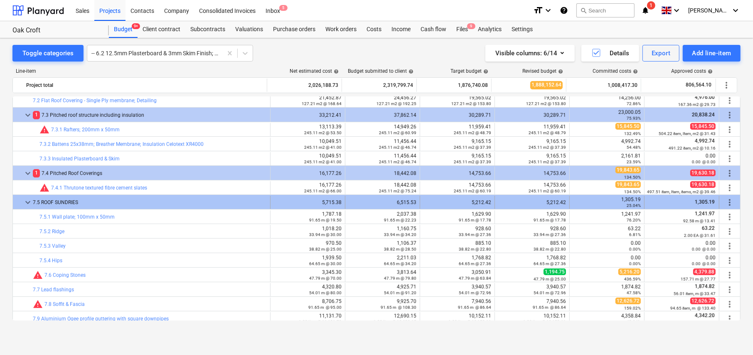
click at [26, 202] on span "keyboard_arrow_down" at bounding box center [28, 202] width 10 height 10
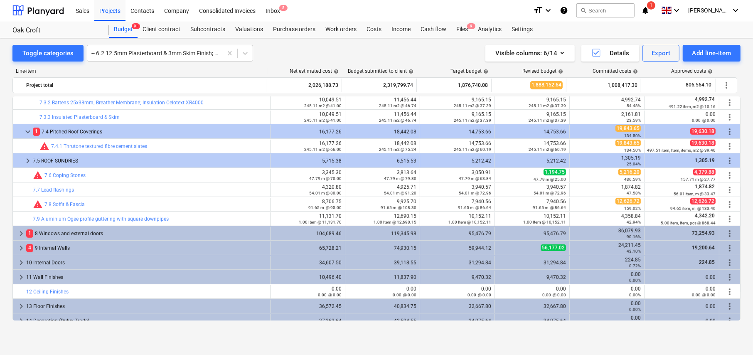
scroll to position [480, 0]
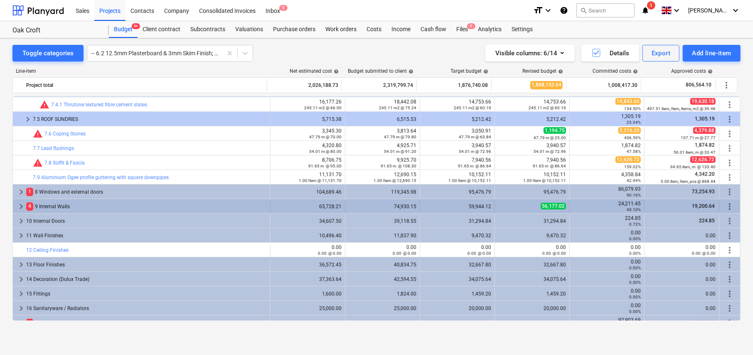
click at [20, 207] on span "keyboard_arrow_right" at bounding box center [21, 207] width 10 height 10
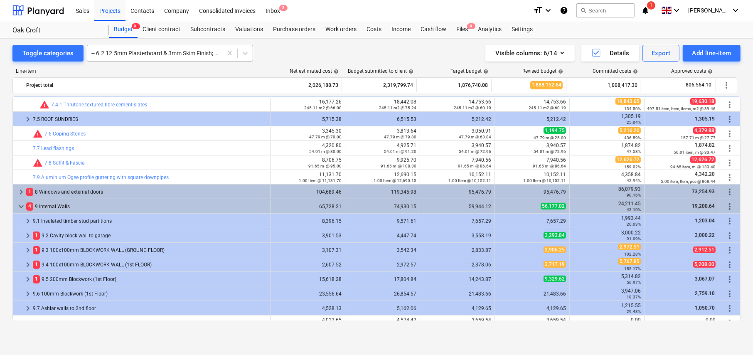
drag, startPoint x: 158, startPoint y: 49, endPoint x: 153, endPoint y: 58, distance: 10.8
click at [158, 49] on div at bounding box center [154, 53] width 127 height 8
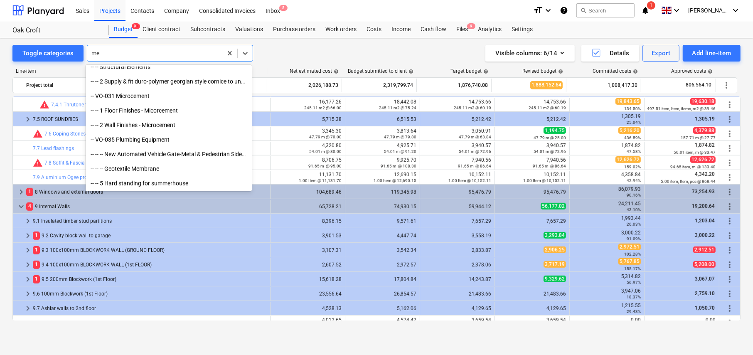
scroll to position [762, 0]
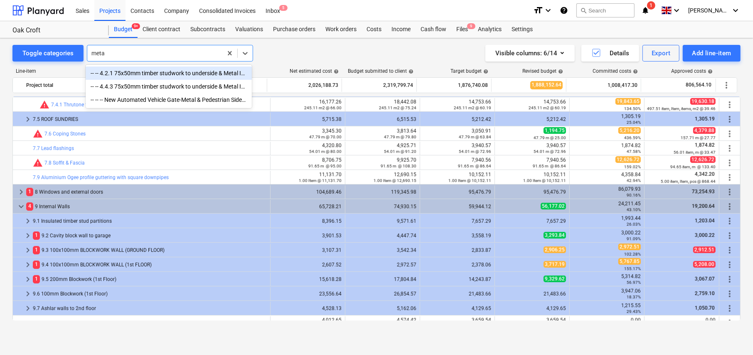
type input "meta"
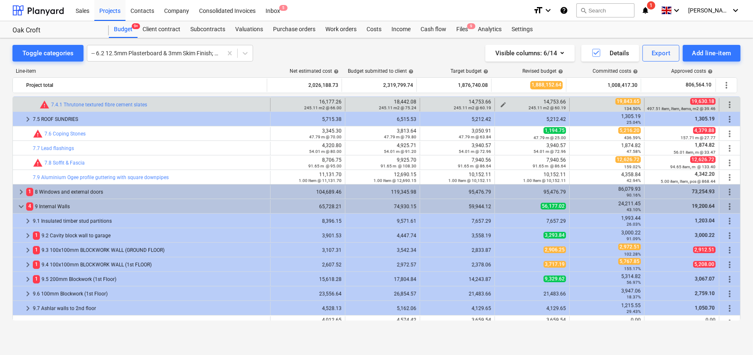
scroll to position [438, 0]
